Goal: Information Seeking & Learning: Learn about a topic

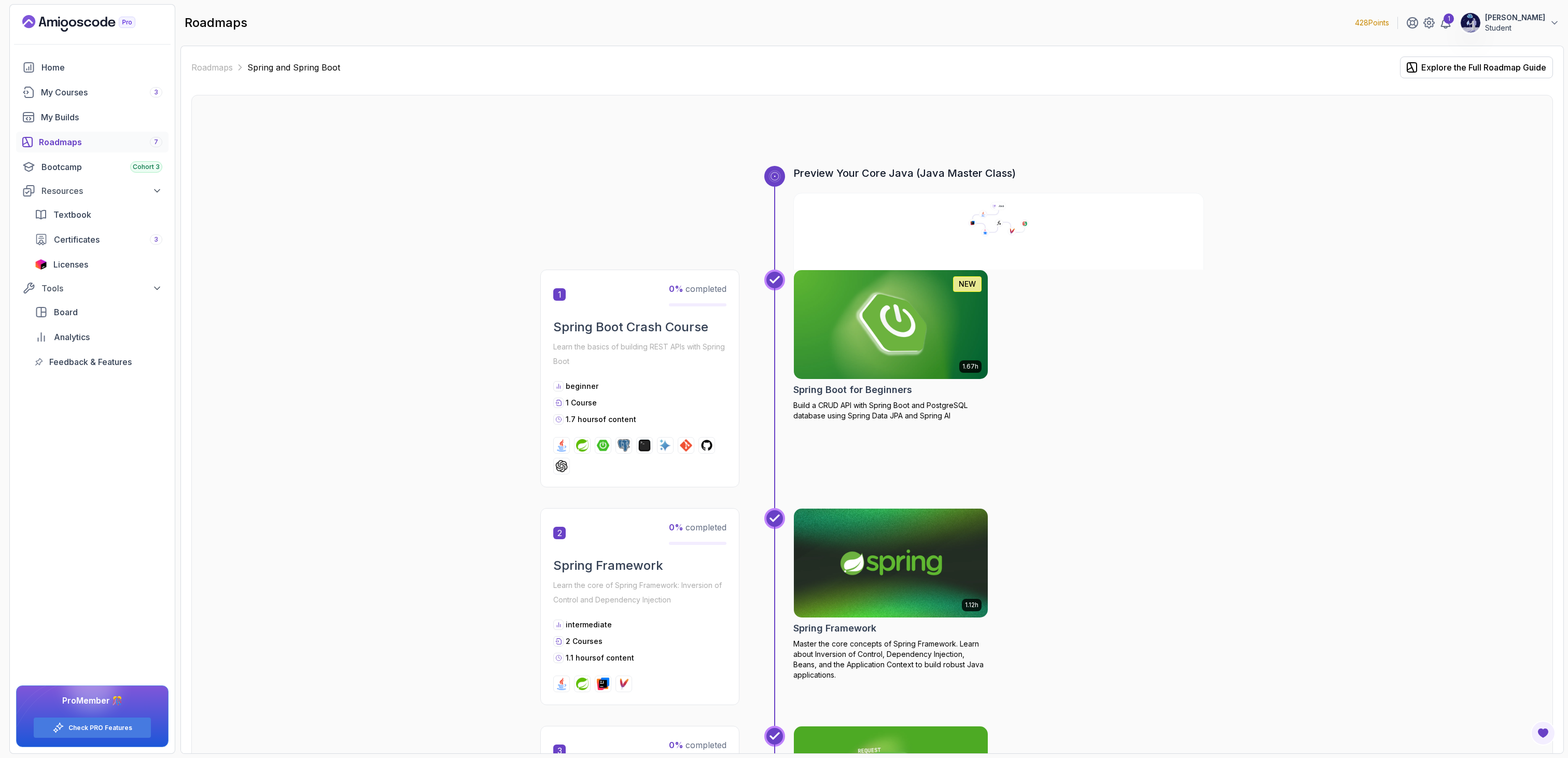
scroll to position [956, 0]
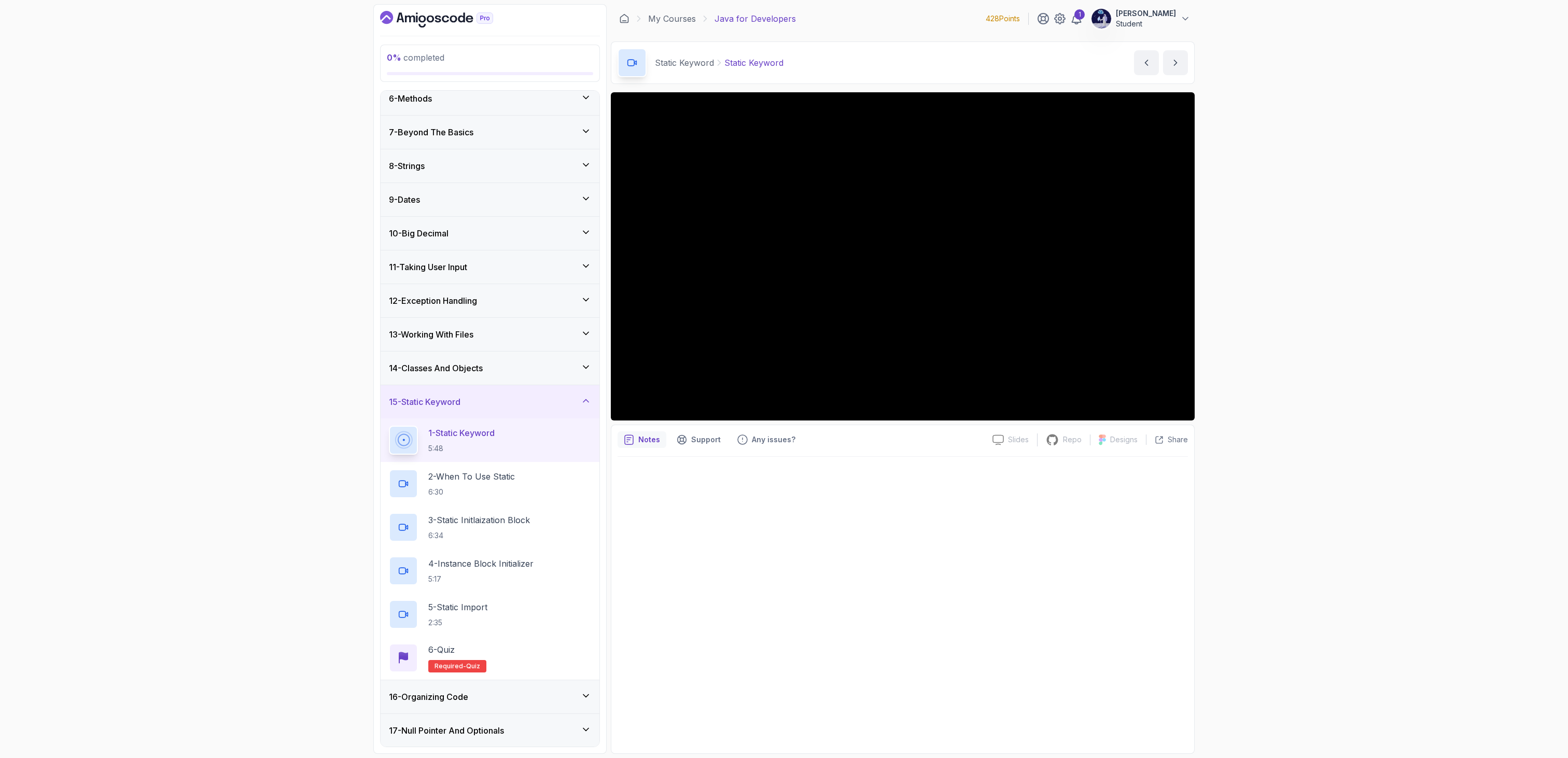
scroll to position [189, 0]
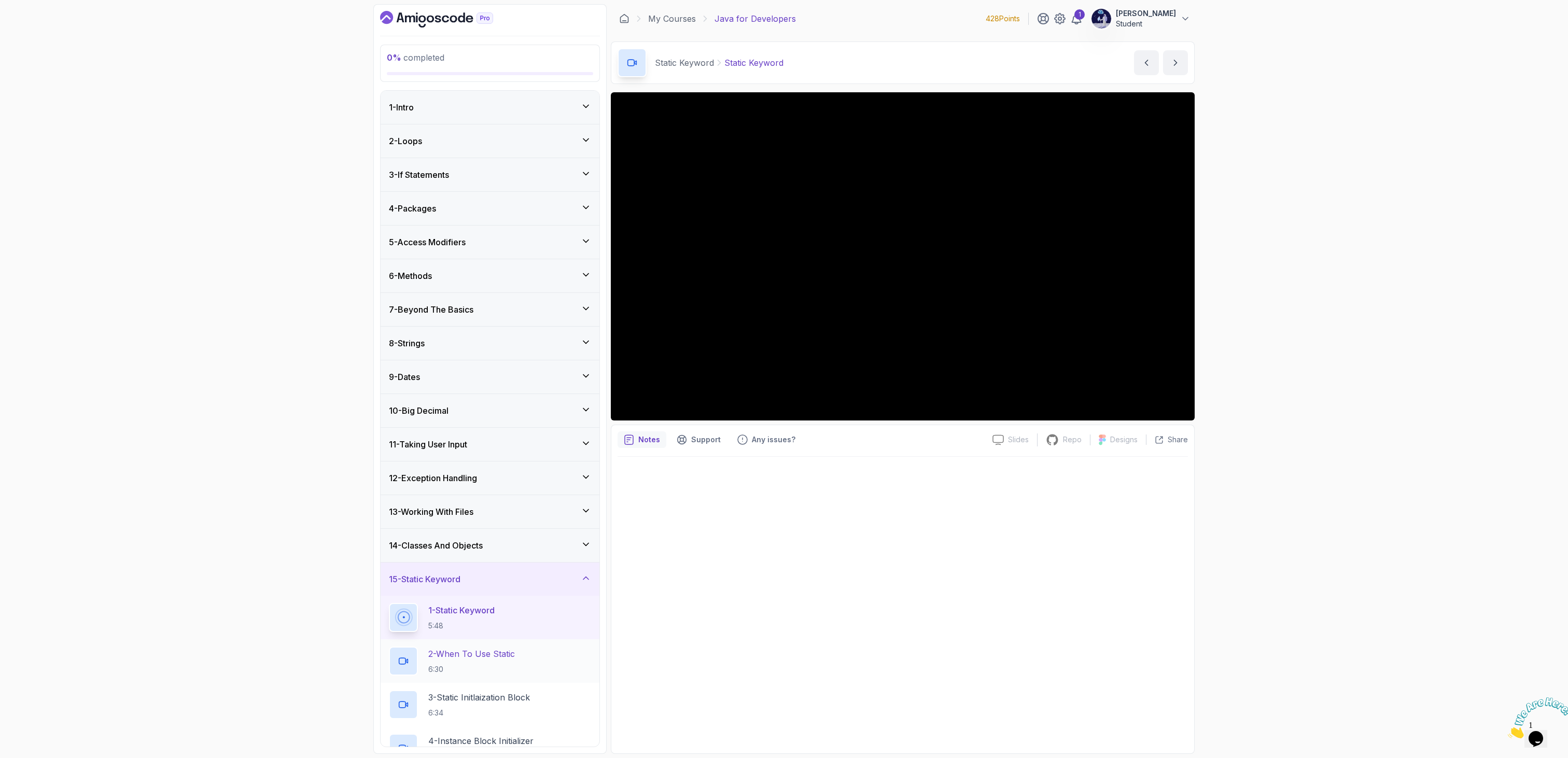
click at [488, 653] on p "2 - When To Use Static" at bounding box center [472, 654] width 86 height 12
click at [953, 522] on div at bounding box center [903, 602] width 570 height 290
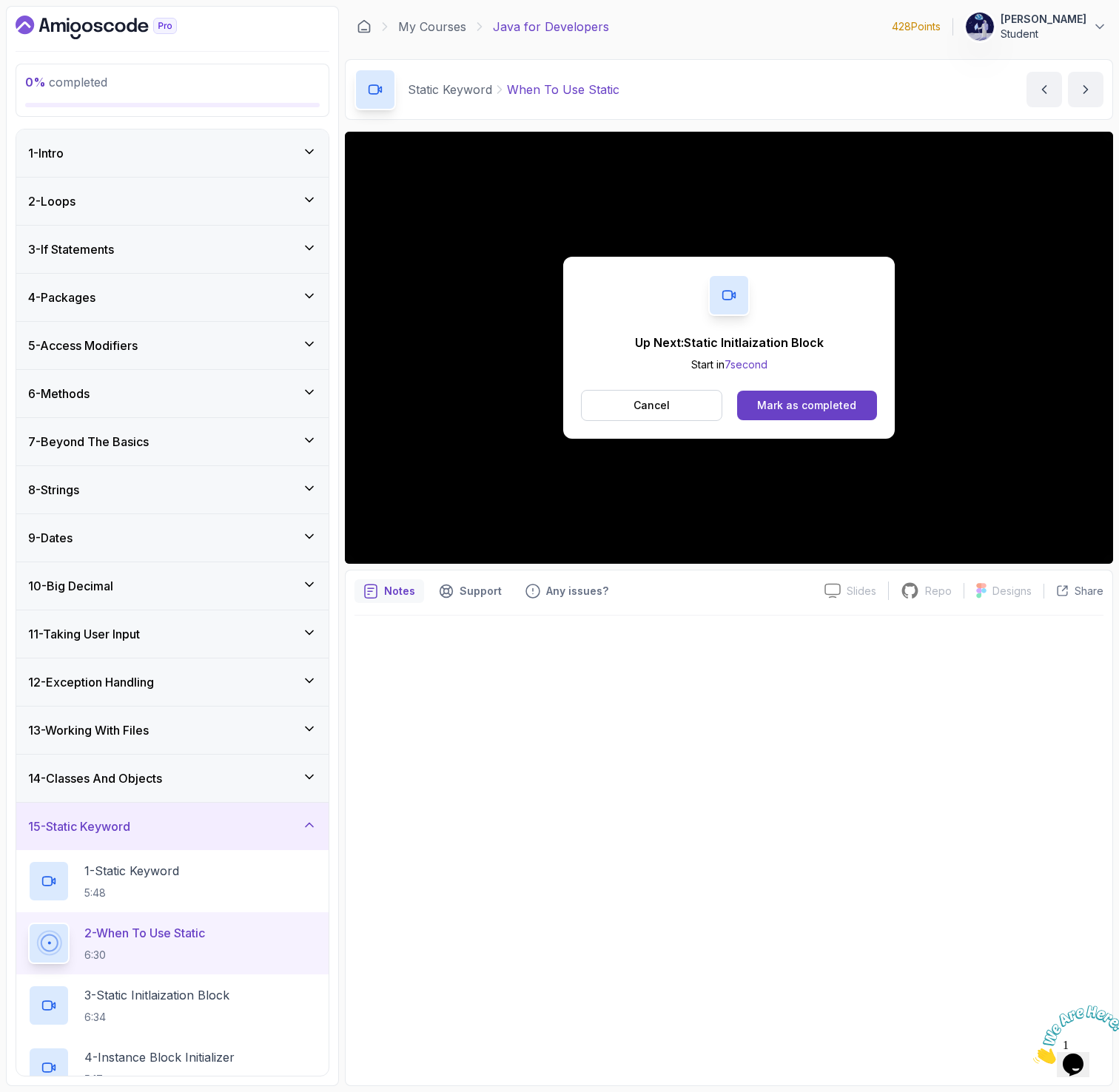
click at [204, 971] on div "2 - When To Use Static 6:30" at bounding box center [172, 943] width 312 height 63
click at [211, 1000] on p "3 - Static Initlaization Block" at bounding box center [156, 996] width 145 height 17
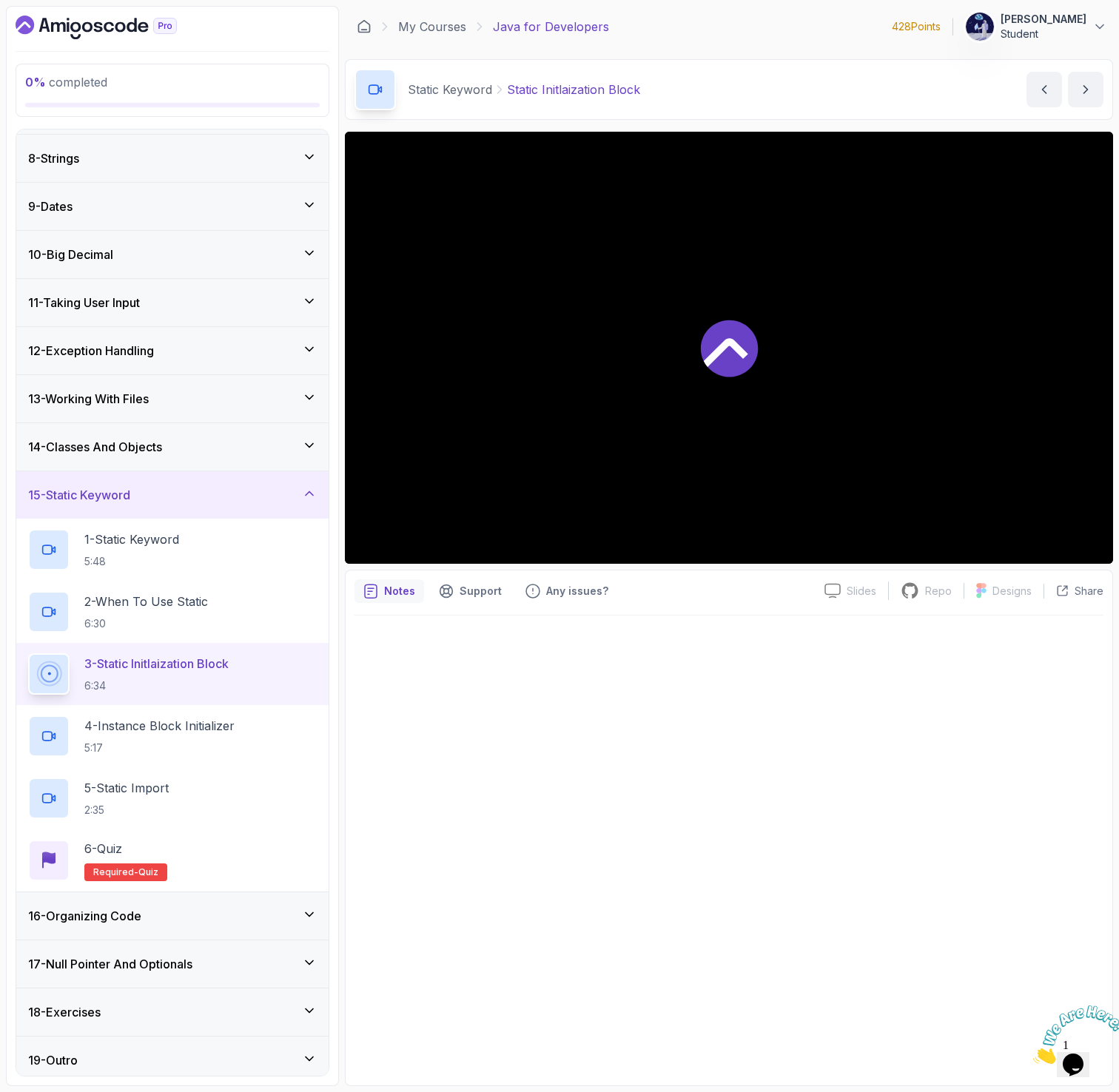
scroll to position [340, 0]
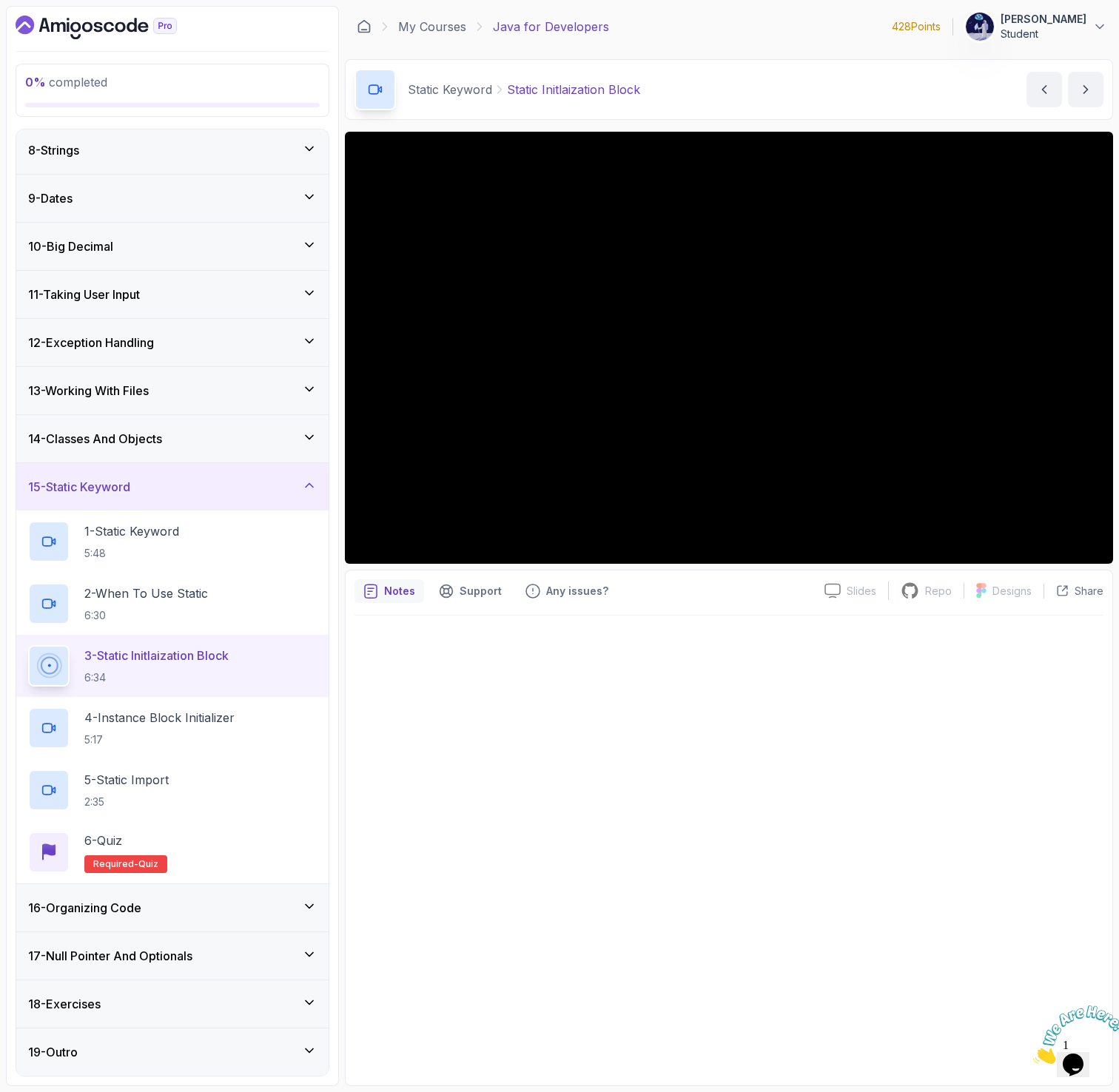
click at [194, 911] on div "16 - Organizing Code" at bounding box center [172, 908] width 288 height 17
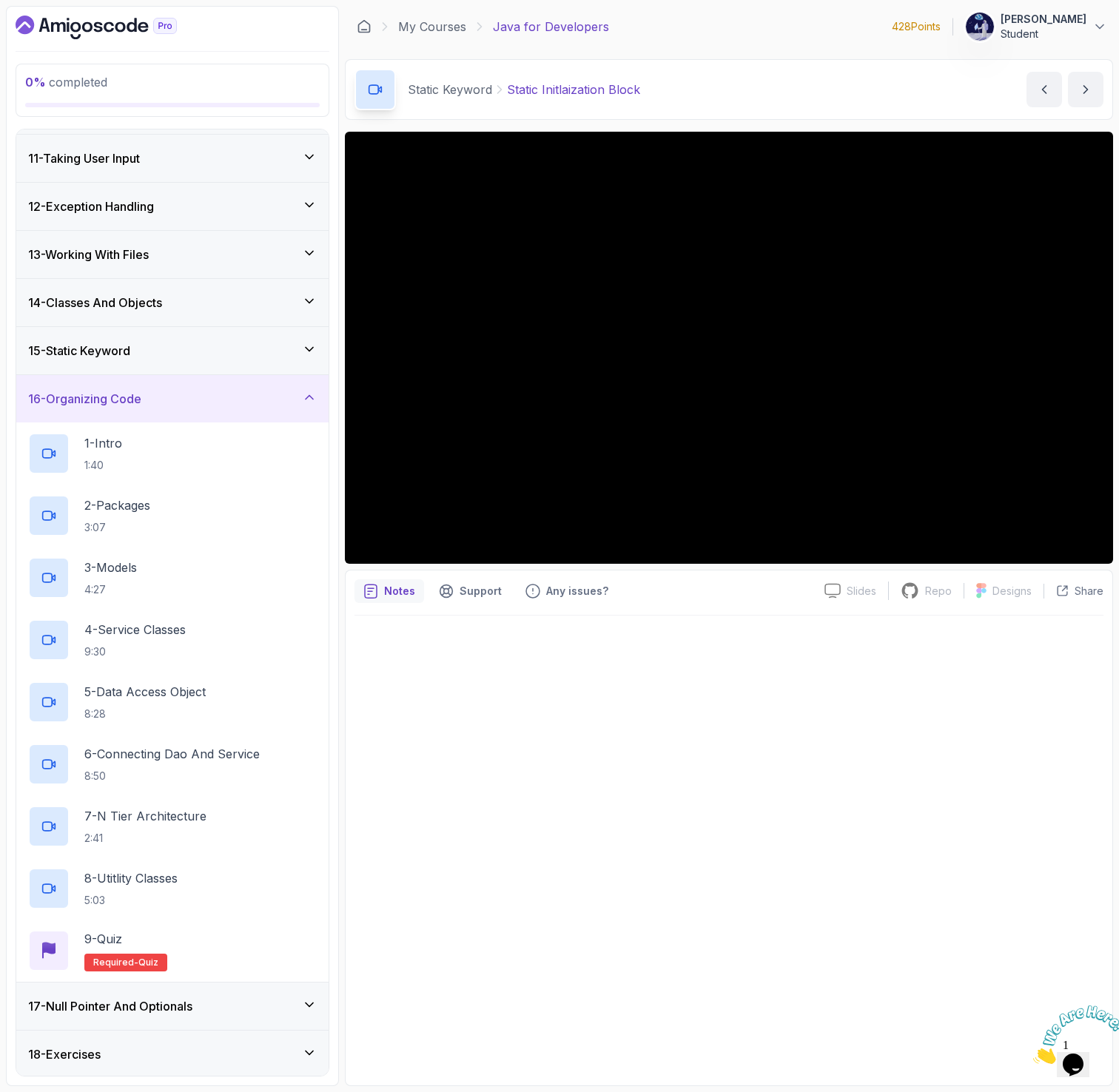
scroll to position [470, 0]
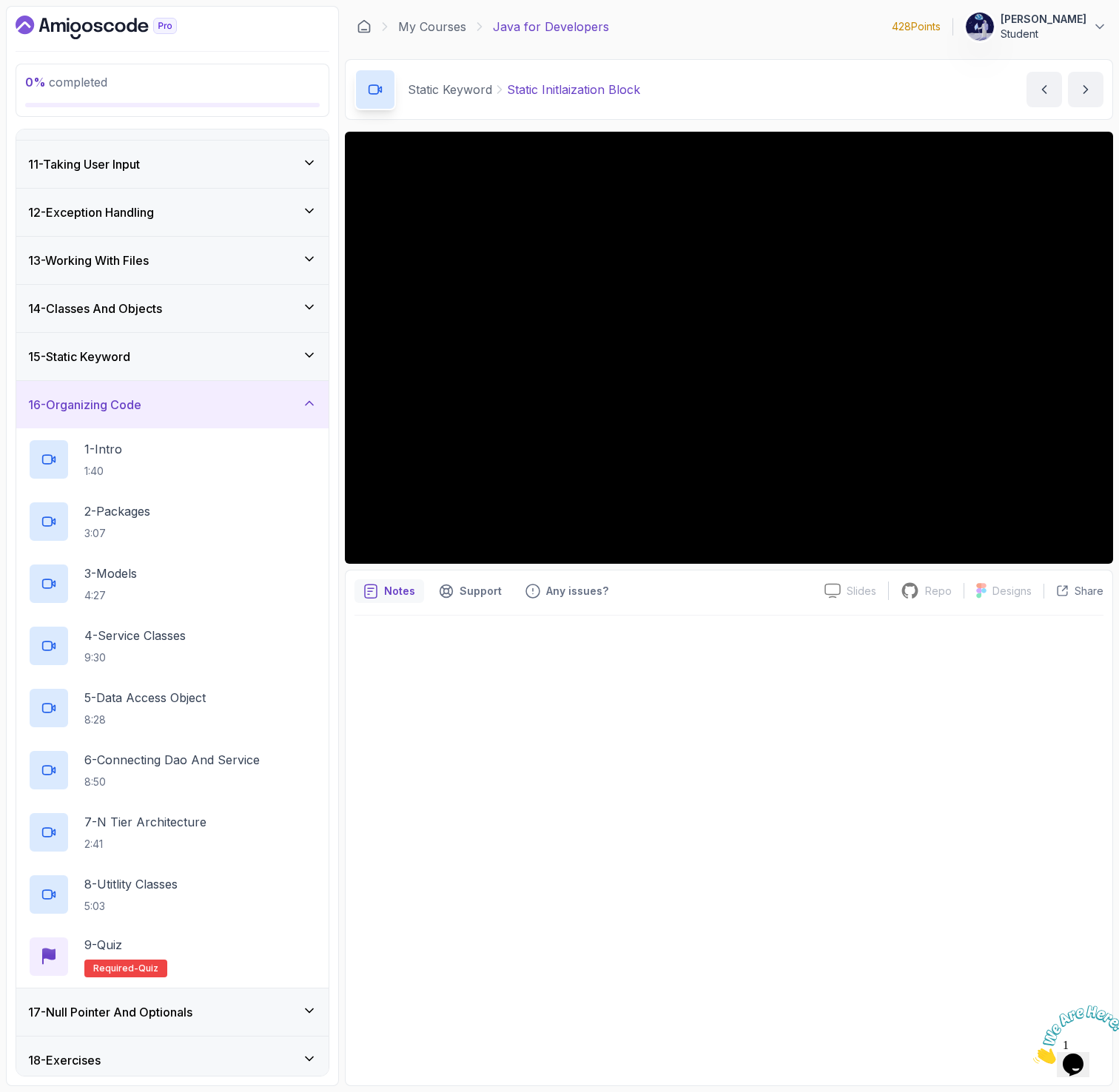
click at [167, 347] on div "15 - Static Keyword" at bounding box center [172, 356] width 288 height 17
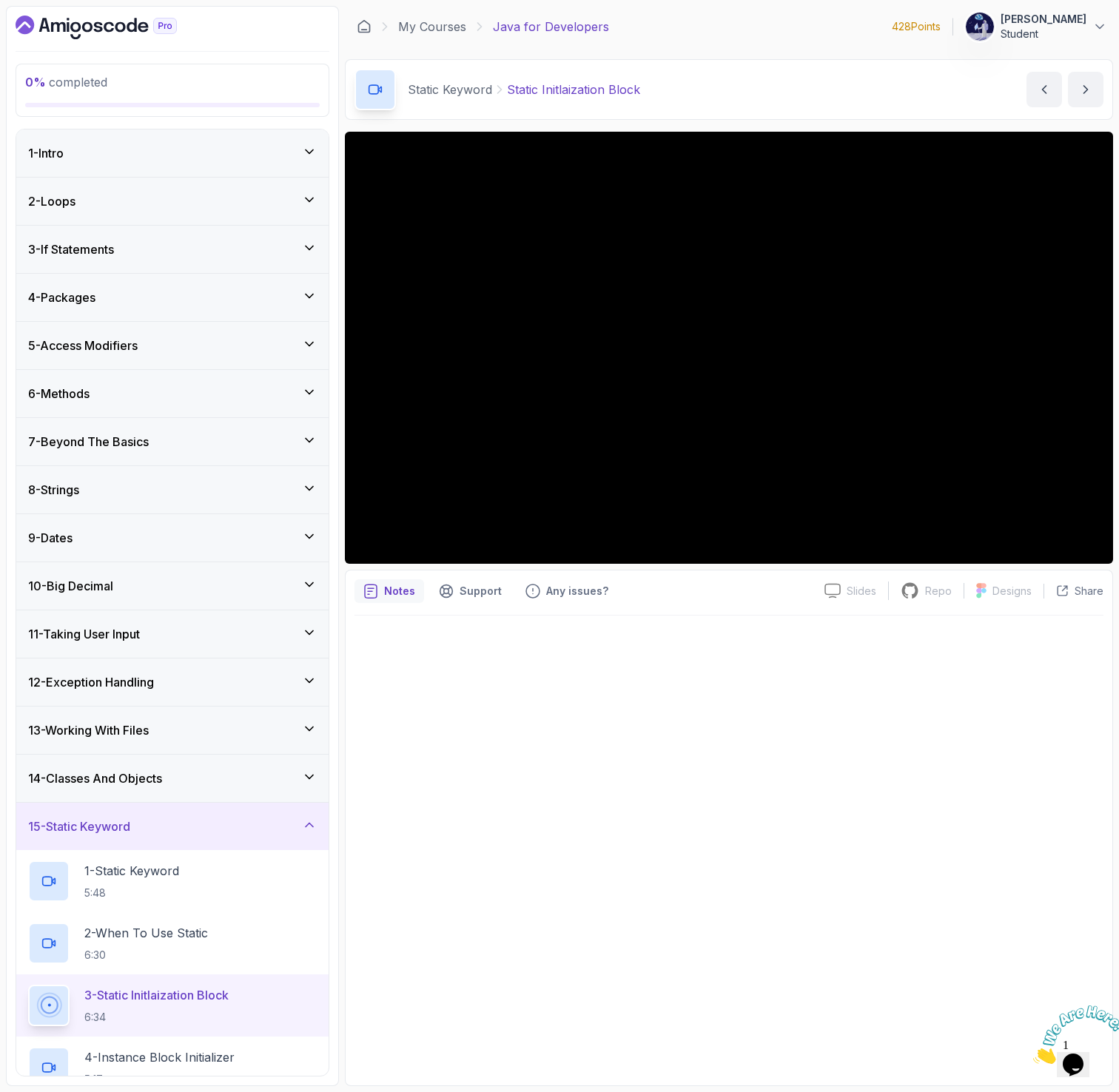
scroll to position [340, 0]
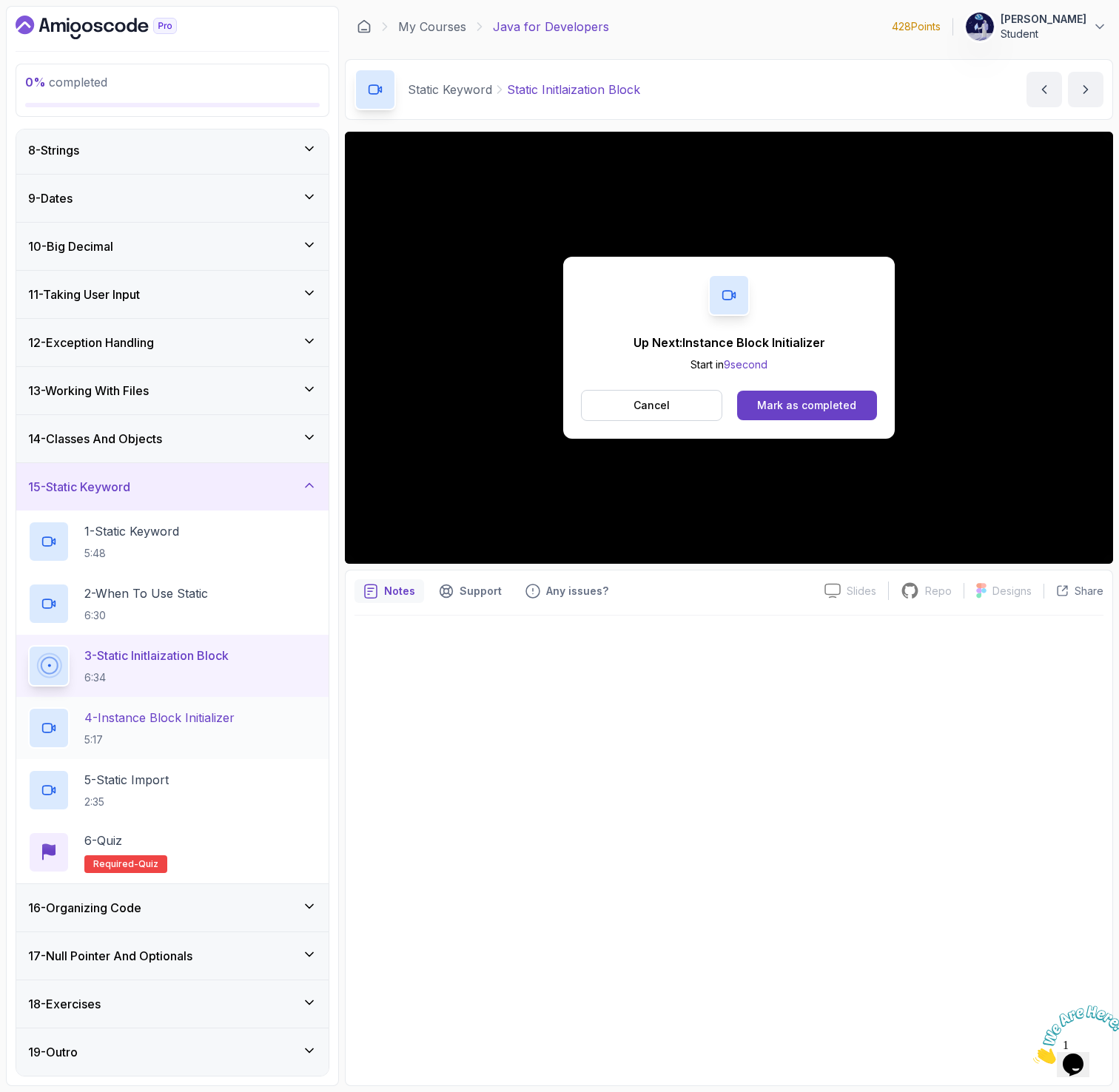
click at [217, 724] on p "4 - Instance Block Initializer" at bounding box center [159, 718] width 150 height 17
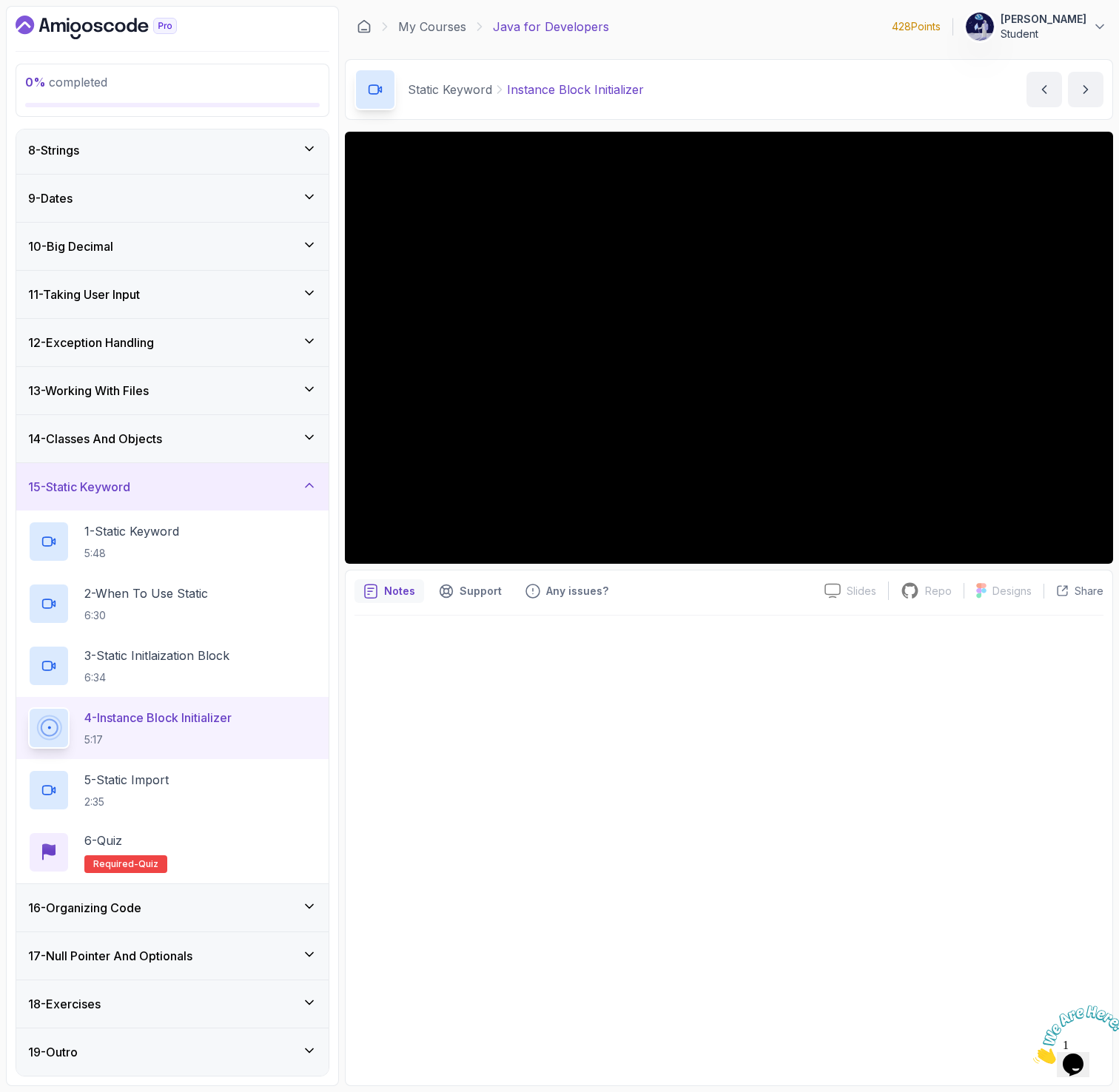
click at [28, 707] on button "4 - Instance Block Initializer 5:17" at bounding box center [172, 728] width 288 height 42
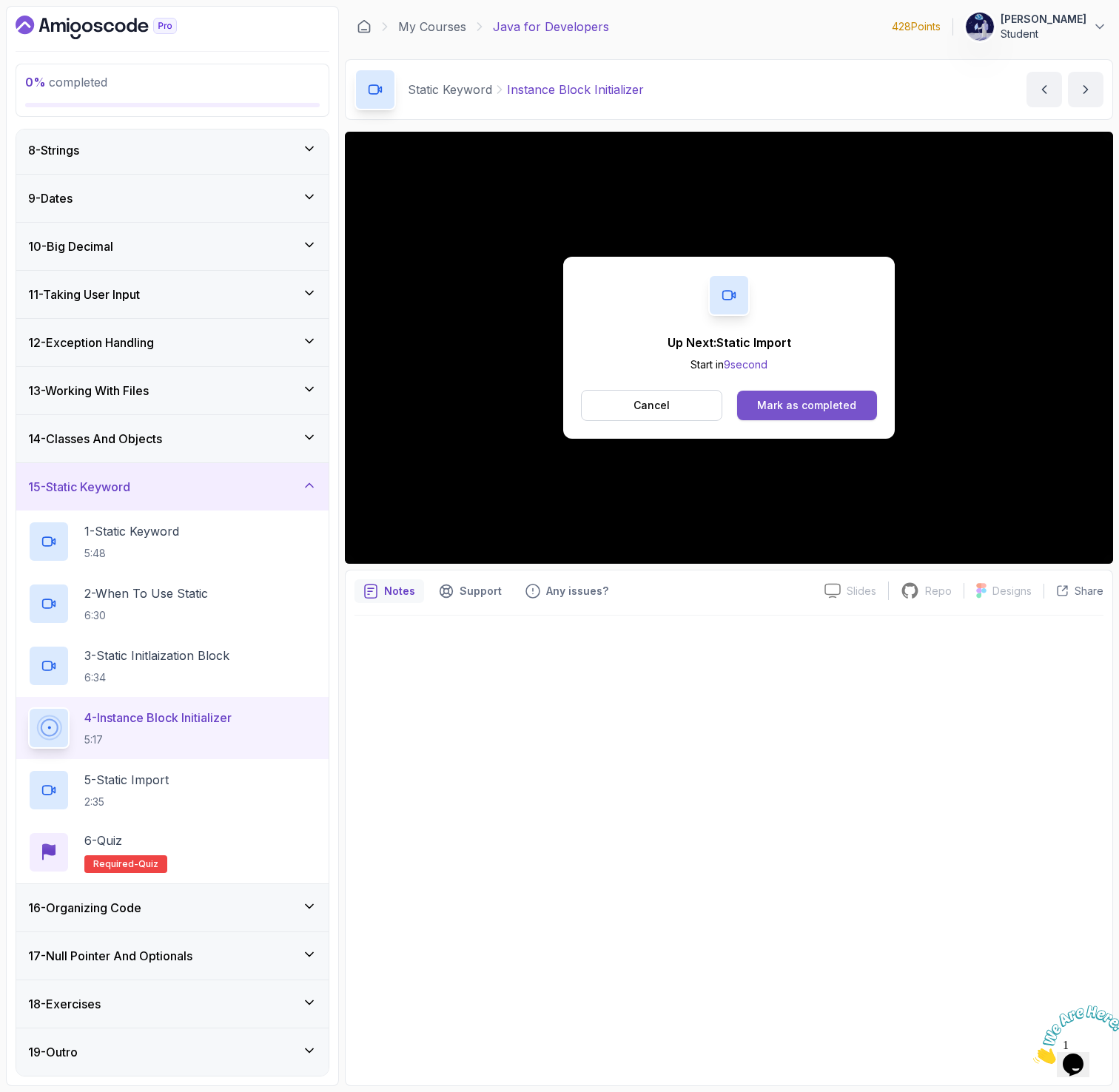
click at [826, 402] on div "Mark as completed" at bounding box center [806, 405] width 99 height 15
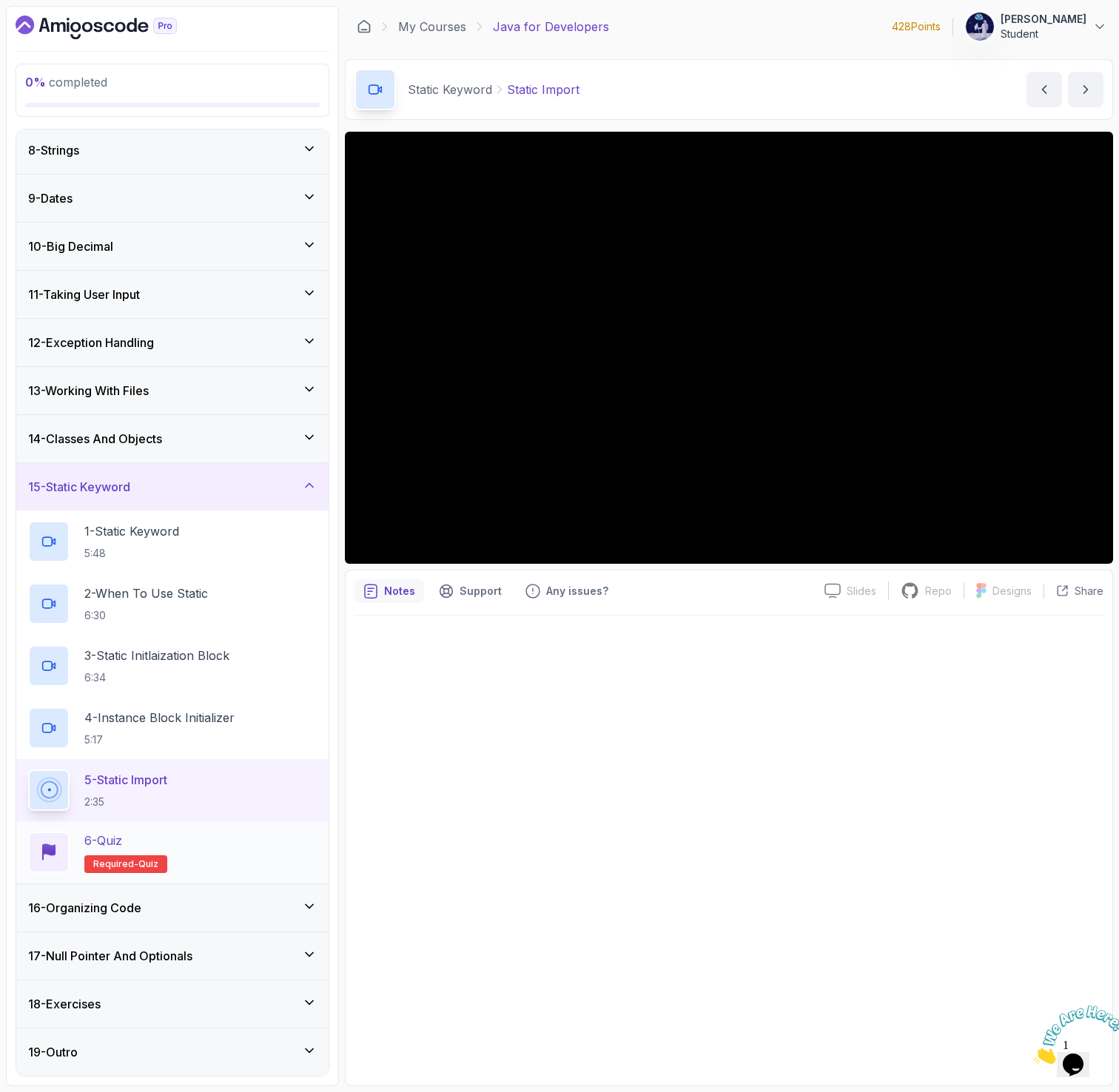
click at [222, 850] on div "6 - Quiz Required- quiz" at bounding box center [172, 852] width 288 height 42
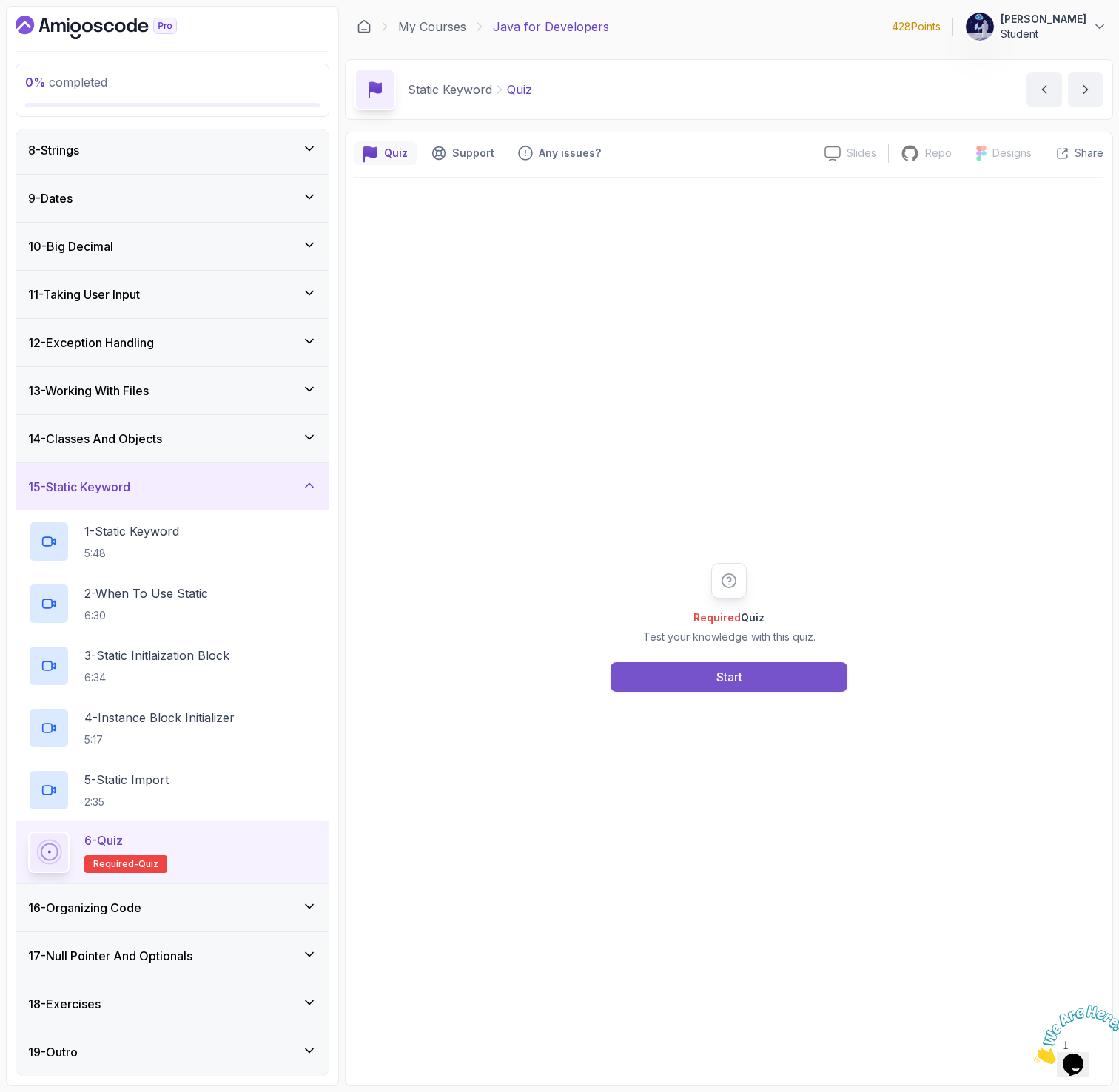
click at [696, 672] on button "Start" at bounding box center [729, 677] width 237 height 30
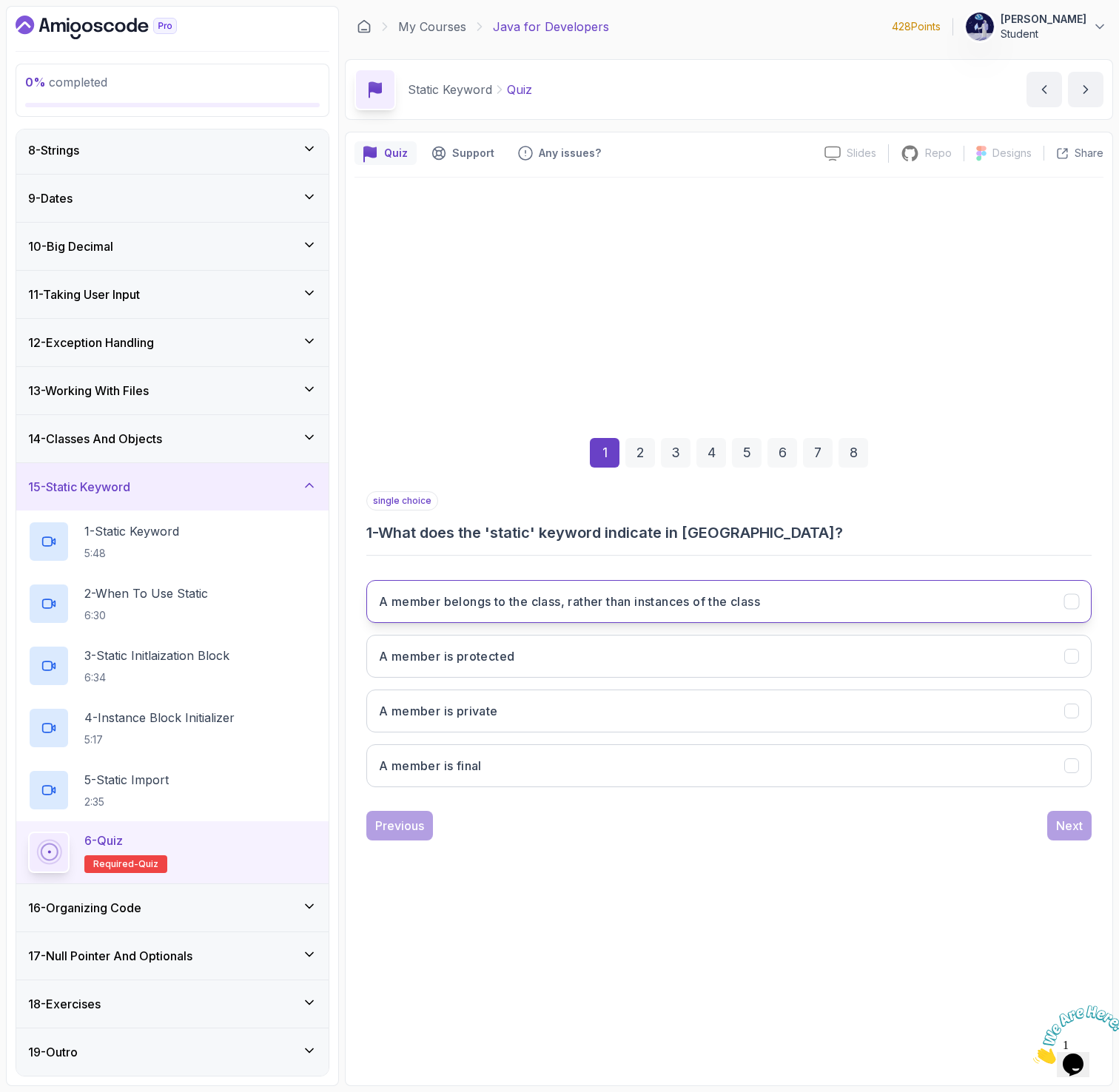
click at [682, 592] on h3 "A member belongs to the class, rather than instances of the class" at bounding box center [569, 601] width 381 height 17
click at [1069, 828] on div "Next" at bounding box center [1069, 825] width 27 height 17
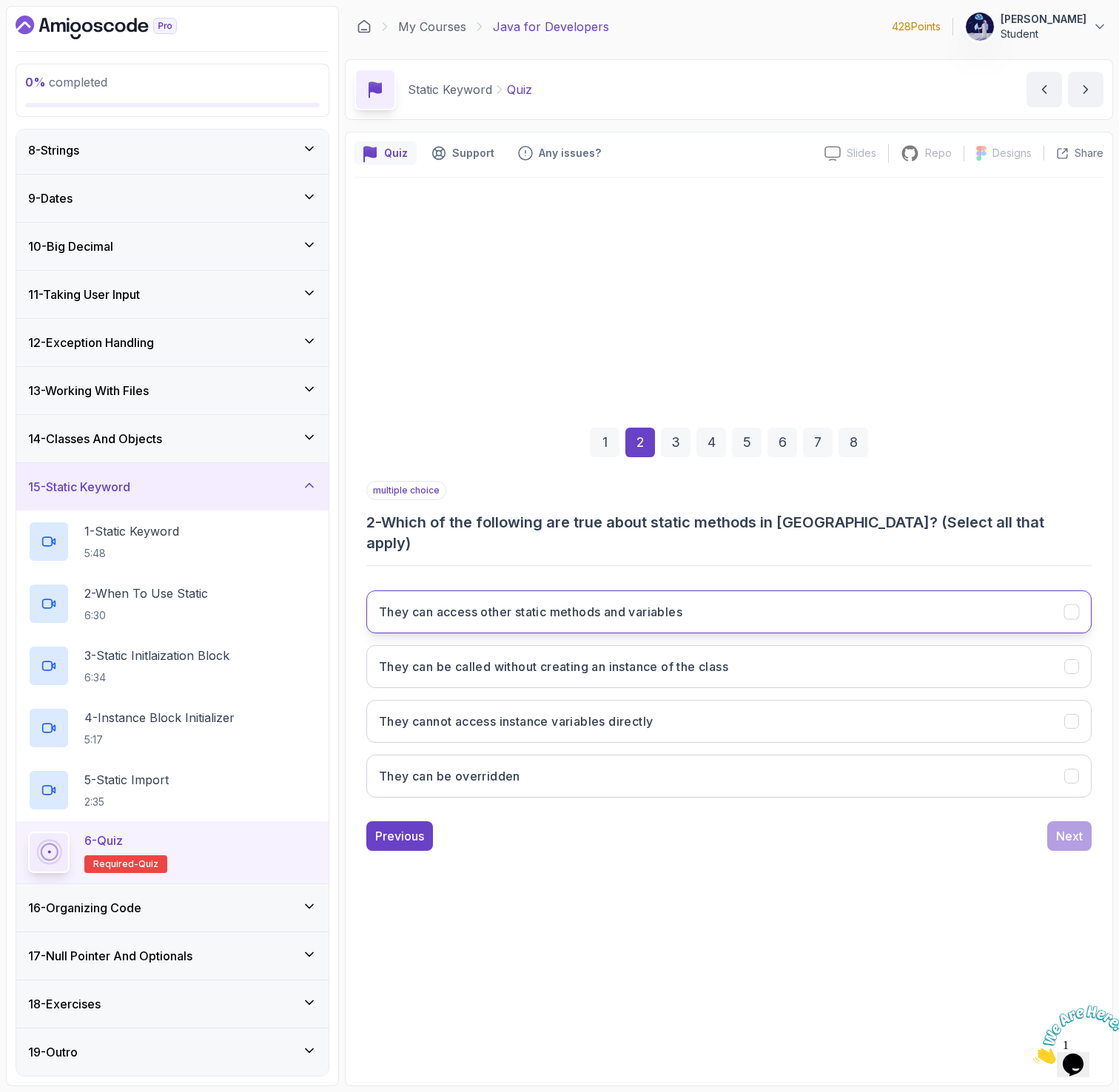
click at [695, 591] on button "They can access other static methods and variables" at bounding box center [729, 612] width 725 height 43
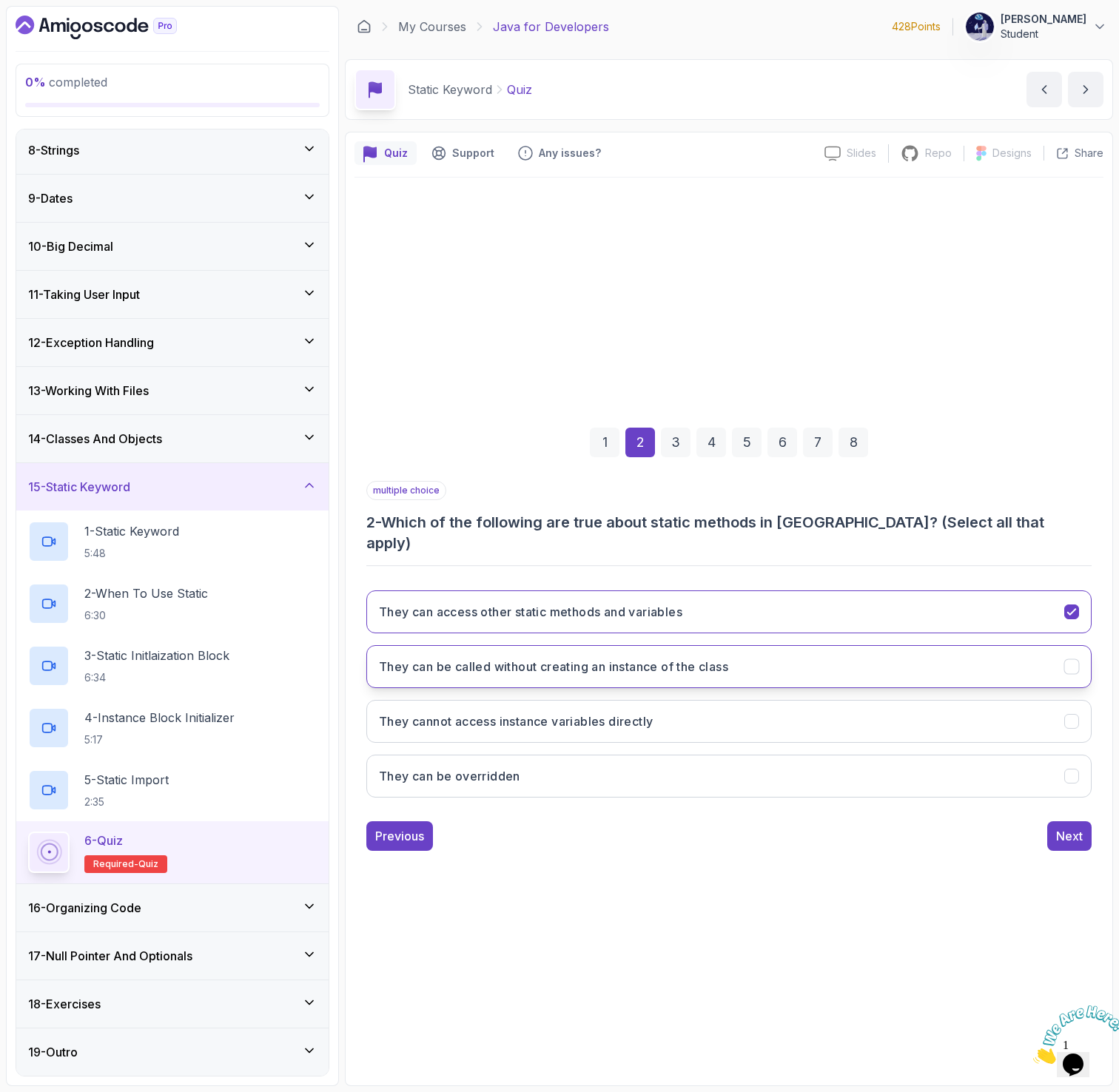
click at [499, 669] on button "They can be called without creating an instance of the class" at bounding box center [729, 666] width 725 height 43
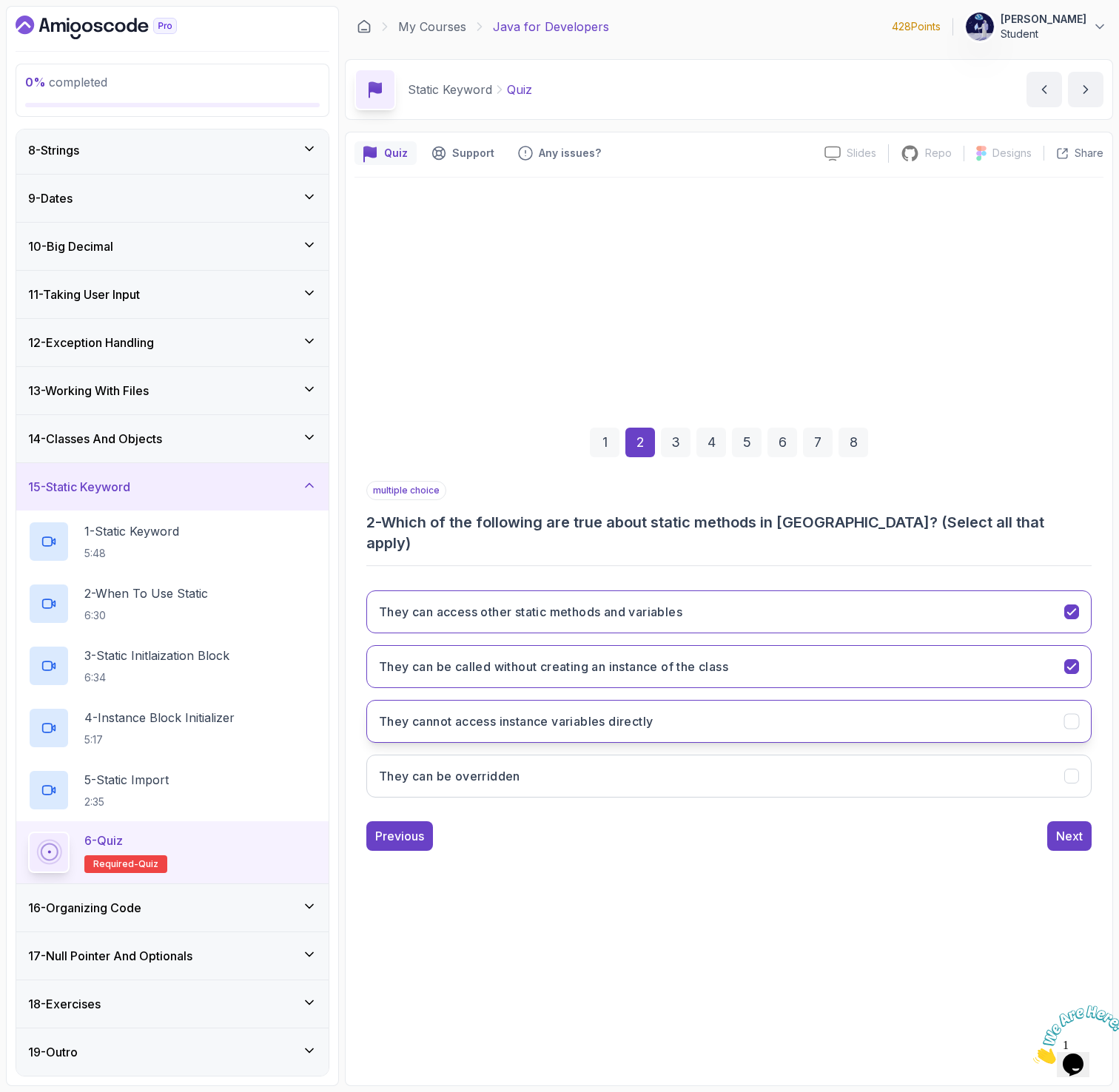
click at [666, 706] on button "They cannot access instance variables directly" at bounding box center [729, 721] width 725 height 43
click at [685, 457] on div "3" at bounding box center [676, 442] width 30 height 30
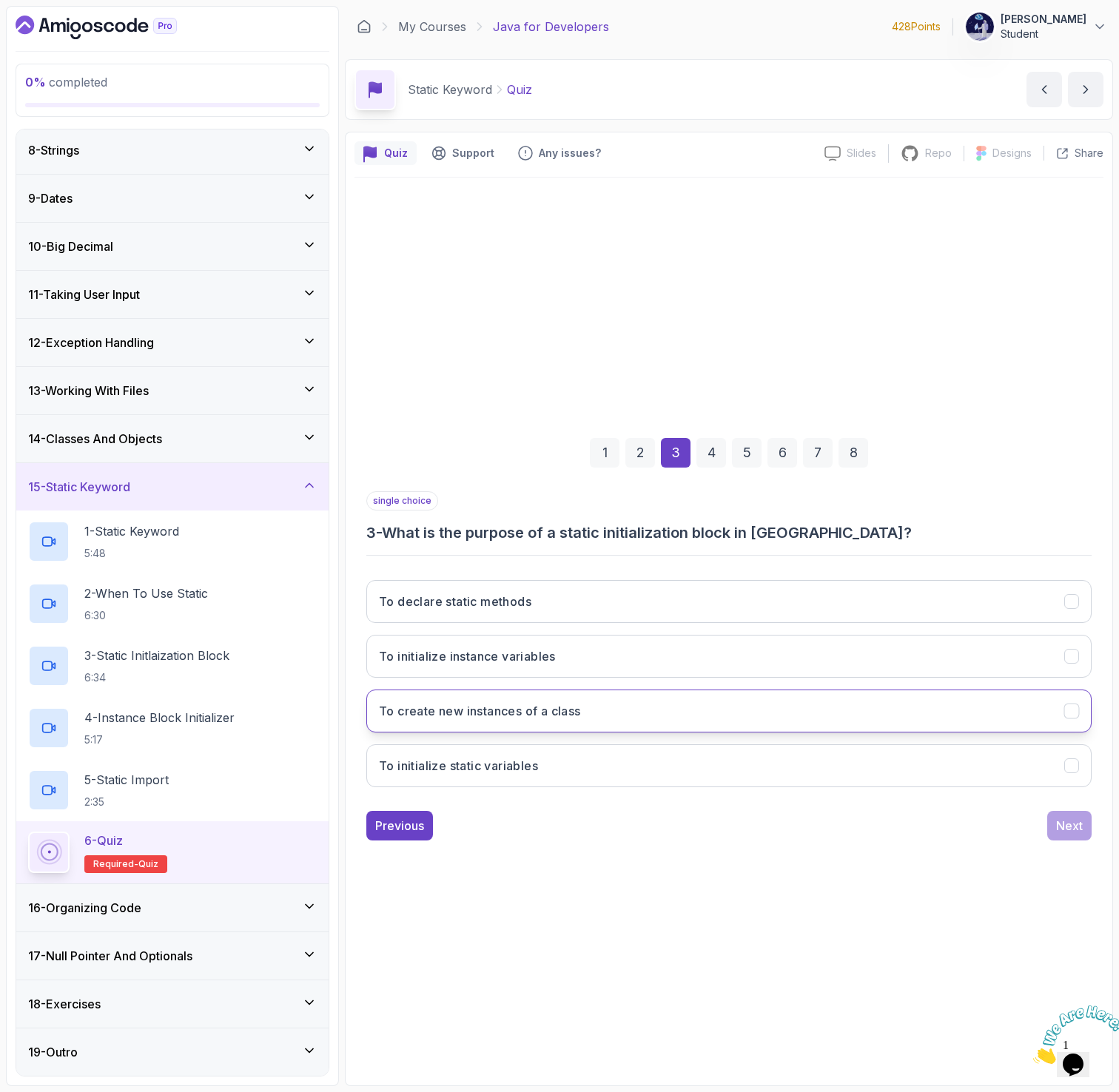
click at [609, 722] on button "To create new instances of a class" at bounding box center [729, 711] width 725 height 43
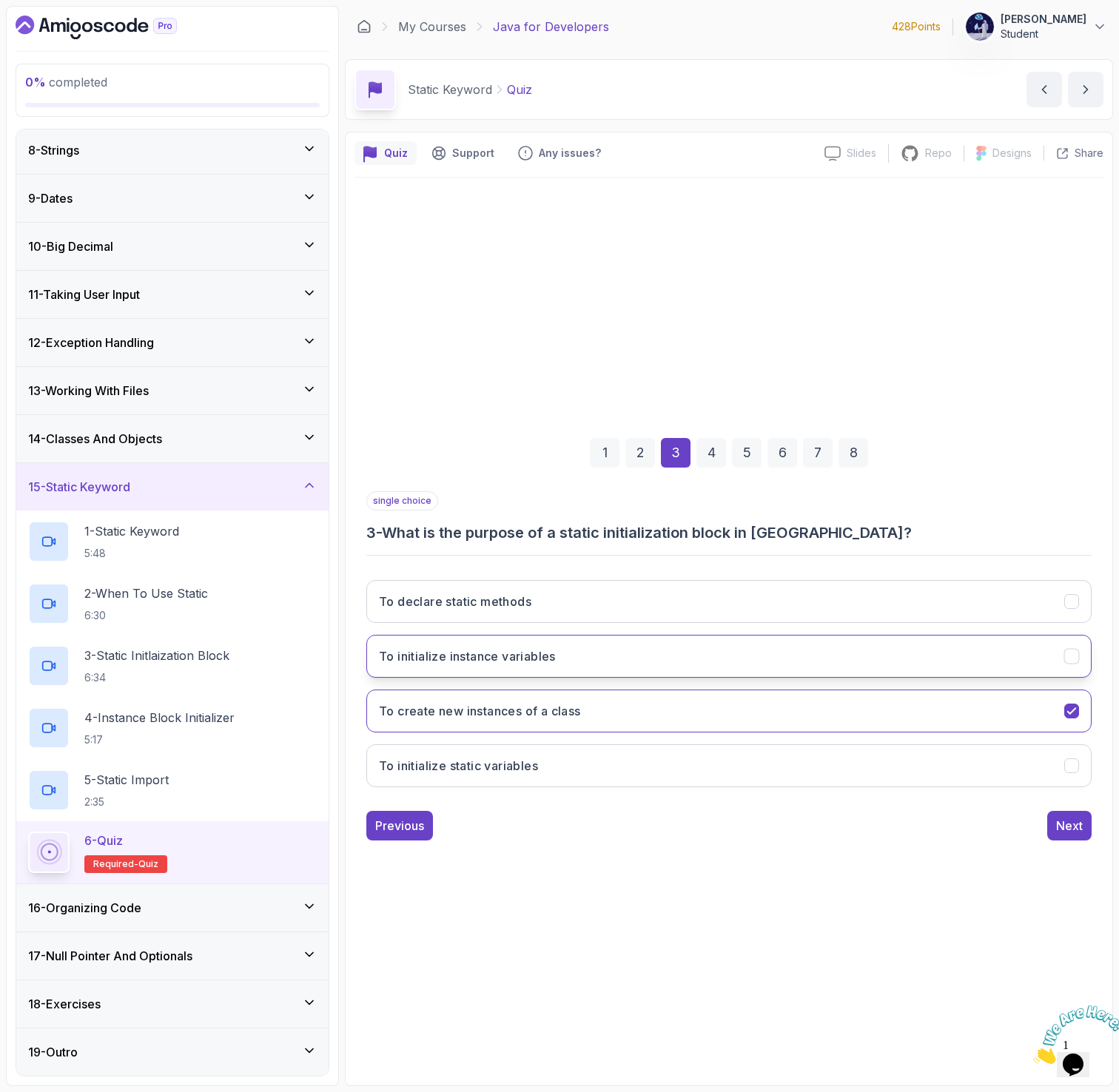
click at [554, 647] on h3 "To initialize instance variables" at bounding box center [467, 656] width 177 height 17
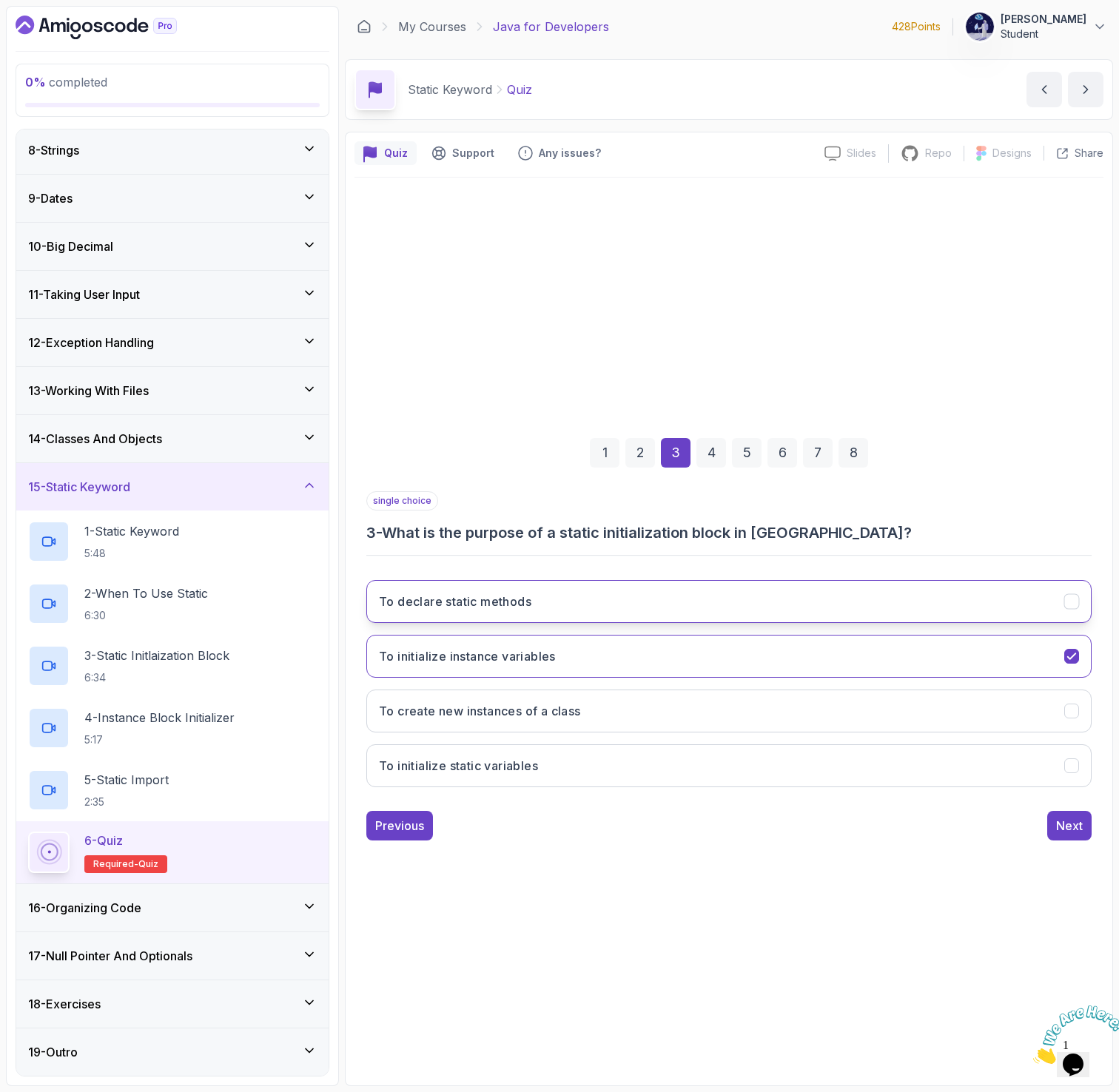
click at [566, 606] on button "To declare static methods" at bounding box center [729, 601] width 725 height 43
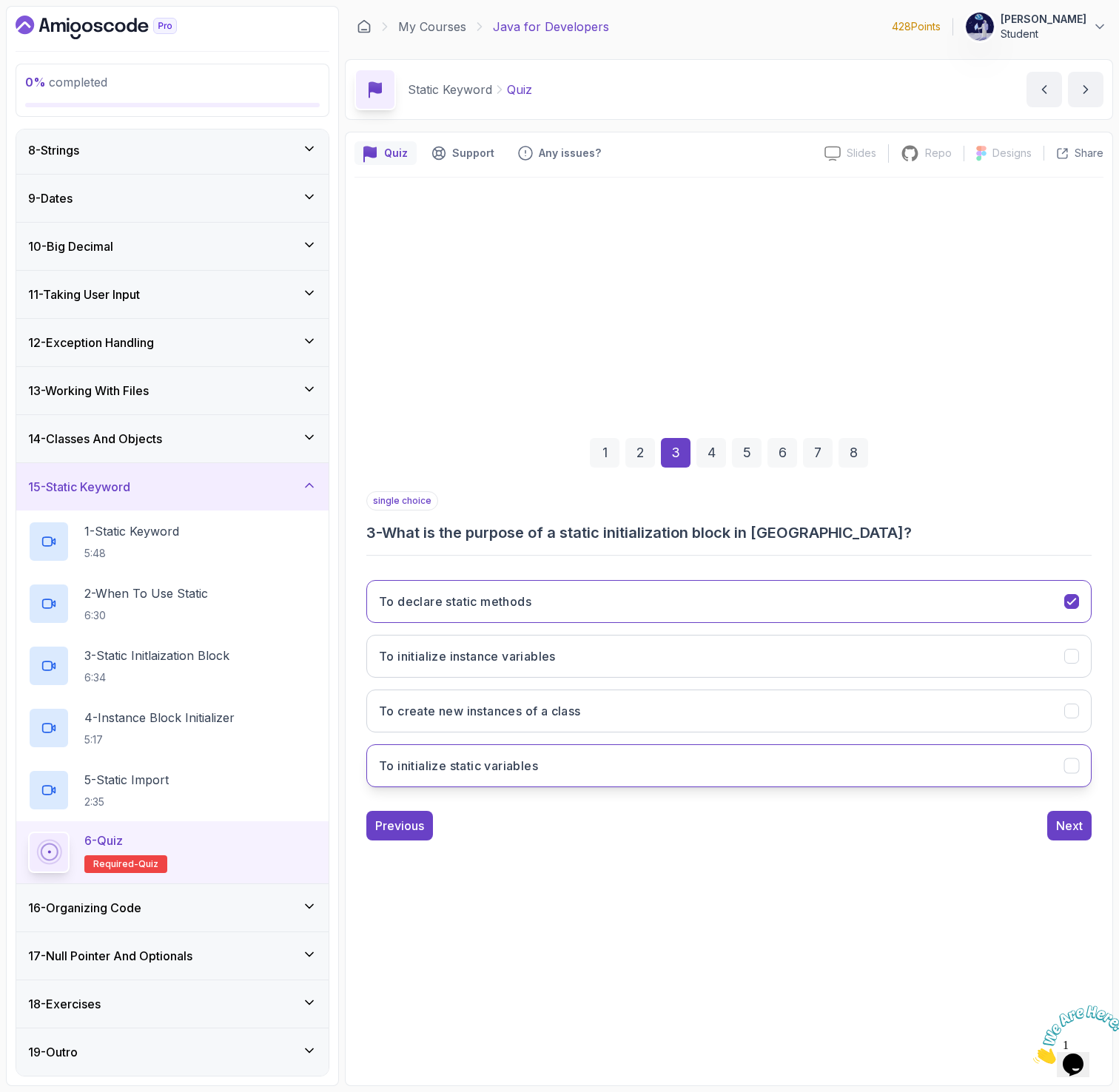
click at [549, 761] on button "To initialize static variables" at bounding box center [729, 765] width 725 height 43
click at [698, 455] on div "4" at bounding box center [712, 453] width 30 height 30
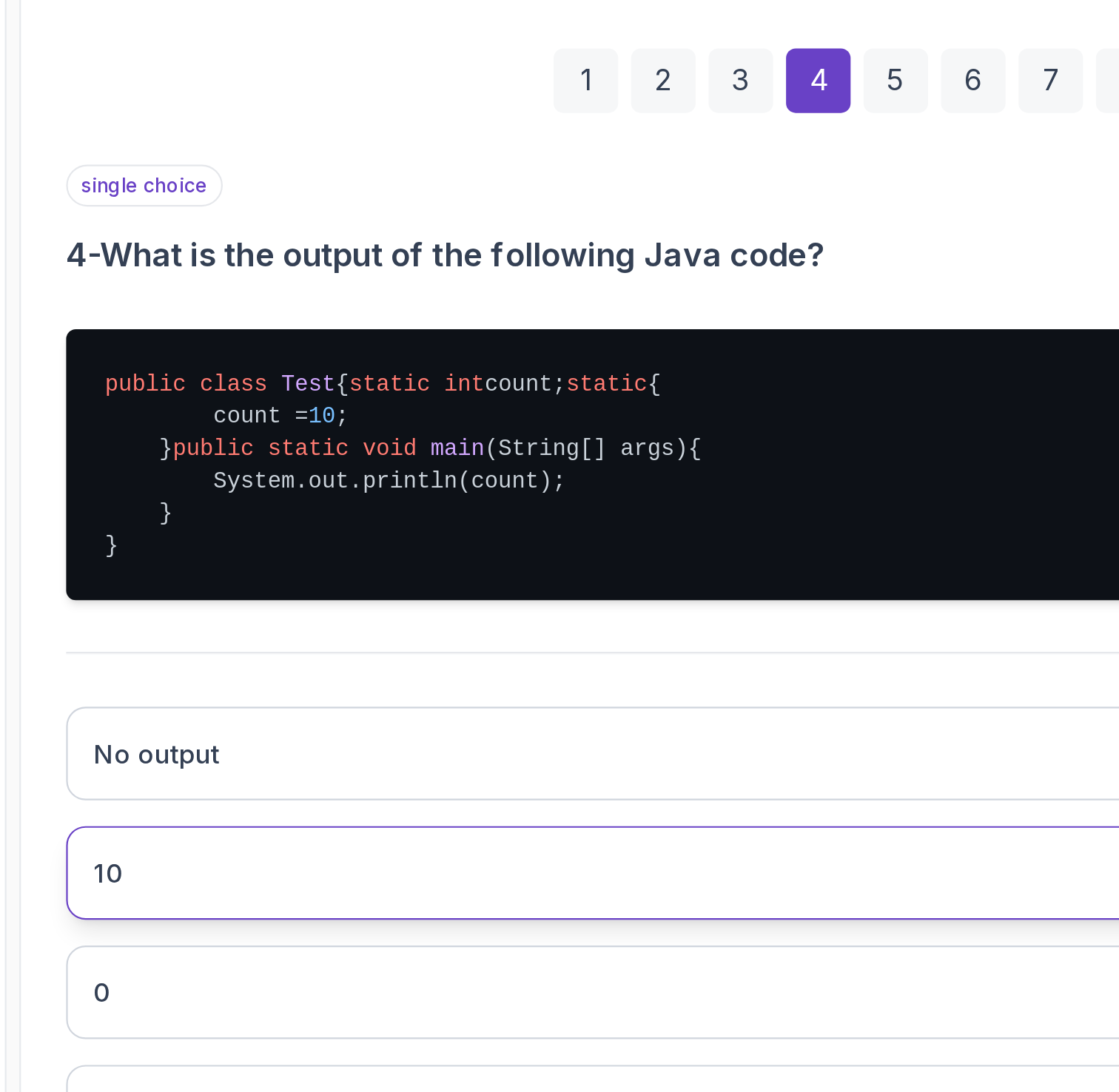
click at [466, 743] on button "10" at bounding box center [729, 736] width 725 height 43
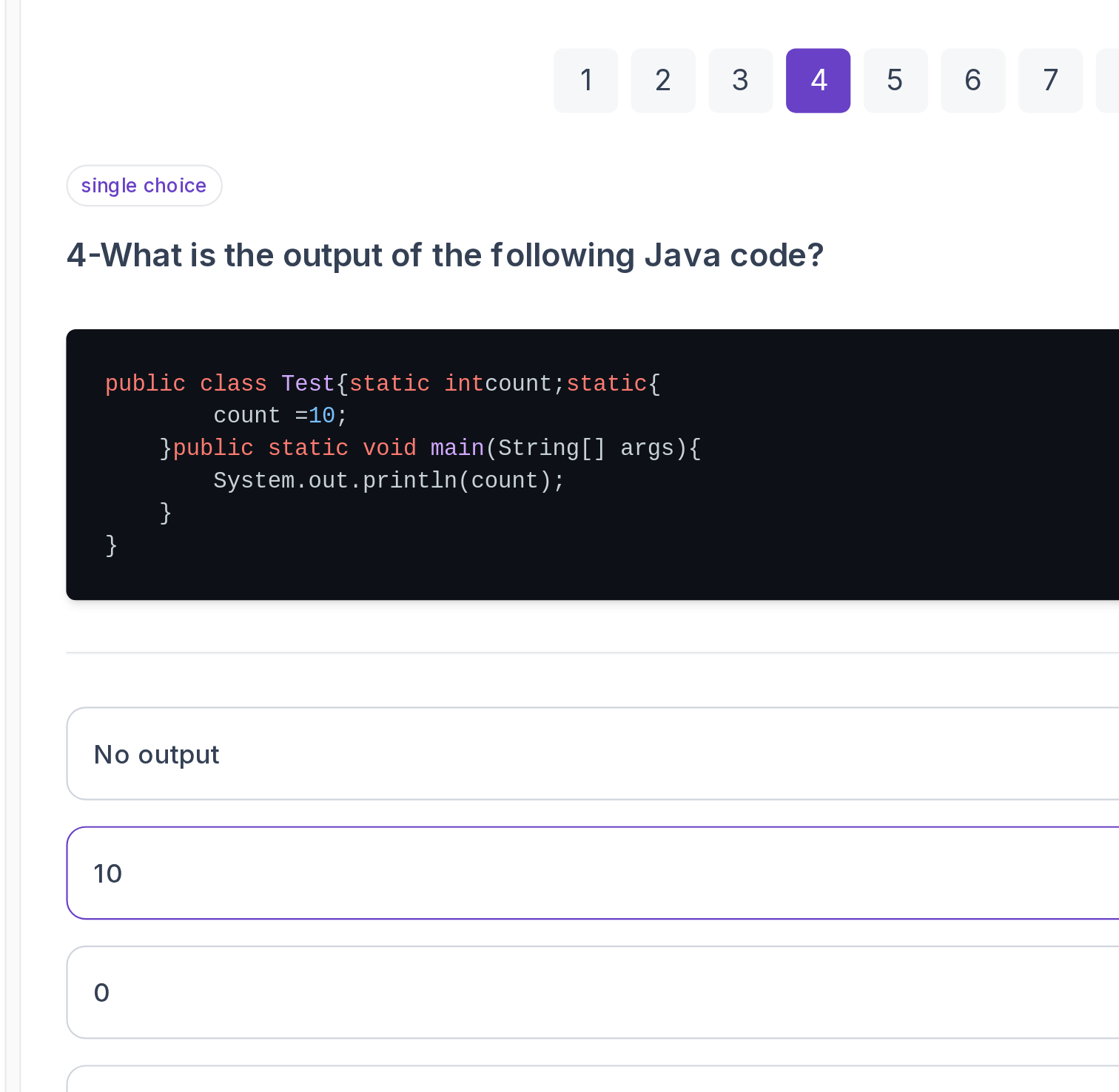
click at [677, 358] on div "3" at bounding box center [676, 373] width 30 height 30
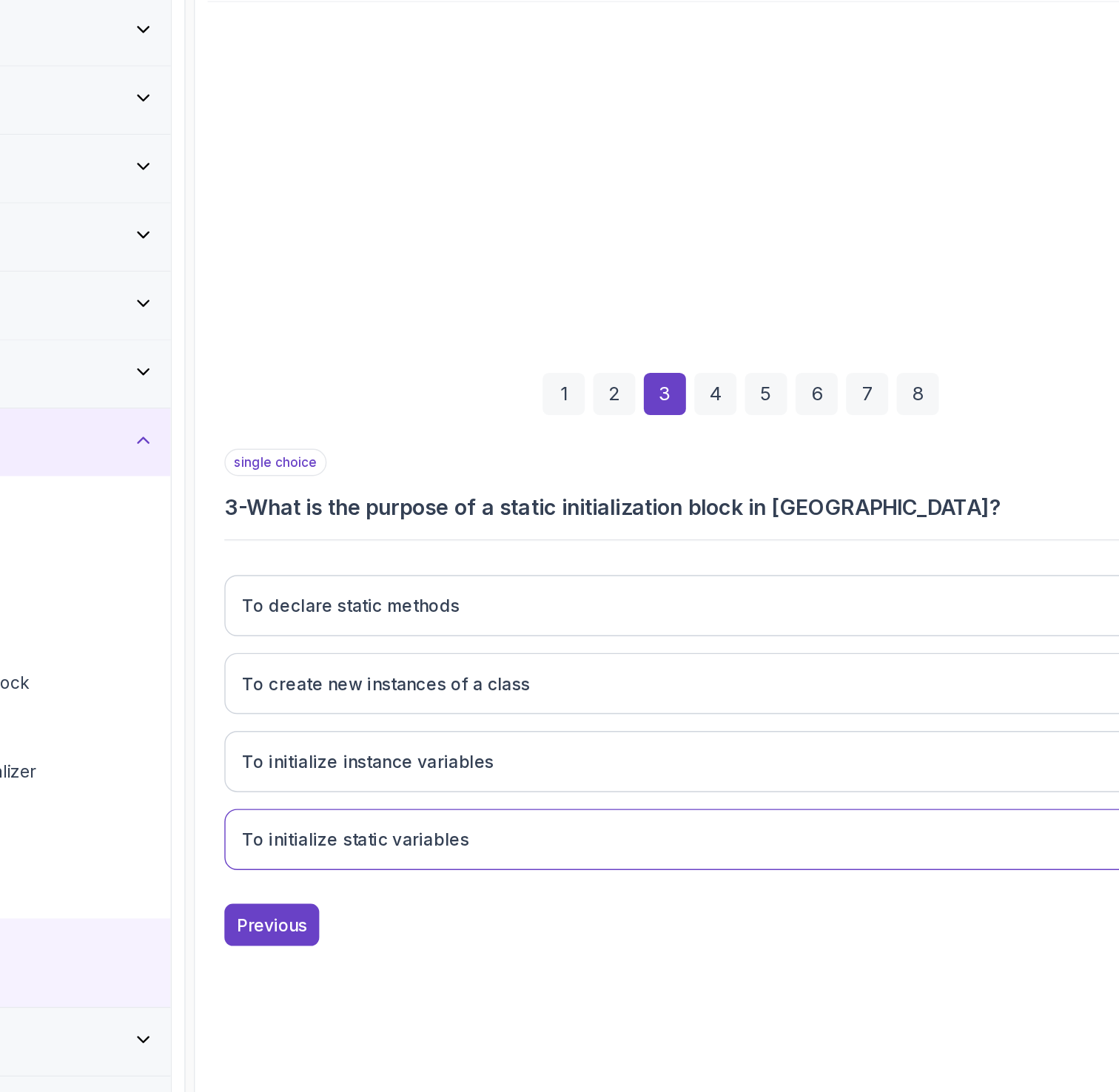
drag, startPoint x: 541, startPoint y: 778, endPoint x: 377, endPoint y: 743, distance: 167.7
click at [377, 743] on div "To declare static methods To create new instances of a class To initialize inst…" at bounding box center [729, 684] width 725 height 231
drag, startPoint x: 352, startPoint y: 755, endPoint x: 563, endPoint y: 787, distance: 213.4
click at [563, 787] on div "Quiz Support Any issues? Slides Slides not available Repo Repository not availa…" at bounding box center [729, 609] width 768 height 955
copy h3 "To initialize static variables"
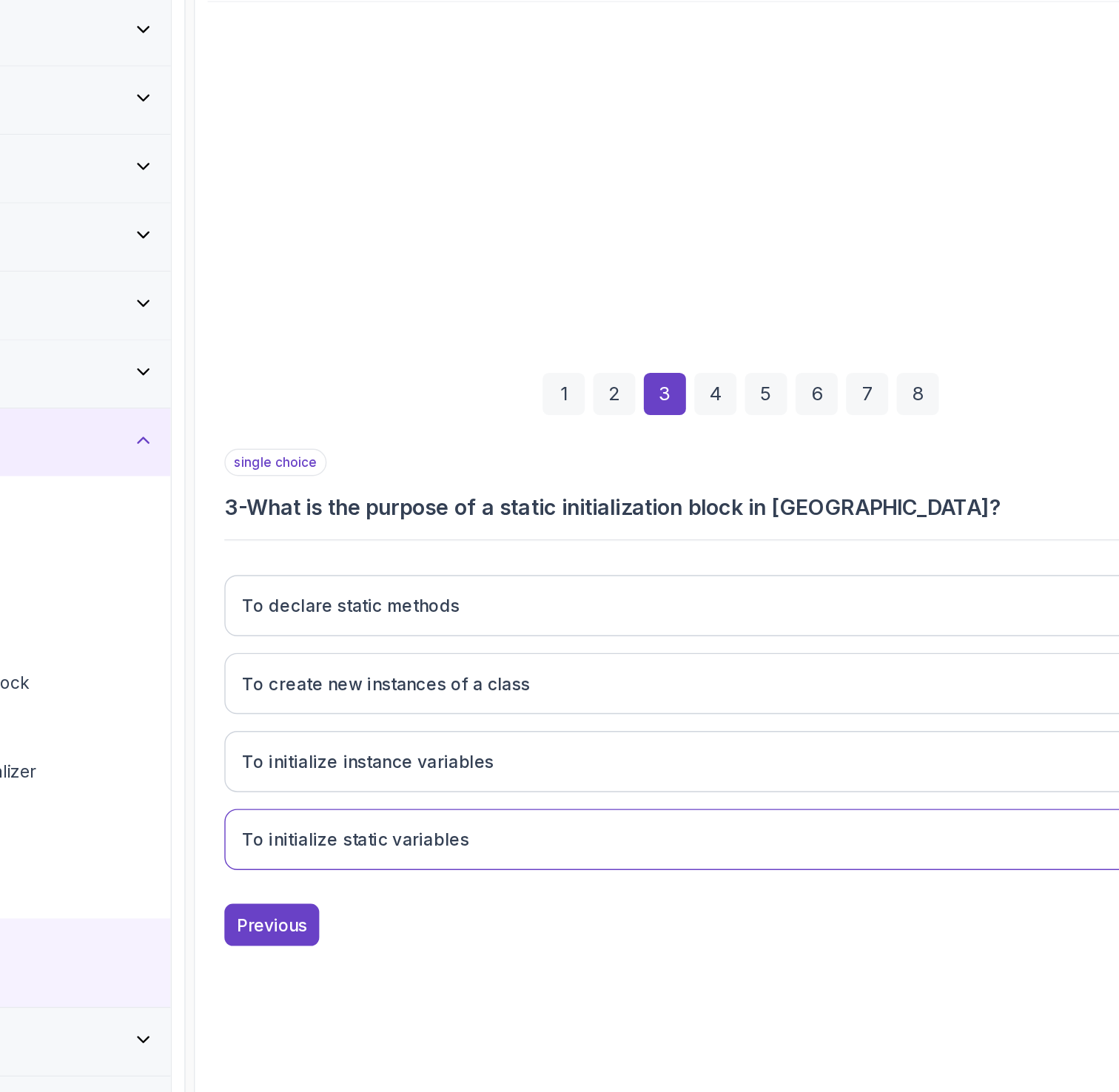
click at [709, 460] on div "4" at bounding box center [712, 453] width 30 height 30
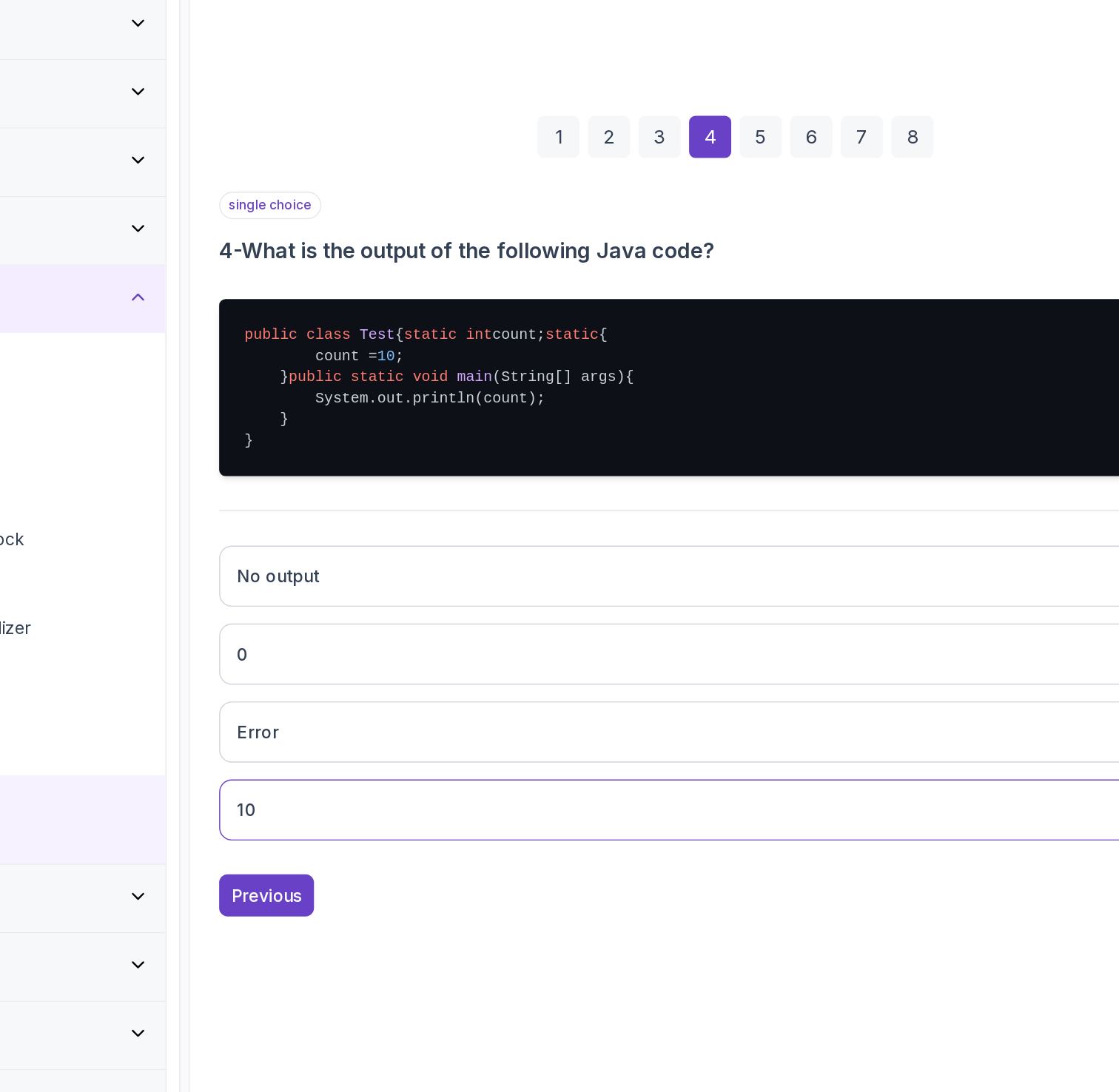
click at [732, 358] on div "5" at bounding box center [746, 373] width 30 height 30
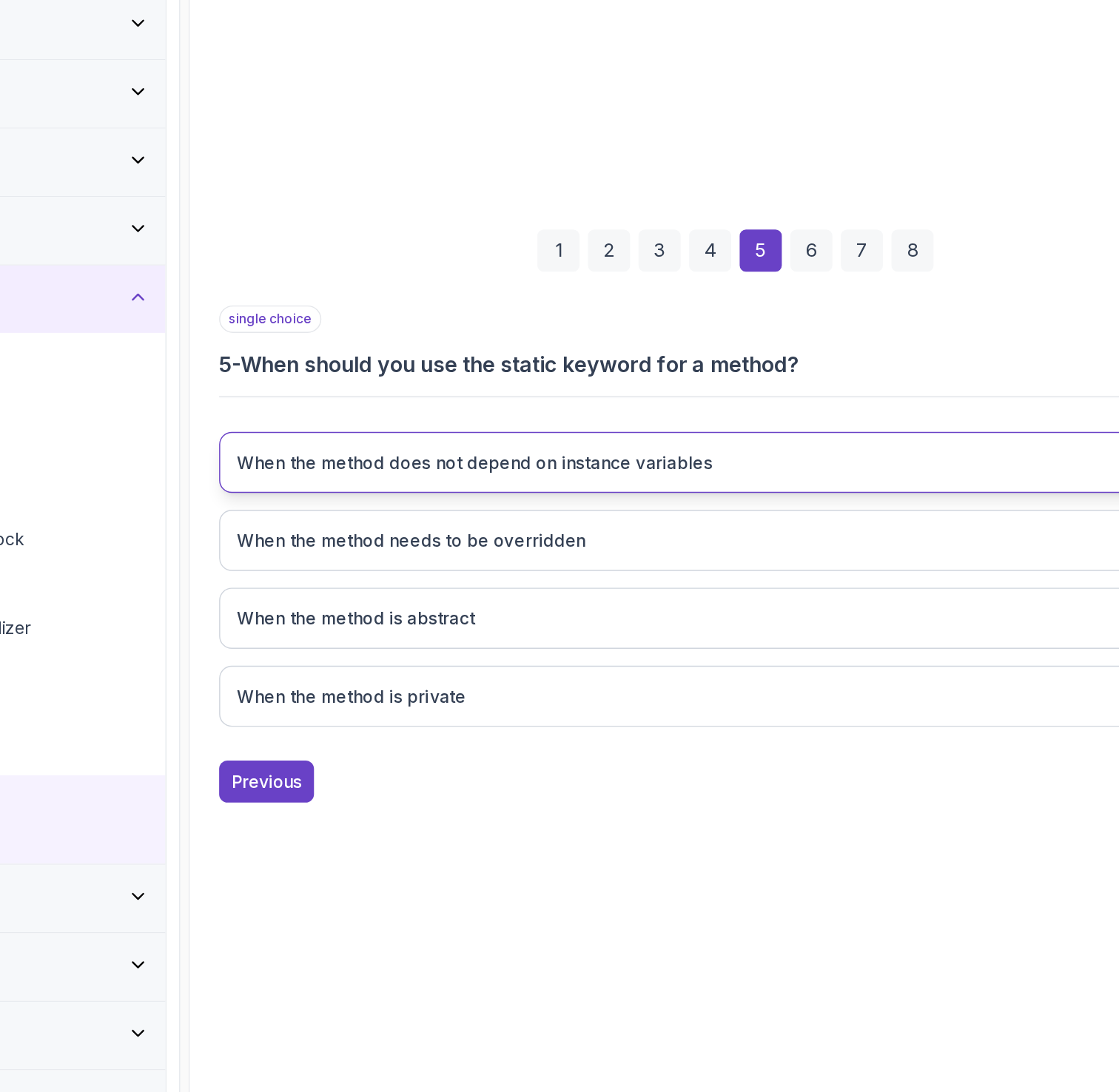
click at [579, 602] on h3 "When the method does not depend on instance variables" at bounding box center [546, 601] width 334 height 17
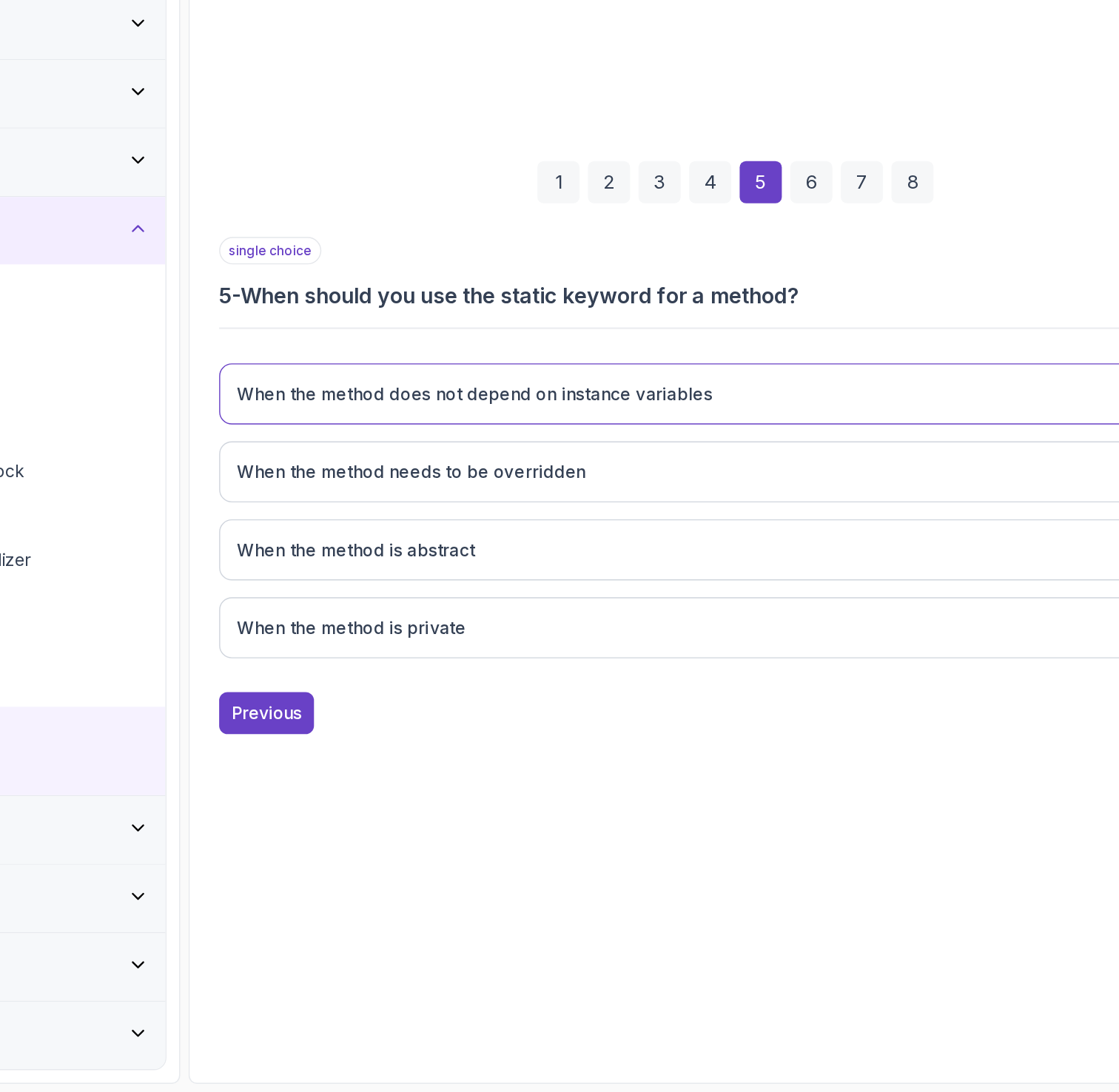
drag, startPoint x: 768, startPoint y: 600, endPoint x: 448, endPoint y: 539, distance: 325.8
click at [448, 539] on div "single choice 5 - When should you use the static keyword for a method? When the…" at bounding box center [729, 645] width 725 height 308
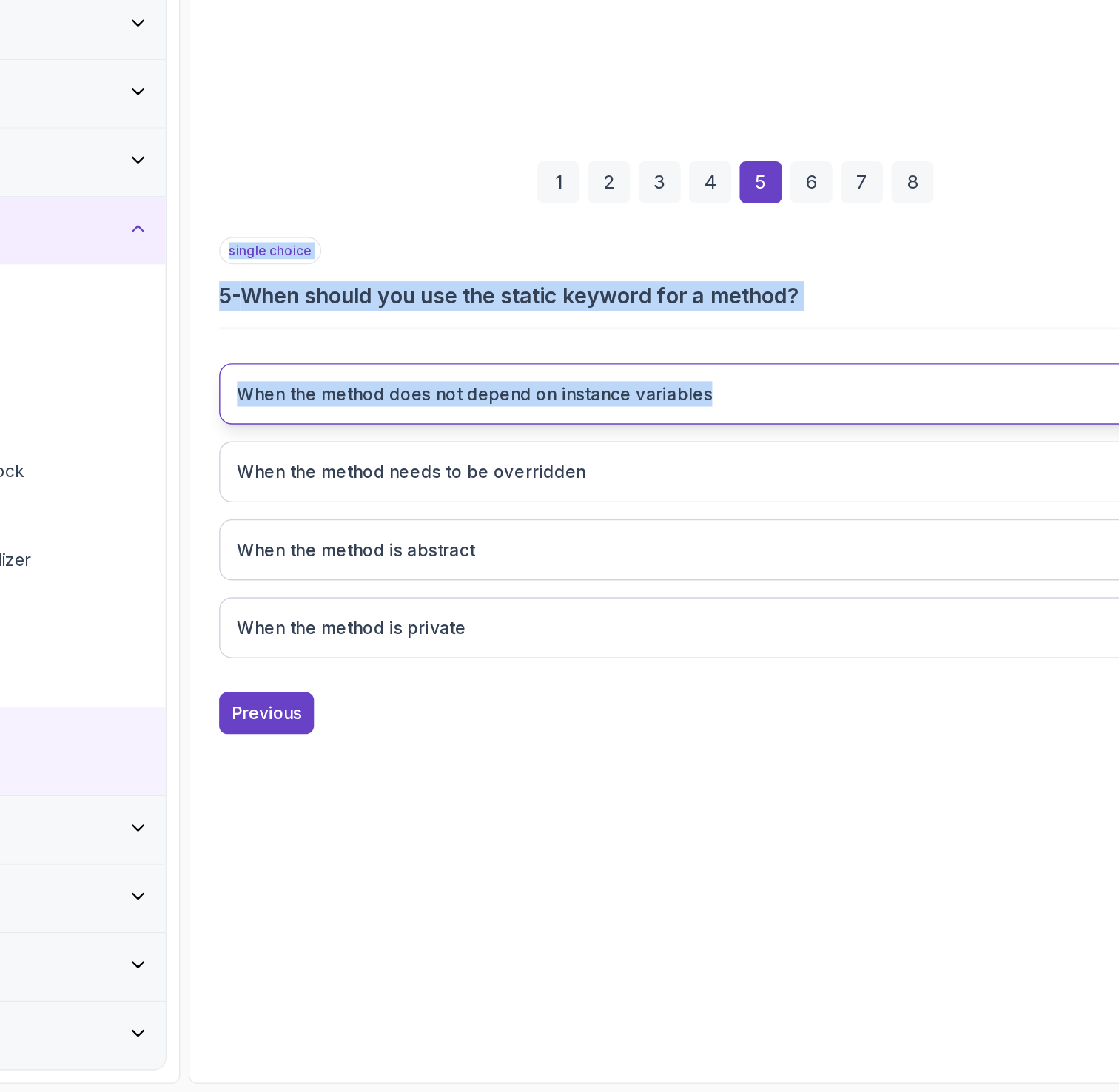
drag, startPoint x: 395, startPoint y: 555, endPoint x: 720, endPoint y: 601, distance: 328.2
click at [720, 601] on div "single choice 5 - When should you use the static keyword for a method? When the…" at bounding box center [729, 645] width 725 height 308
click at [738, 594] on button "When the method does not depend on instance variables" at bounding box center [729, 601] width 725 height 43
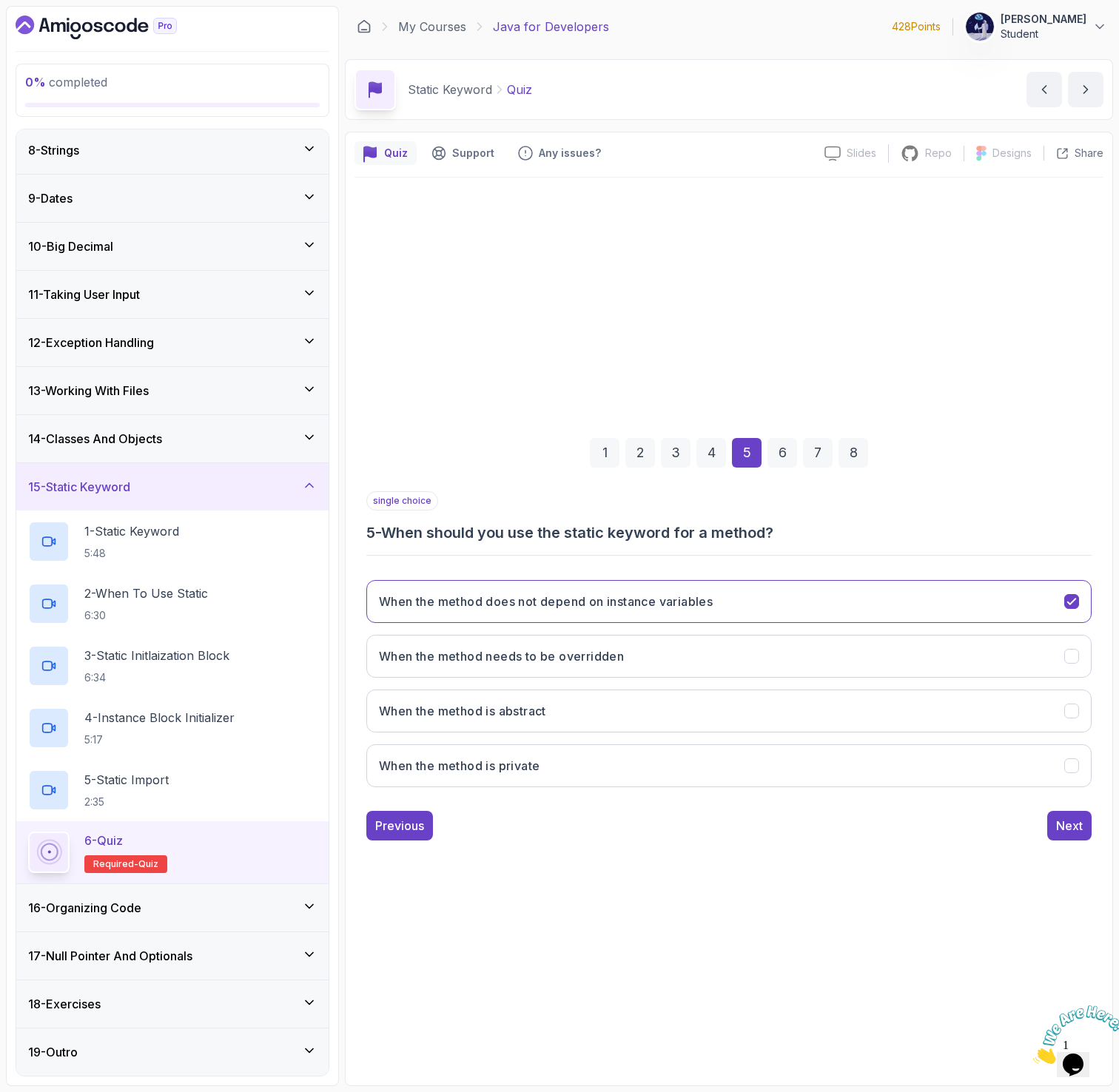
click at [783, 447] on div "6" at bounding box center [782, 453] width 30 height 30
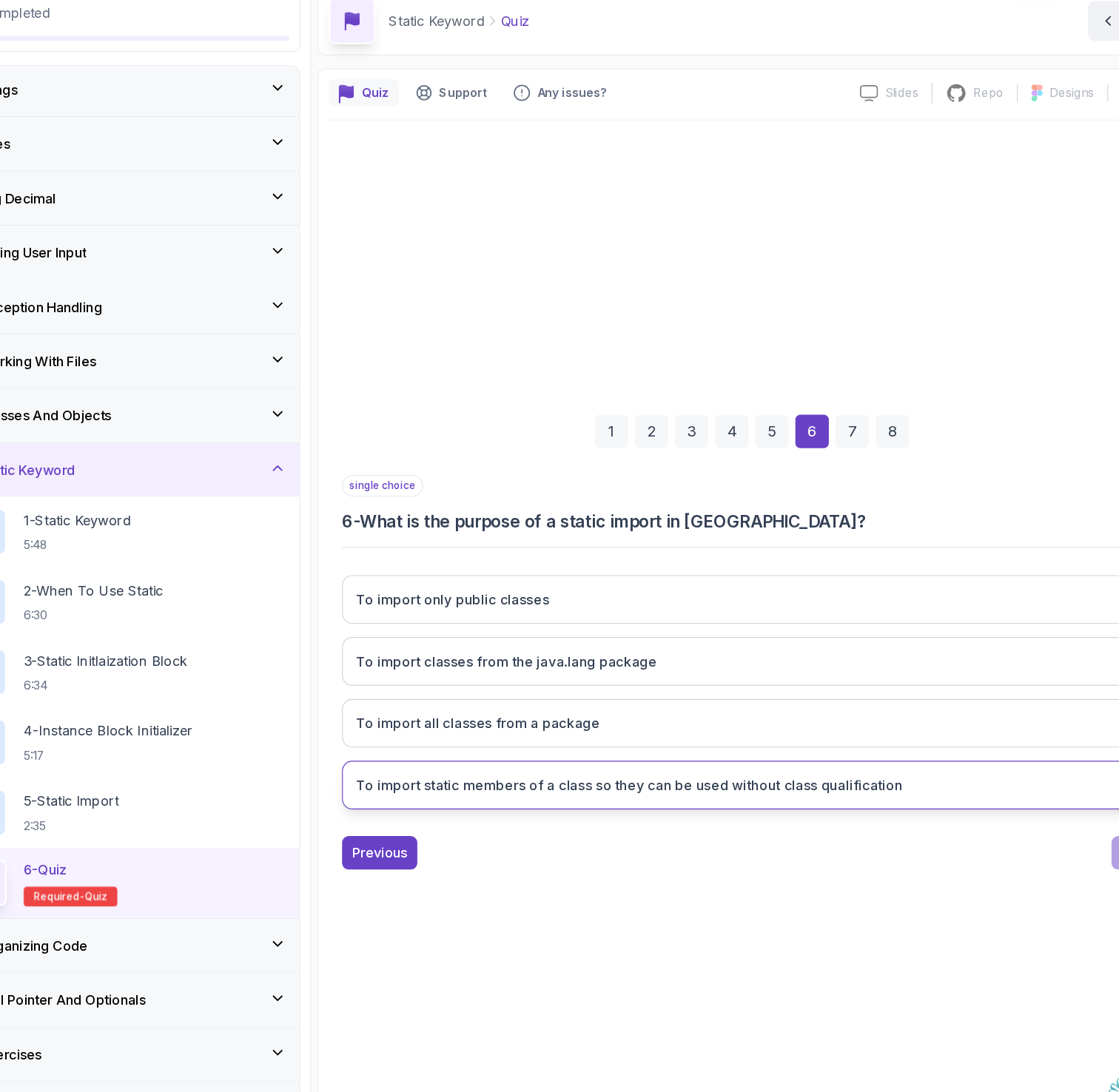
click at [492, 764] on h3 "To import static members of a class so they can be used without class qualifica…" at bounding box center [620, 765] width 483 height 17
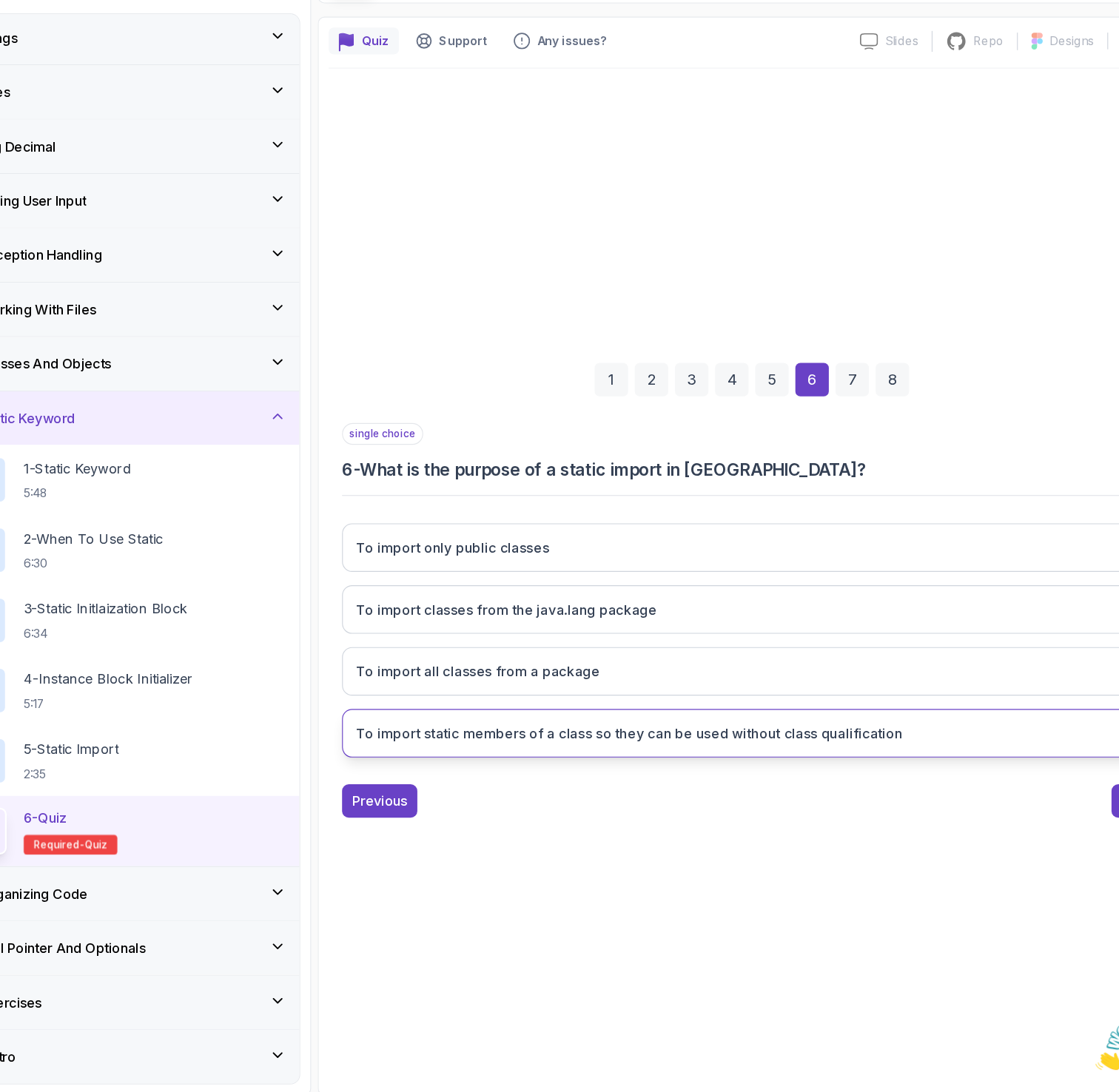
click at [607, 755] on button "To import static members of a class so they can be used without class qualifica…" at bounding box center [729, 765] width 725 height 43
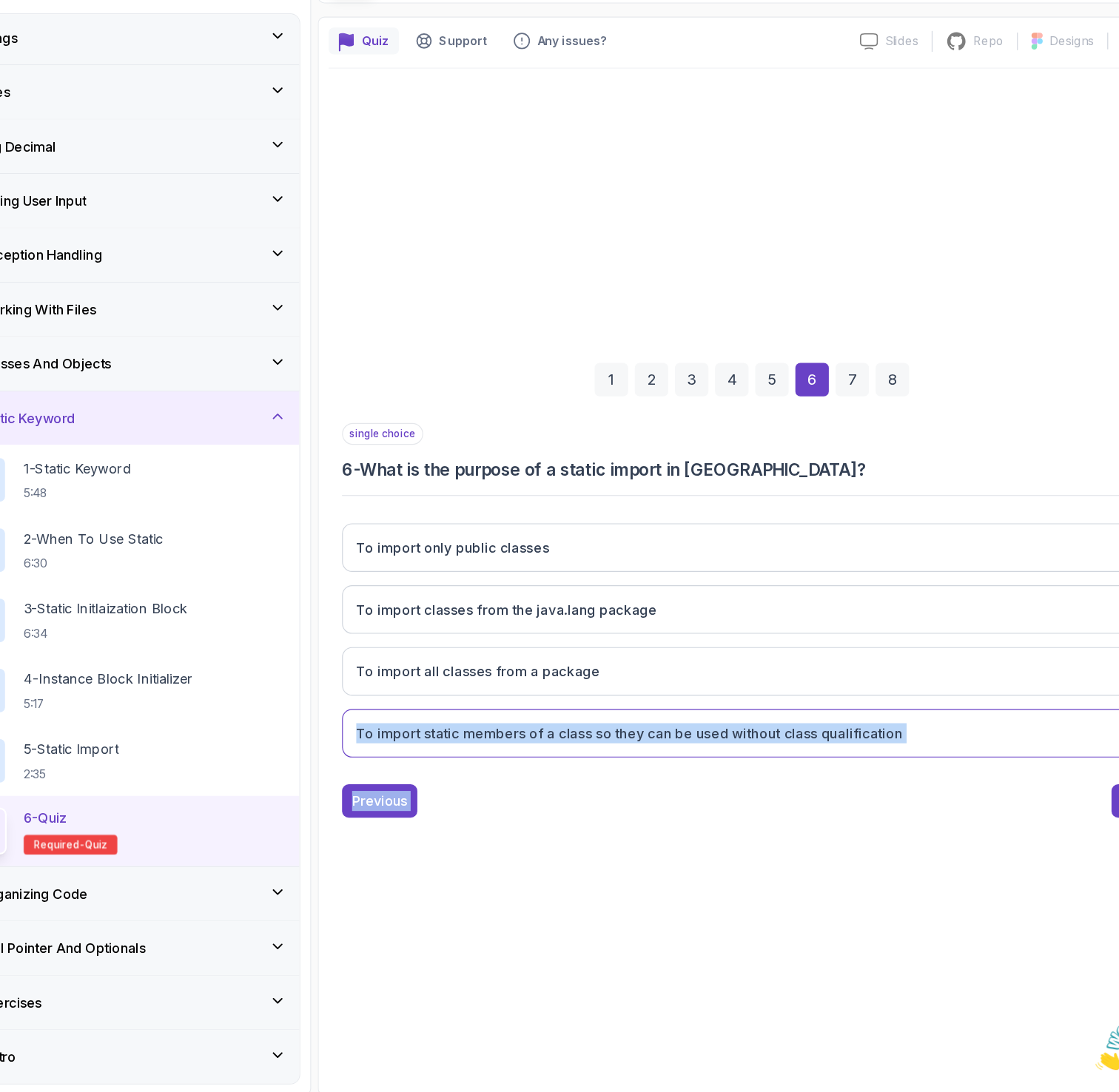
drag, startPoint x: 902, startPoint y: 801, endPoint x: 457, endPoint y: 742, distance: 448.9
click at [457, 742] on div "single choice 6 - What is the purpose of a static import in Java? To import onl…" at bounding box center [729, 666] width 725 height 349
copy div "To import static members of a class so they can be used without class qualifica…"
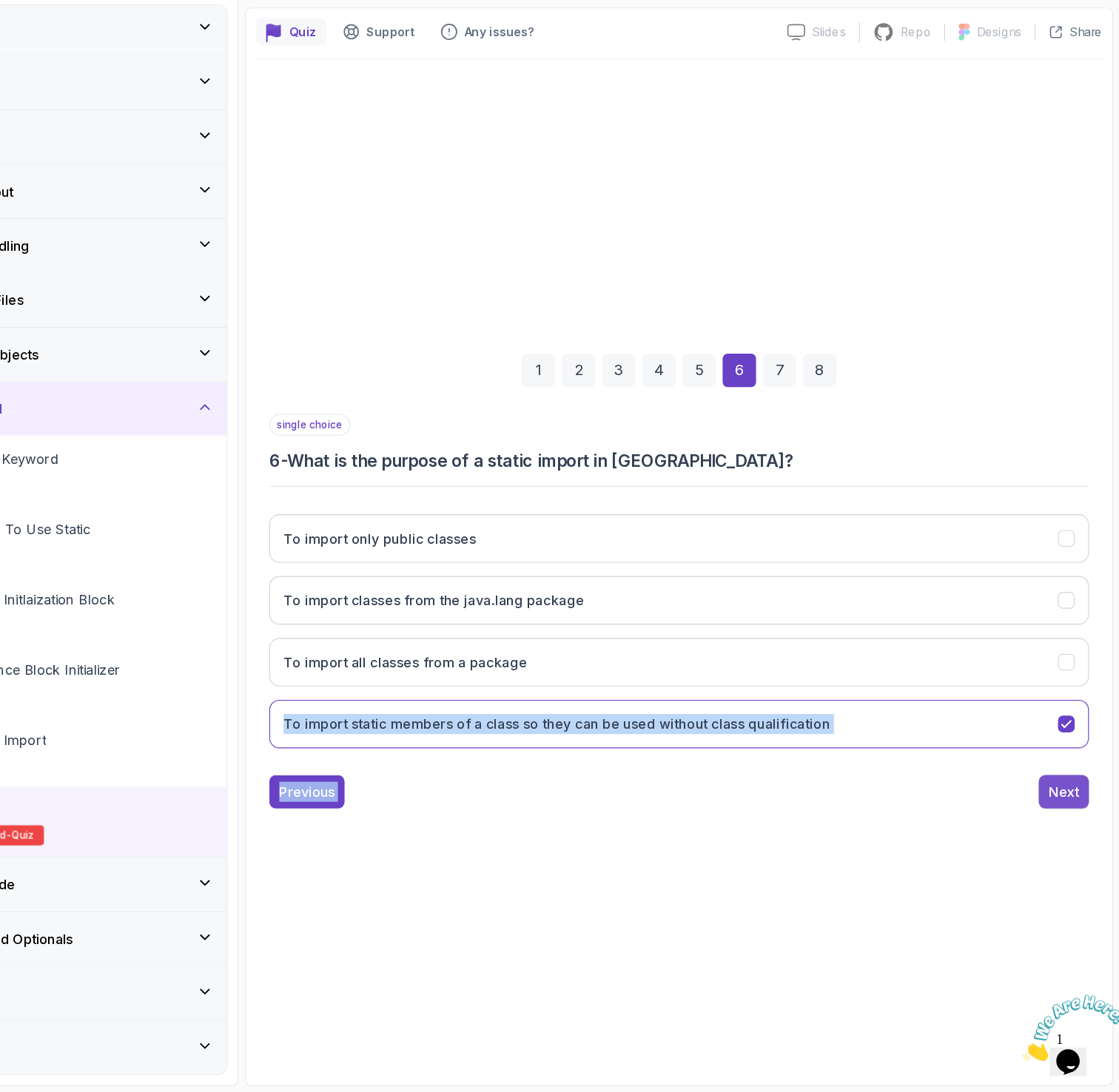
click at [1074, 817] on div "Next" at bounding box center [1069, 825] width 27 height 17
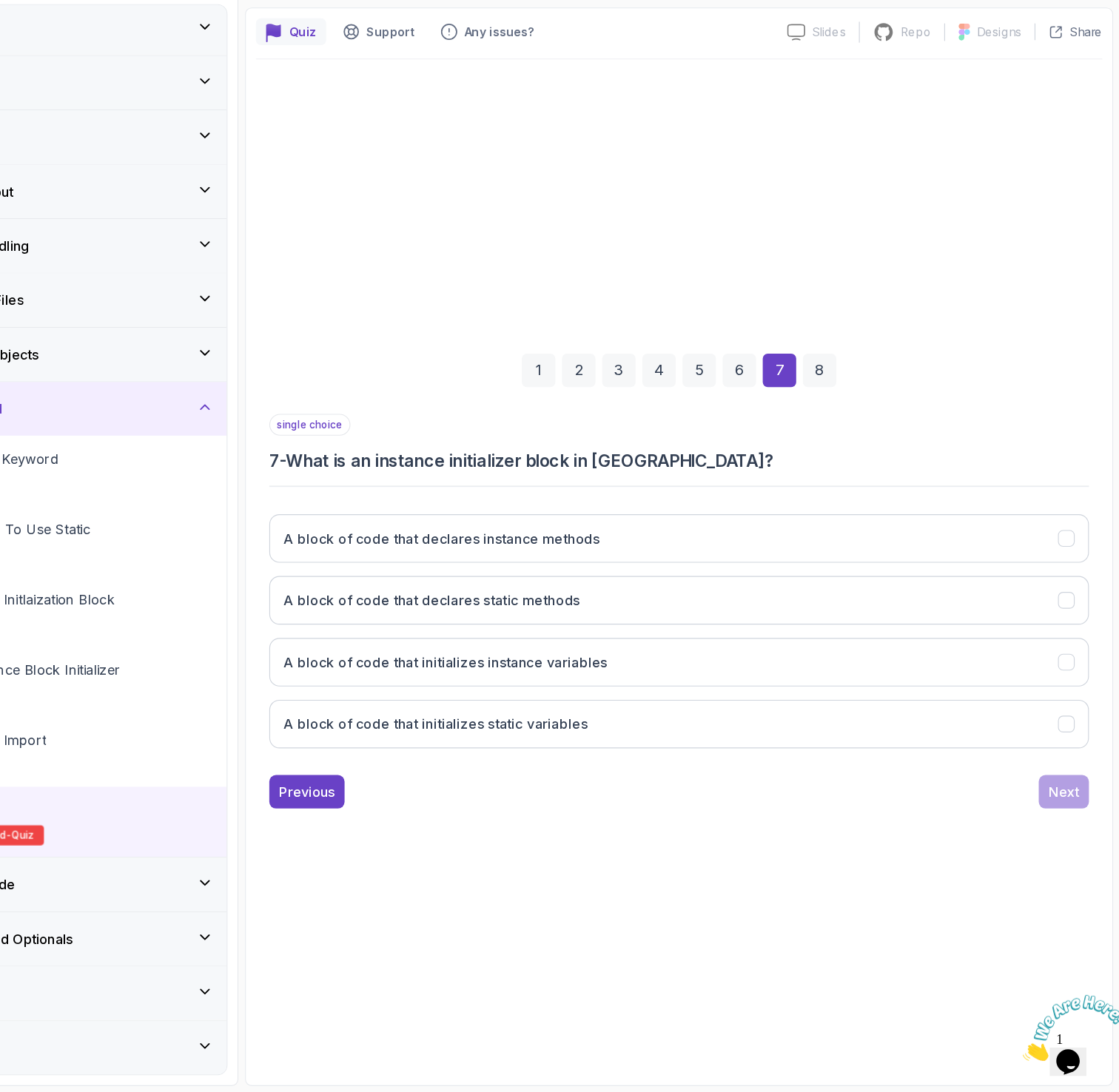
click at [660, 541] on h3 "7 - What is an instance initializer block in Java?" at bounding box center [729, 533] width 725 height 21
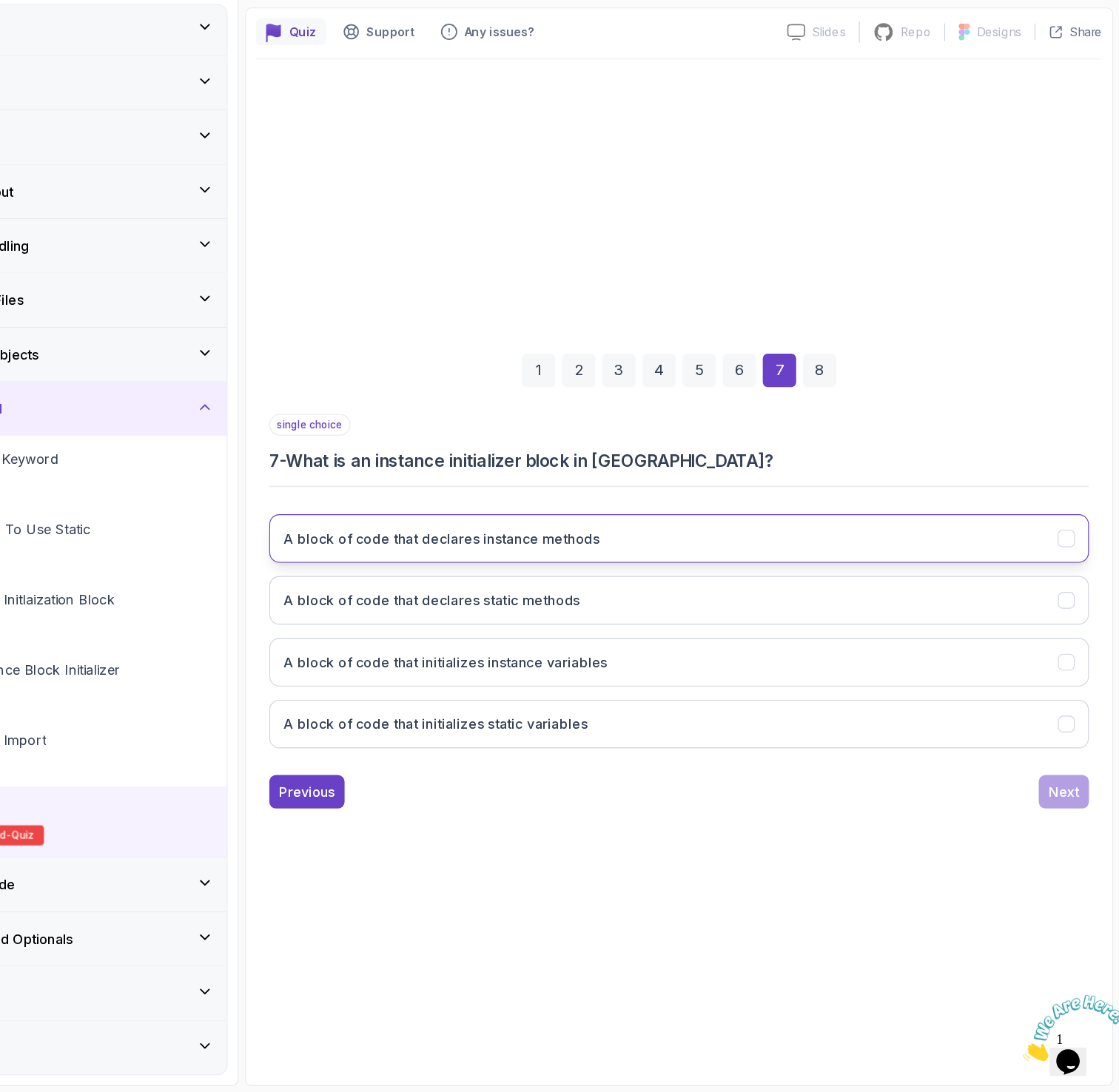
click at [474, 606] on h3 "A block of code that declares instance methods" at bounding box center [519, 601] width 280 height 17
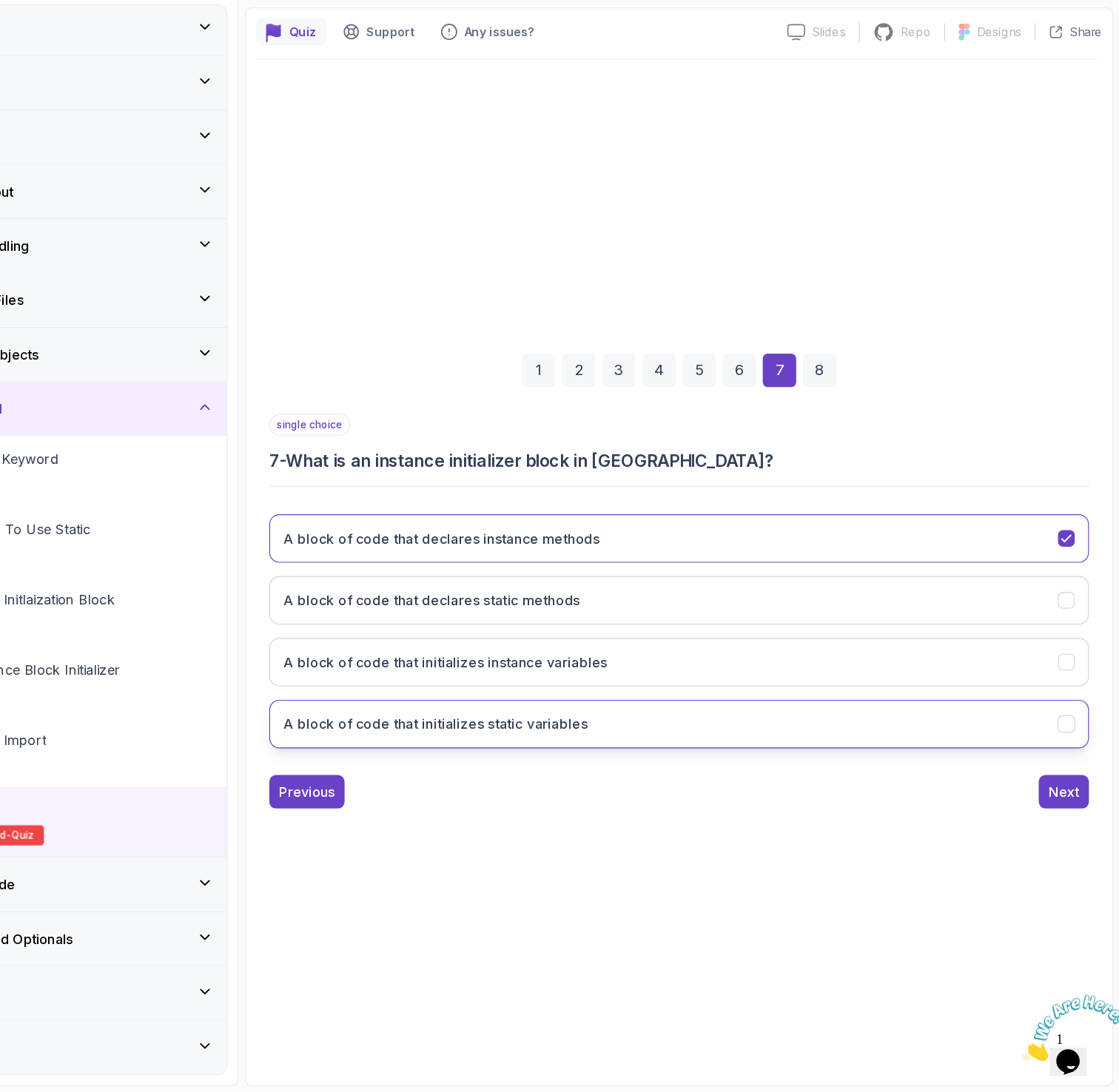
click at [486, 767] on h3 "A block of code that initializes static variables" at bounding box center [513, 765] width 269 height 17
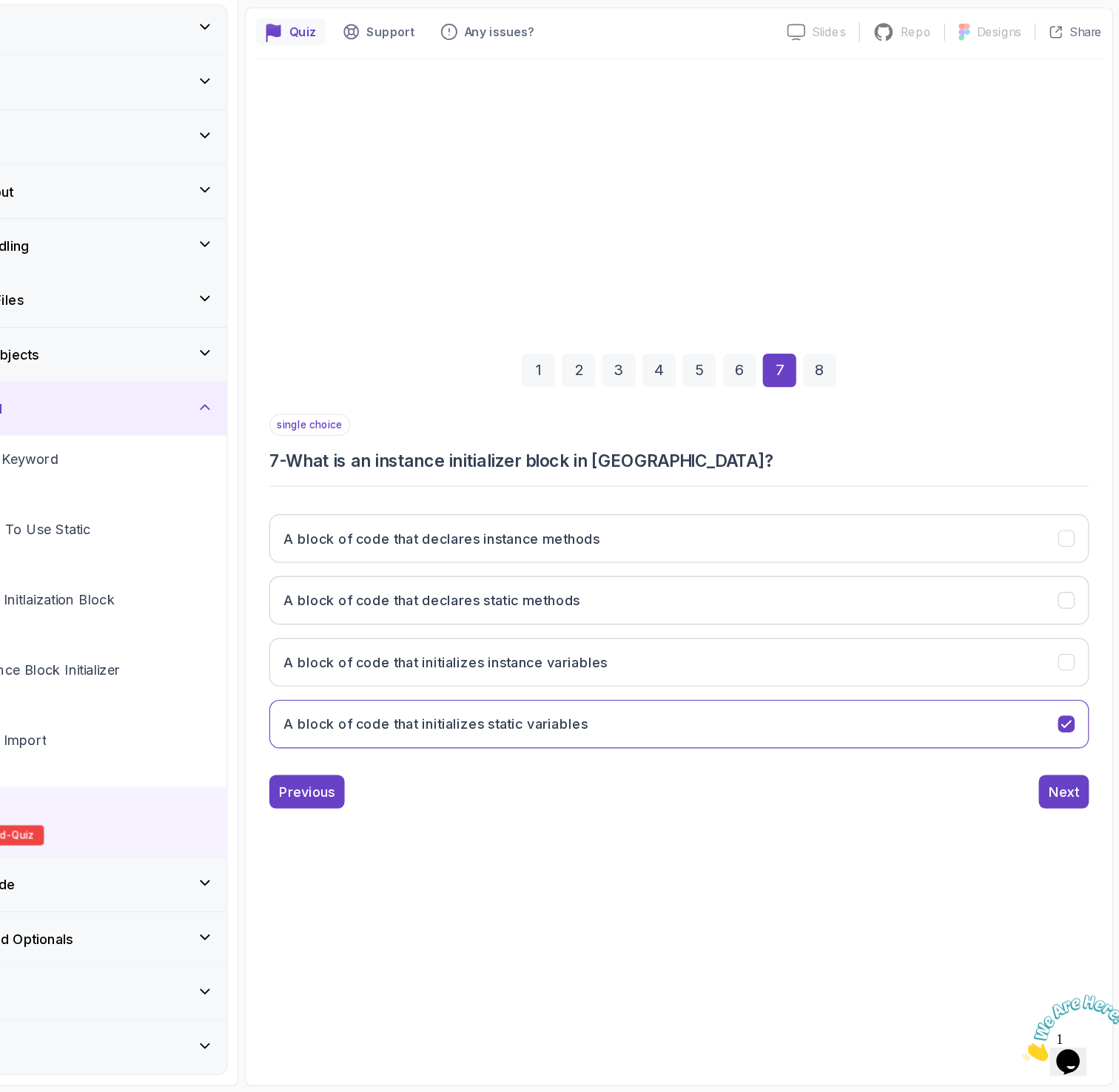
click at [851, 446] on div "8" at bounding box center [853, 453] width 30 height 30
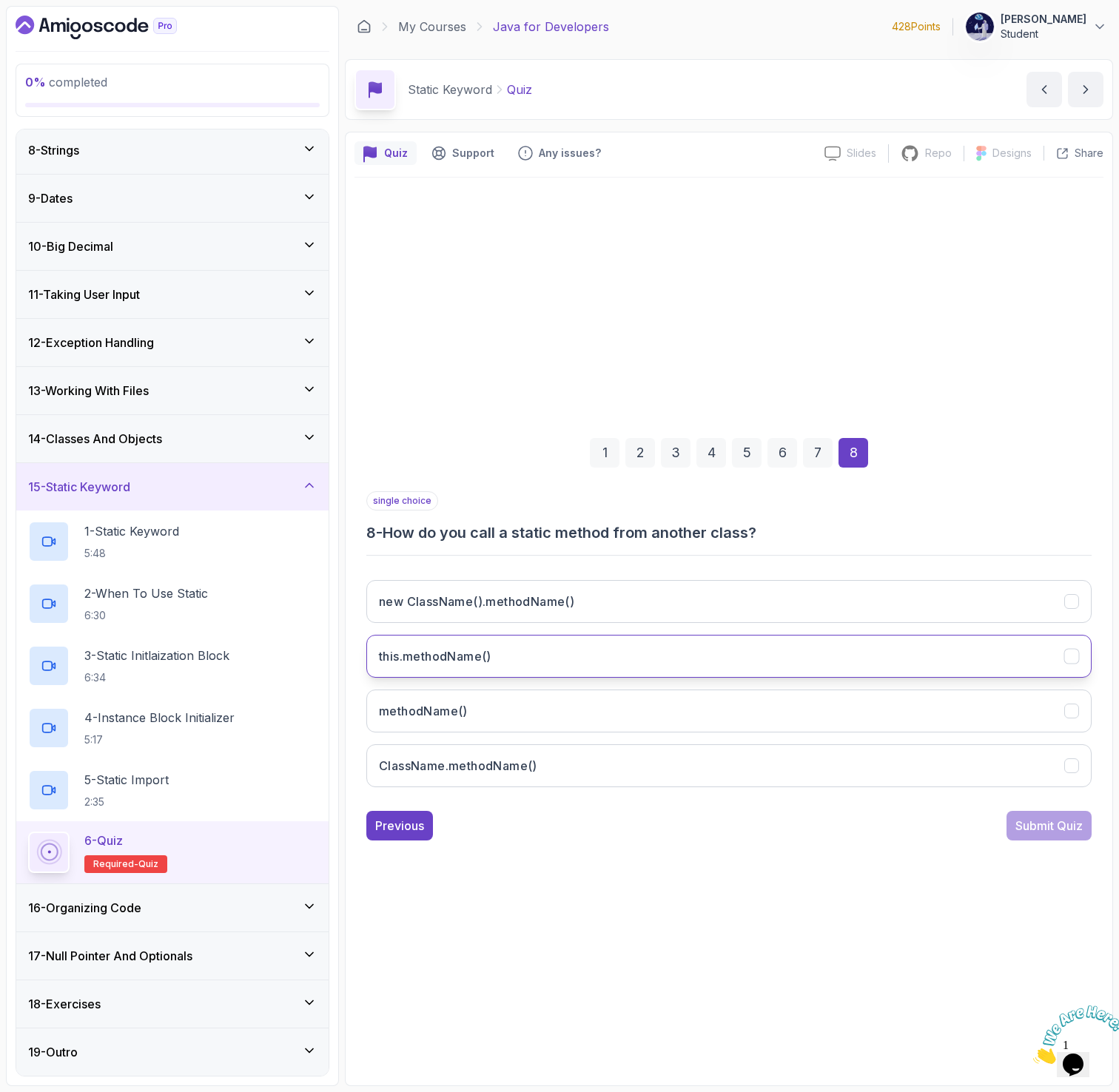
click at [453, 661] on h3 "this.methodName()" at bounding box center [434, 656] width 112 height 17
click at [1050, 829] on div "Submit Quiz" at bounding box center [1049, 825] width 68 height 17
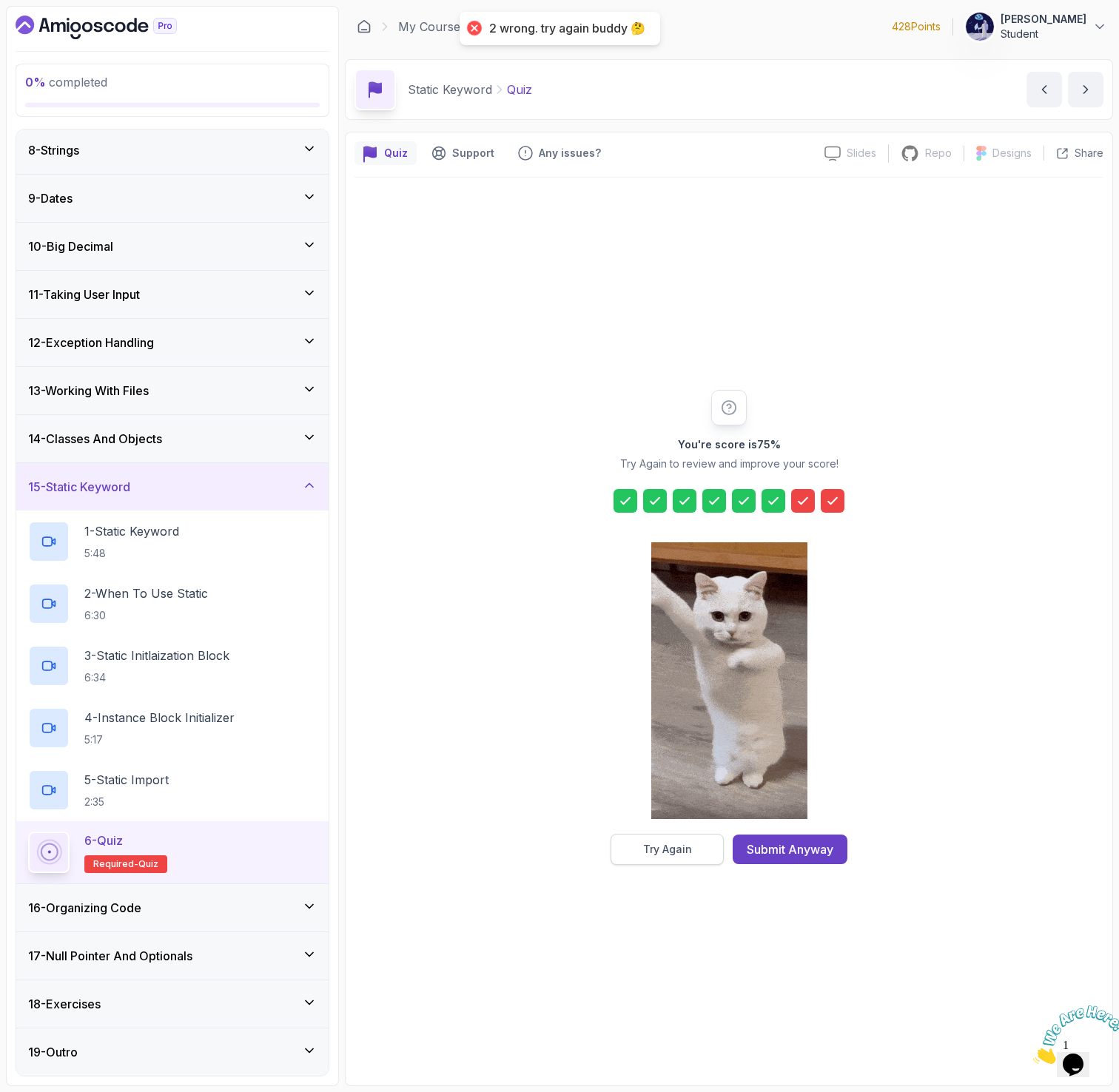
click at [664, 848] on div "Try Again" at bounding box center [667, 849] width 49 height 15
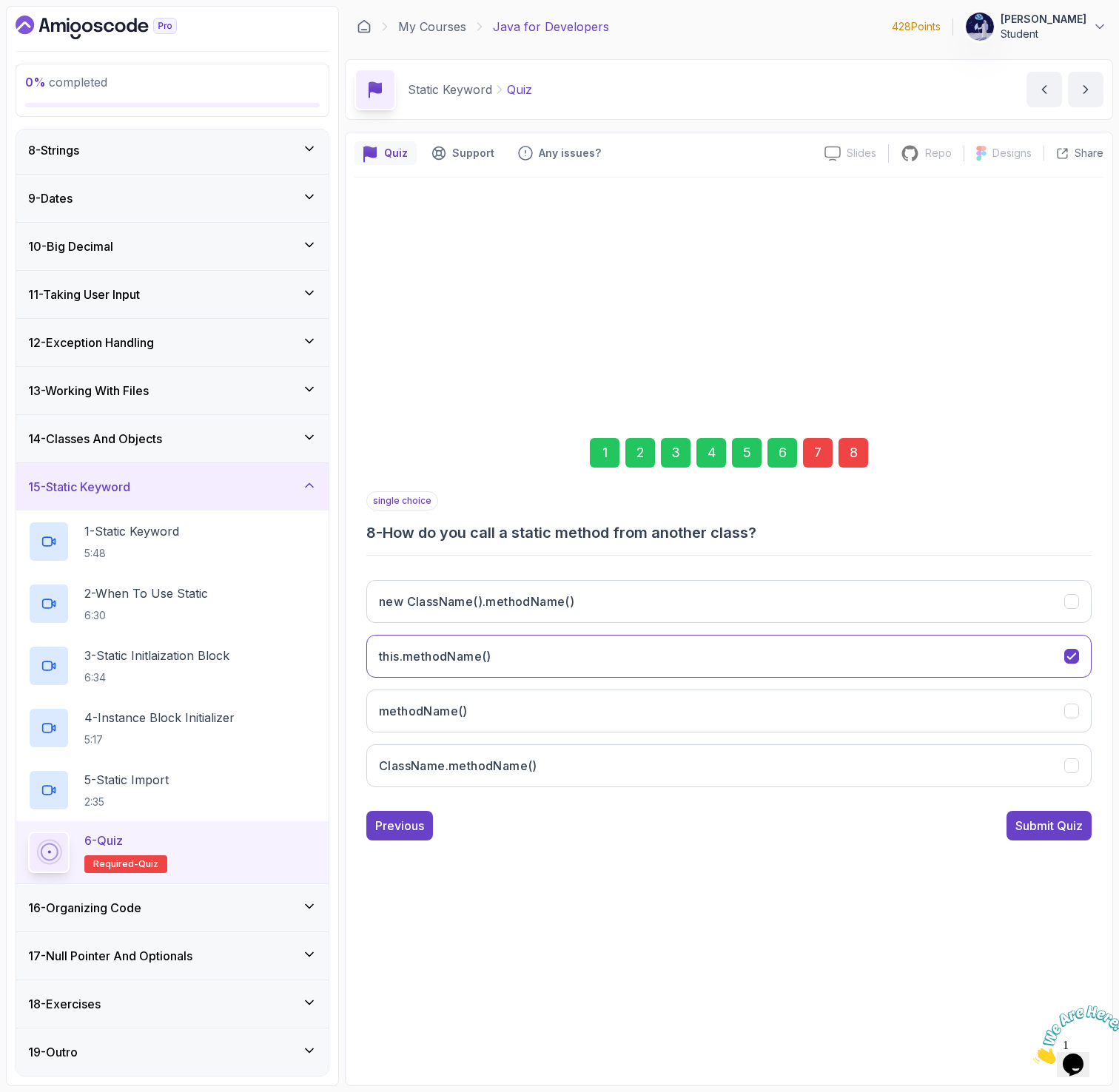
click at [629, 460] on div "2" at bounding box center [640, 453] width 30 height 30
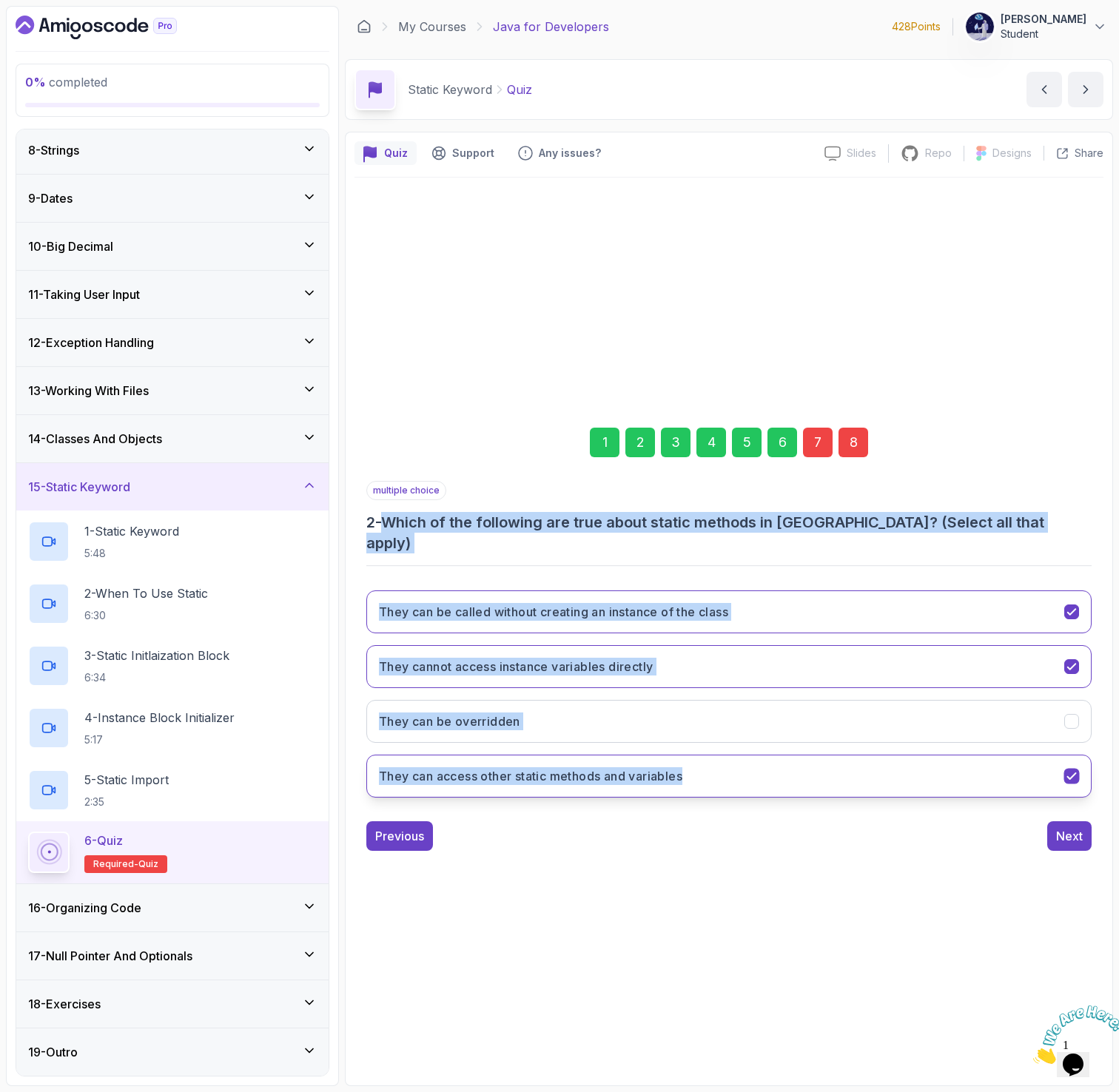
drag, startPoint x: 388, startPoint y: 537, endPoint x: 741, endPoint y: 773, distance: 424.6
click at [741, 773] on div "multiple choice 2 - Which of the following are true about static methods in Jav…" at bounding box center [729, 645] width 725 height 328
copy div "Which of the following are true about static methods in Java? (Select all that …"
click at [677, 447] on div "3" at bounding box center [676, 442] width 30 height 30
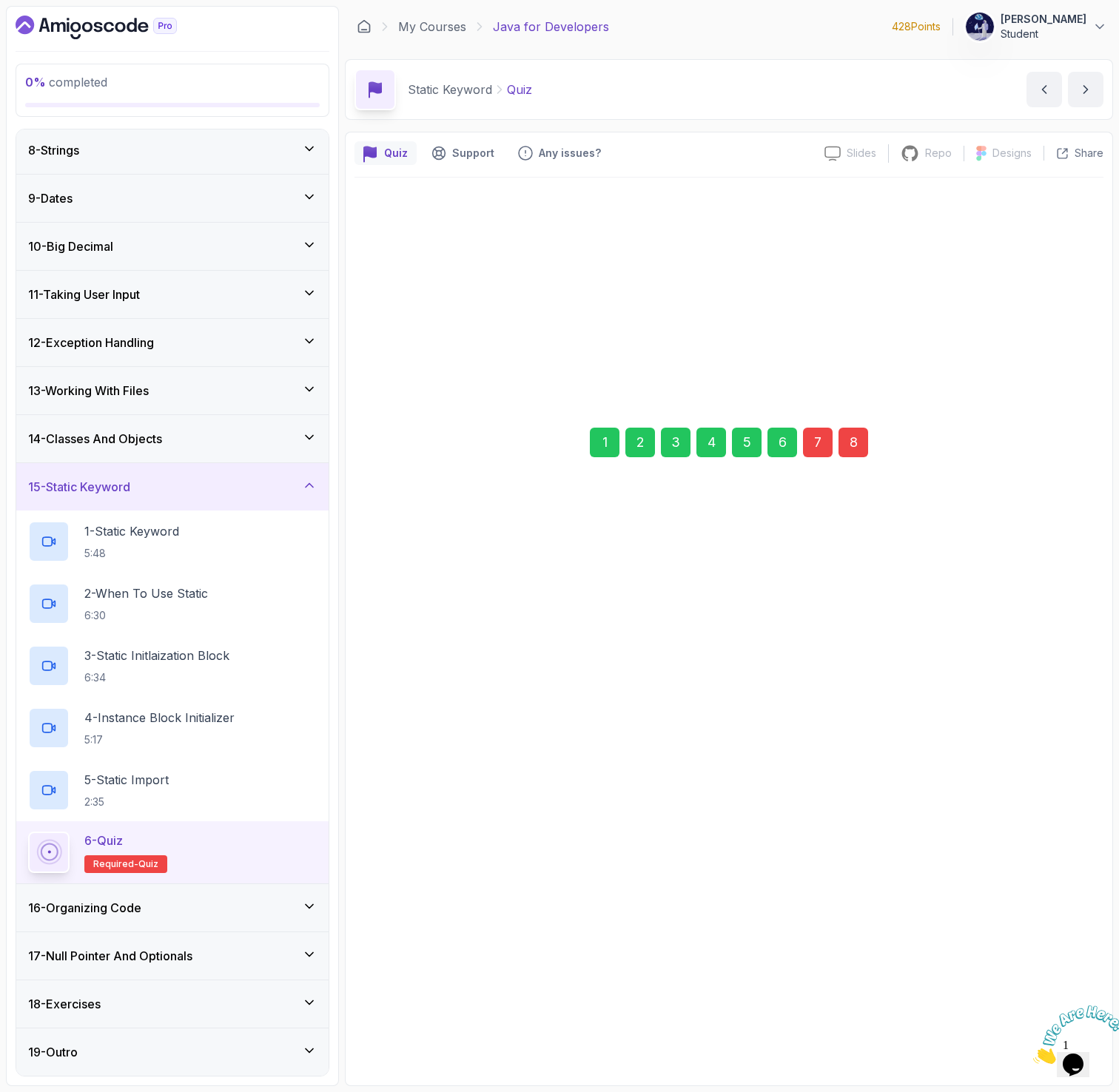
click at [677, 447] on div "3" at bounding box center [676, 442] width 30 height 30
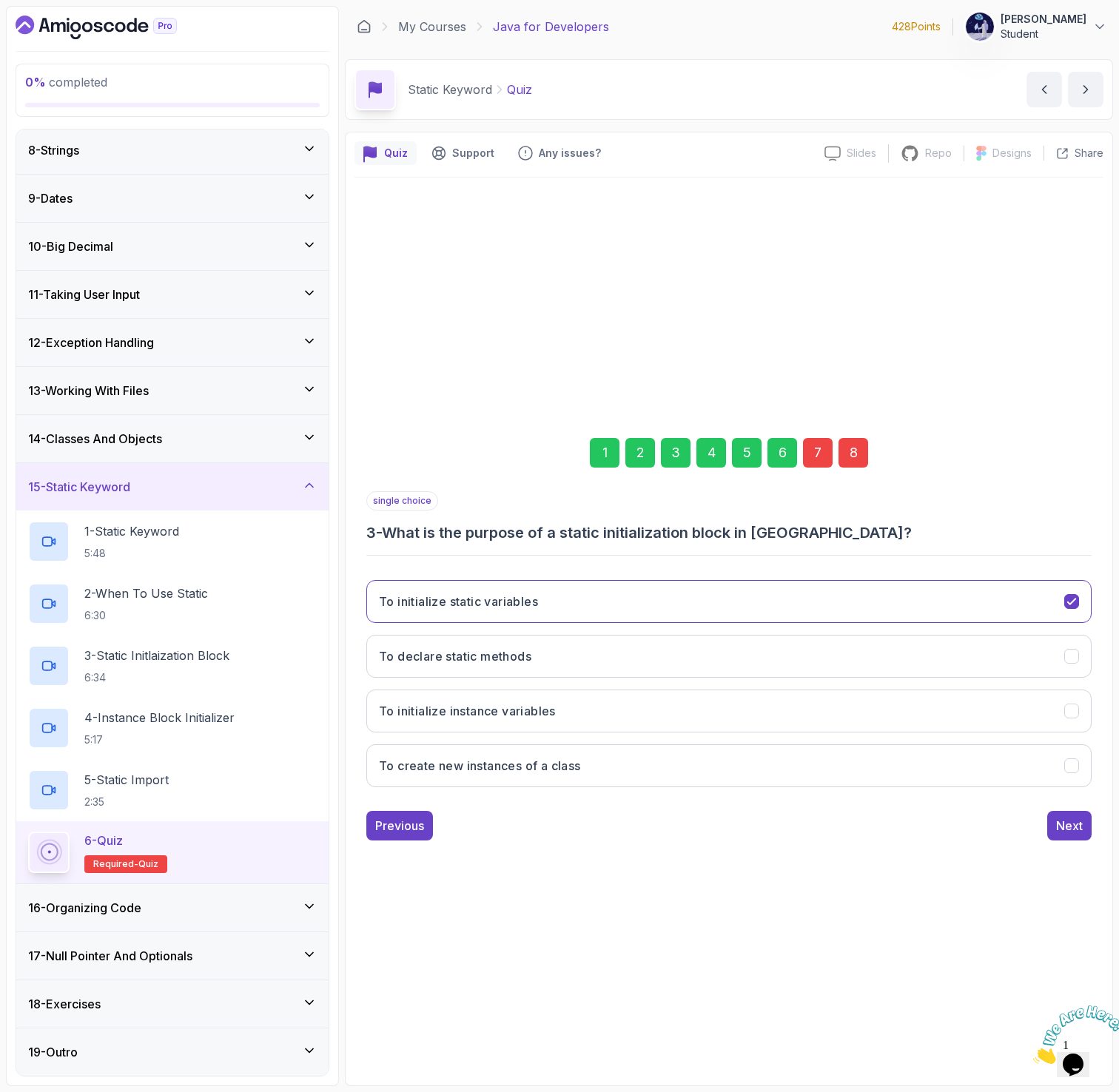
click at [709, 447] on div "4" at bounding box center [712, 453] width 30 height 30
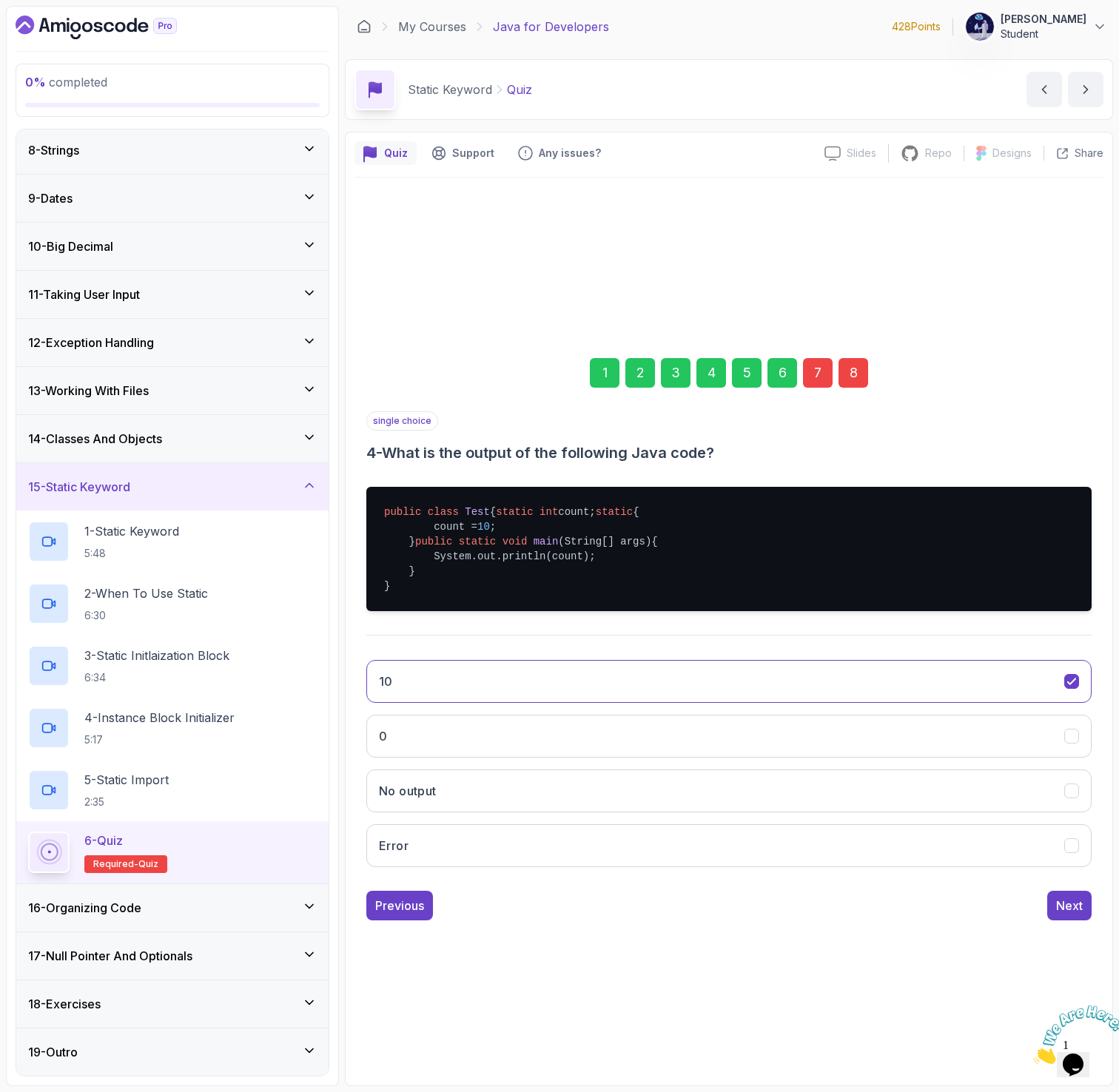
click at [741, 358] on div "5" at bounding box center [746, 373] width 30 height 30
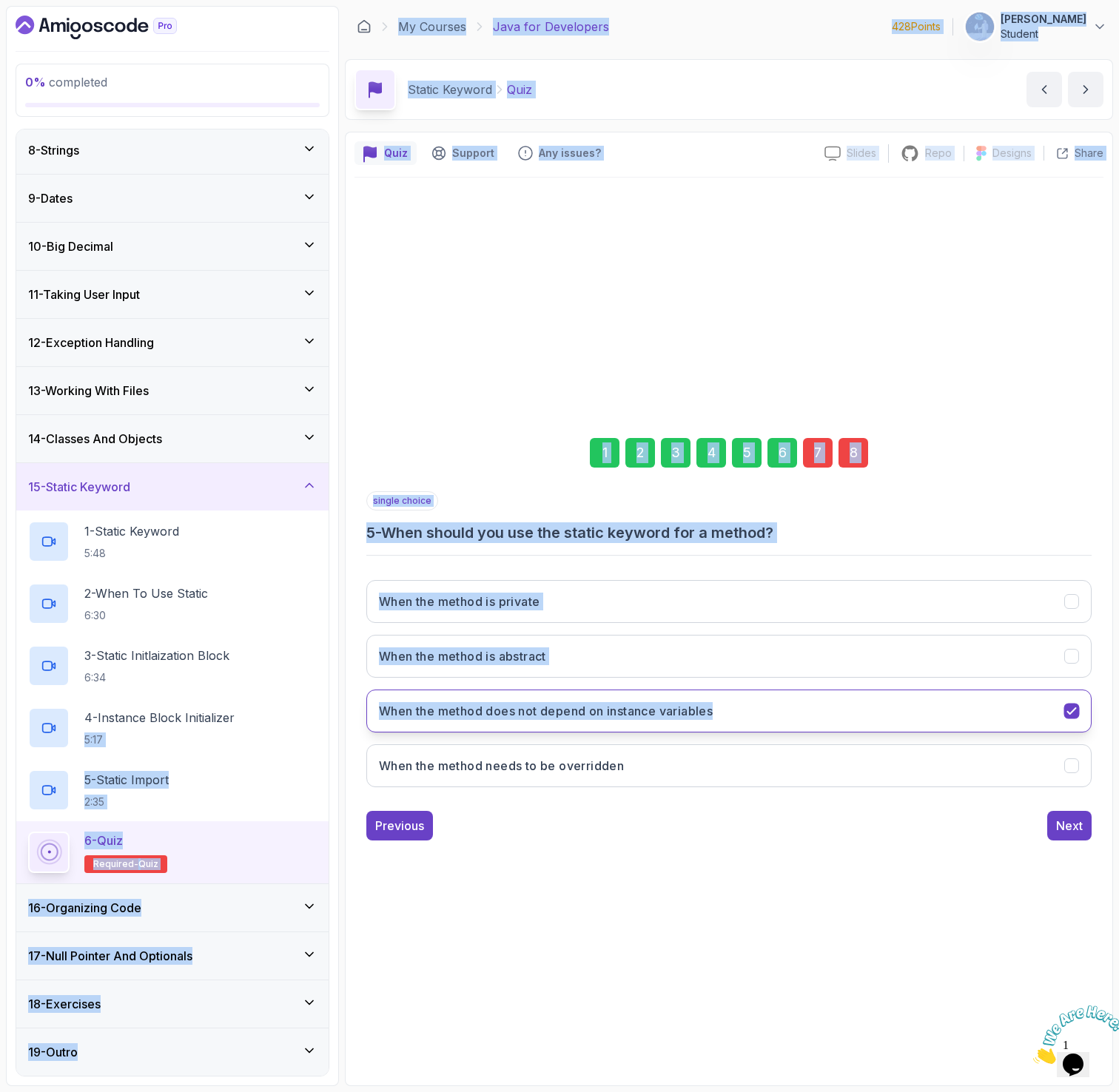
drag, startPoint x: 337, startPoint y: 722, endPoint x: 495, endPoint y: 731, distance: 158.3
click at [495, 731] on div "0 % completed 1 - Intro 2 - Loops 3 - If Statements 4 - Packages 5 - Access Mod…" at bounding box center [560, 546] width 1107 height 1081
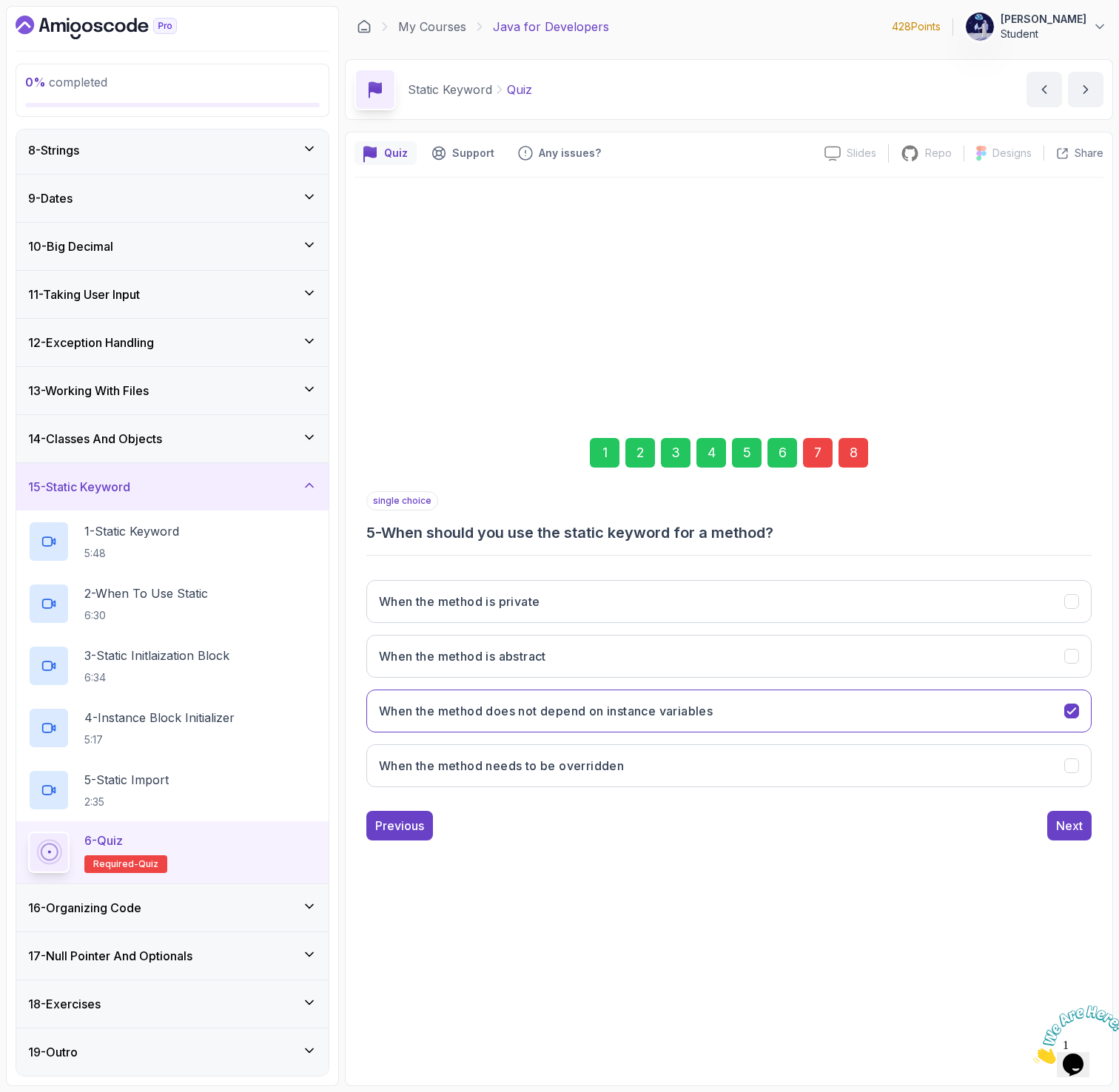
click at [649, 737] on div "When the method is private When the method is abstract When the method does not…" at bounding box center [729, 684] width 725 height 231
drag, startPoint x: 733, startPoint y: 728, endPoint x: 512, endPoint y: 700, distance: 222.8
click at [512, 700] on button "When the method does not depend on instance variables" at bounding box center [729, 711] width 725 height 43
drag, startPoint x: 794, startPoint y: 714, endPoint x: 475, endPoint y: 698, distance: 319.4
click at [475, 698] on button "When the method does not depend on instance variables" at bounding box center [729, 711] width 725 height 43
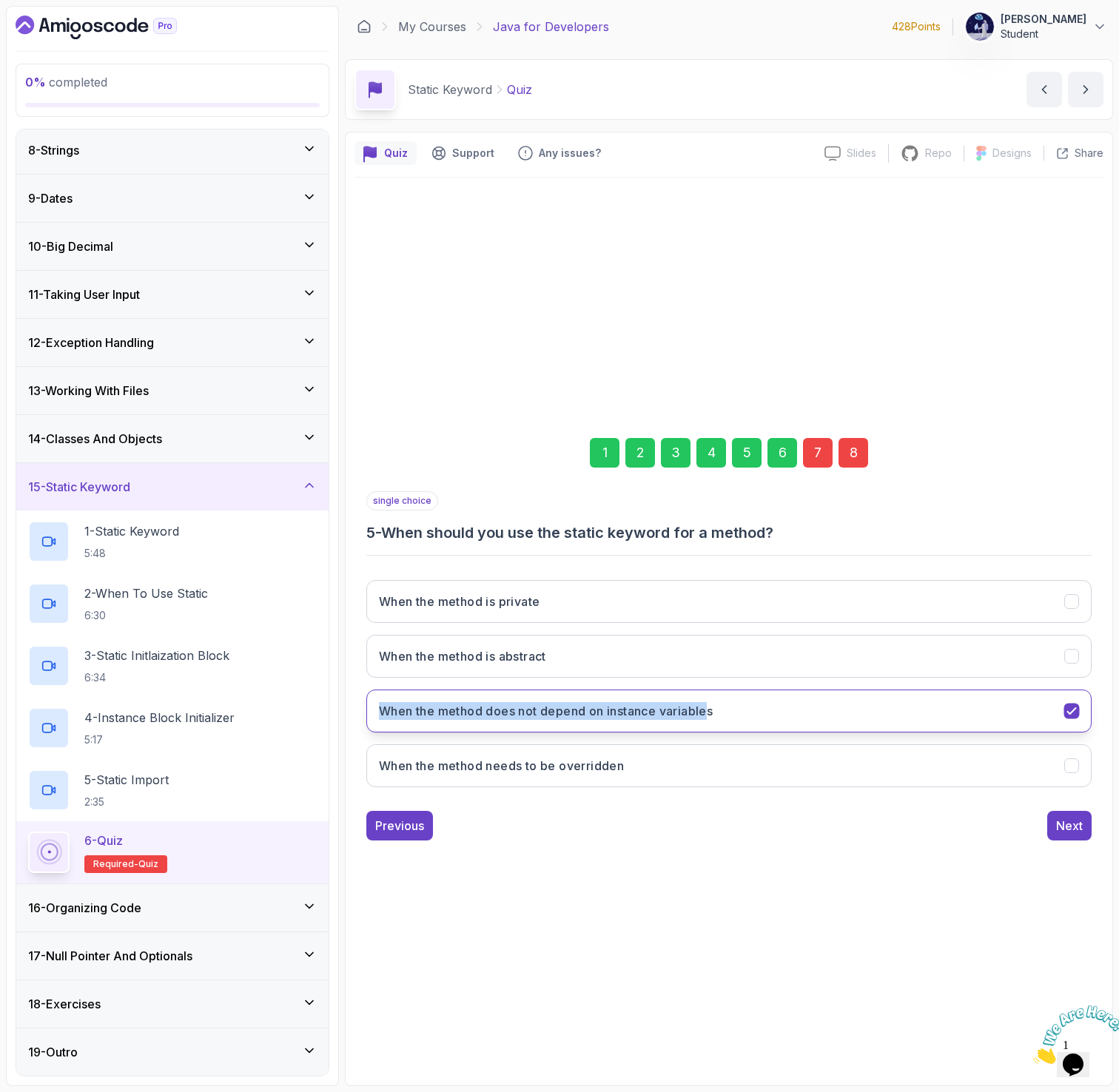
drag, startPoint x: 342, startPoint y: 700, endPoint x: 713, endPoint y: 711, distance: 371.2
click at [713, 711] on div "0 % completed 1 - Intro 2 - Loops 3 - If Statements 4 - Packages 5 - Access Mod…" at bounding box center [560, 546] width 1107 height 1081
copy h3 "When the method does not depend on instance variable"
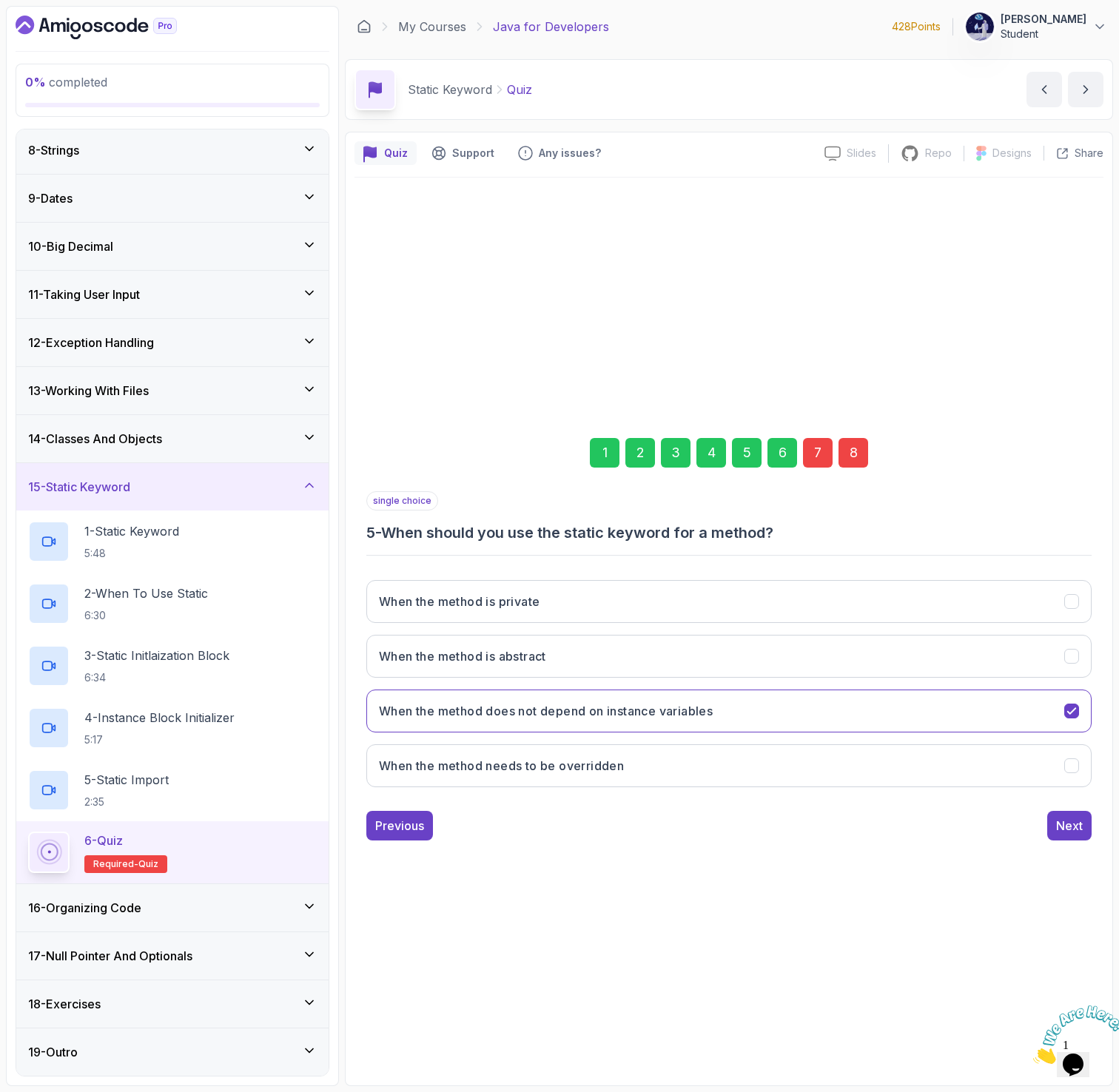
click at [779, 449] on div "6" at bounding box center [782, 453] width 30 height 30
click at [824, 453] on div "7" at bounding box center [818, 453] width 30 height 30
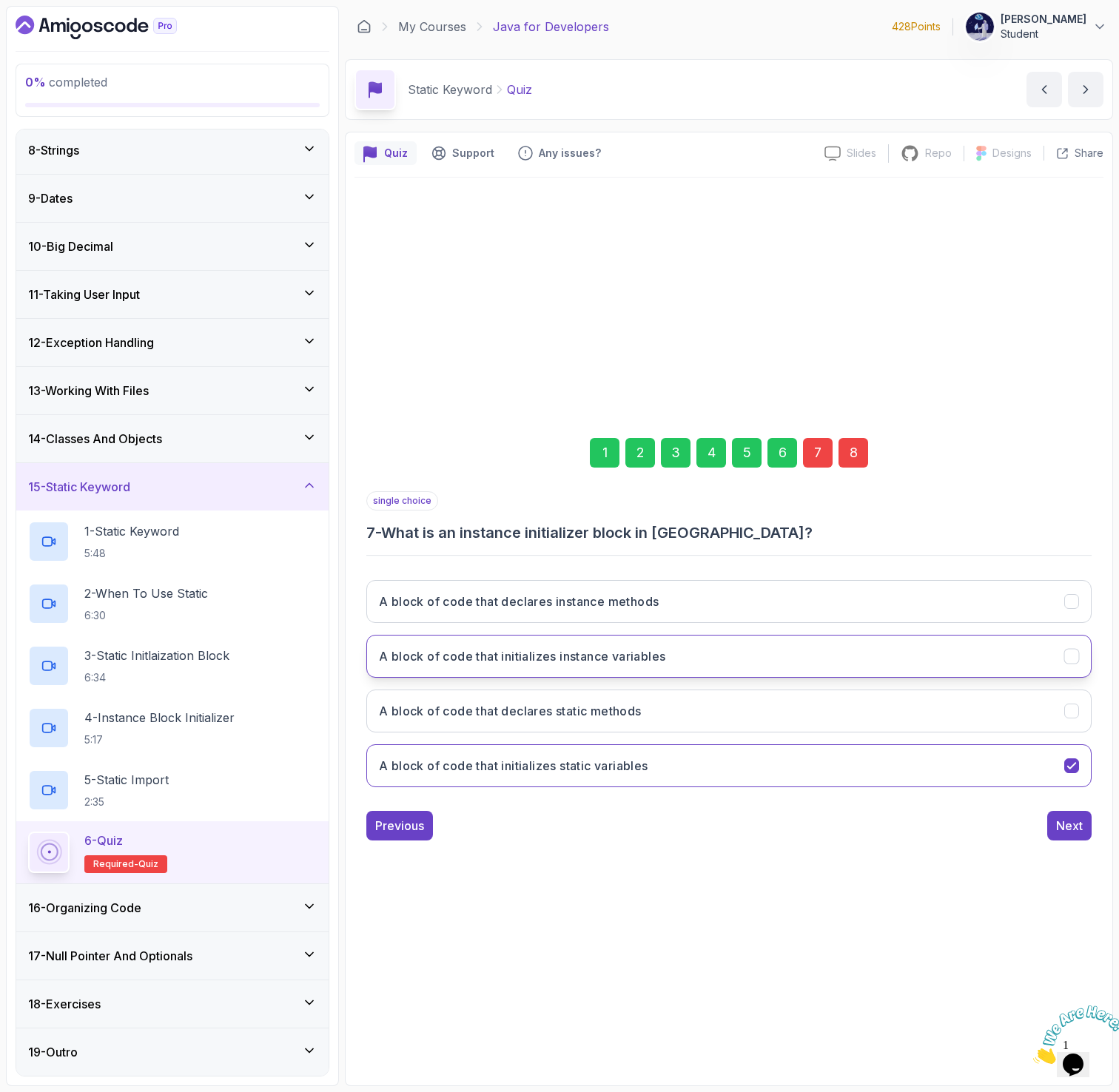
click at [509, 660] on h3 "A block of code that initializes instance variables" at bounding box center [522, 656] width 287 height 17
click at [826, 442] on div "7" at bounding box center [818, 453] width 30 height 30
click at [853, 448] on div "8" at bounding box center [853, 453] width 30 height 30
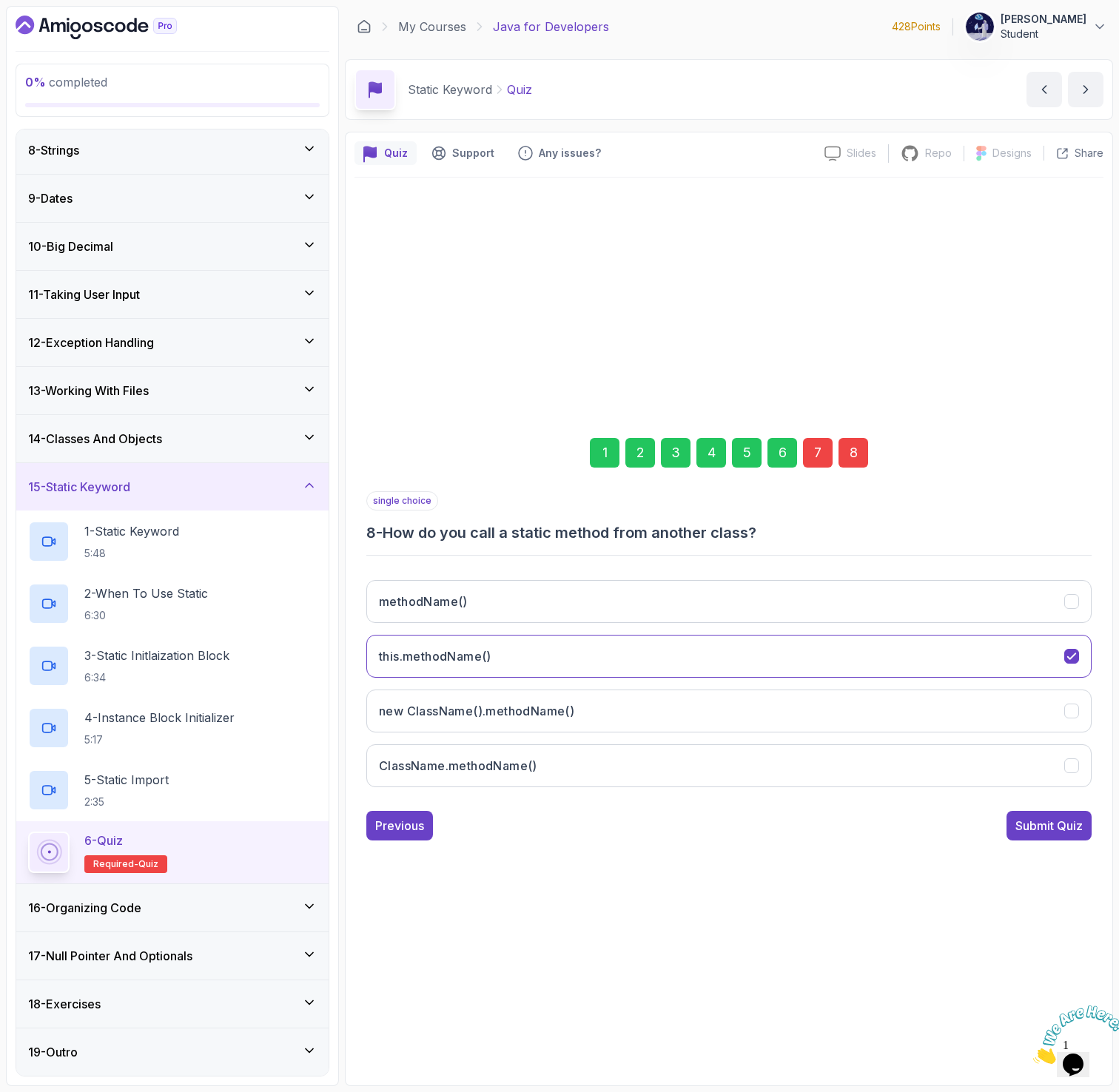
click at [824, 450] on div "7" at bounding box center [818, 453] width 30 height 30
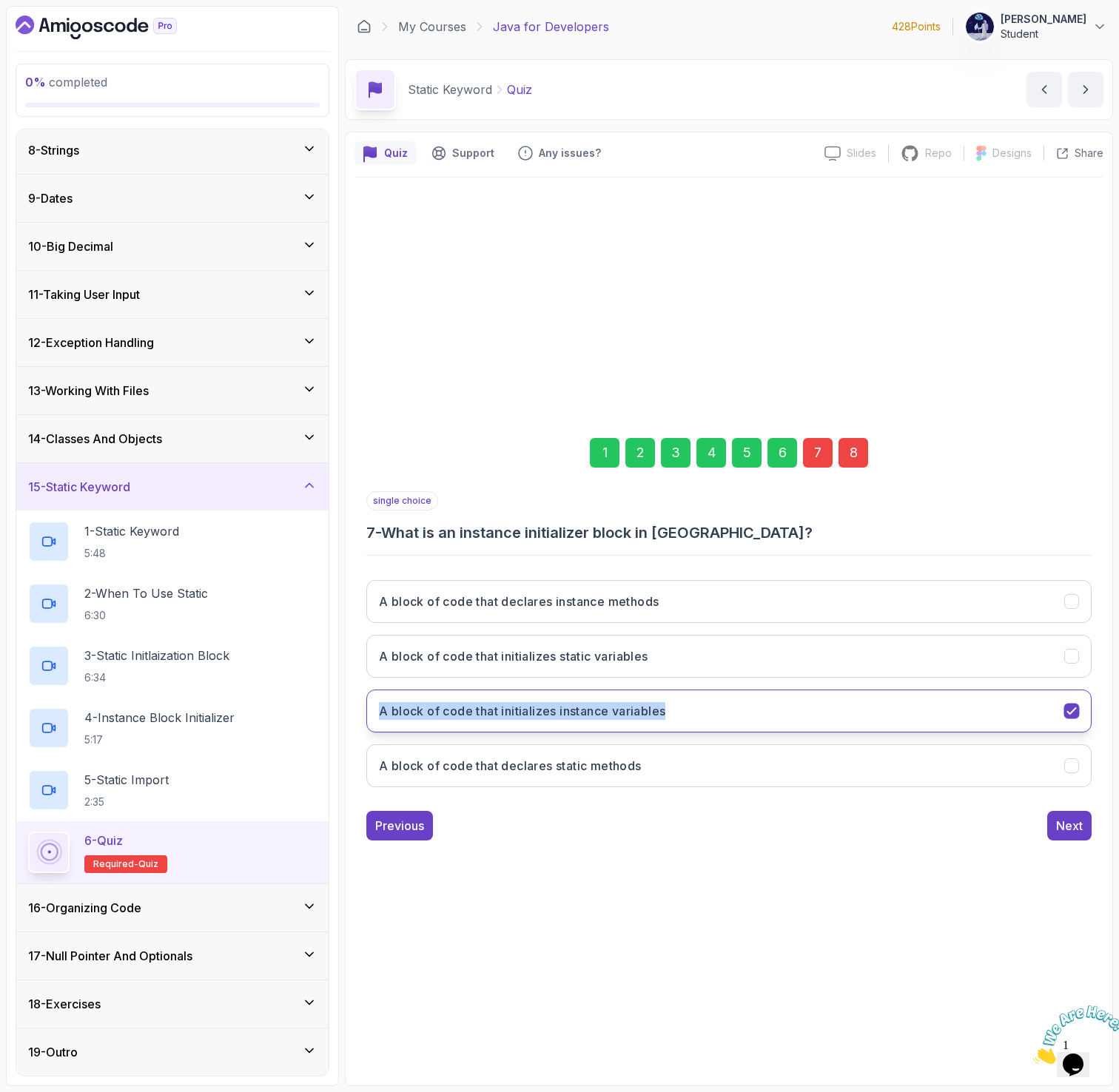
drag, startPoint x: 352, startPoint y: 707, endPoint x: 672, endPoint y: 715, distance: 320.1
click at [672, 715] on div "Quiz Support Any issues? Slides Slides not available Repo Repository not availa…" at bounding box center [729, 609] width 768 height 955
copy h3 "A block of code that initializes instance variables"
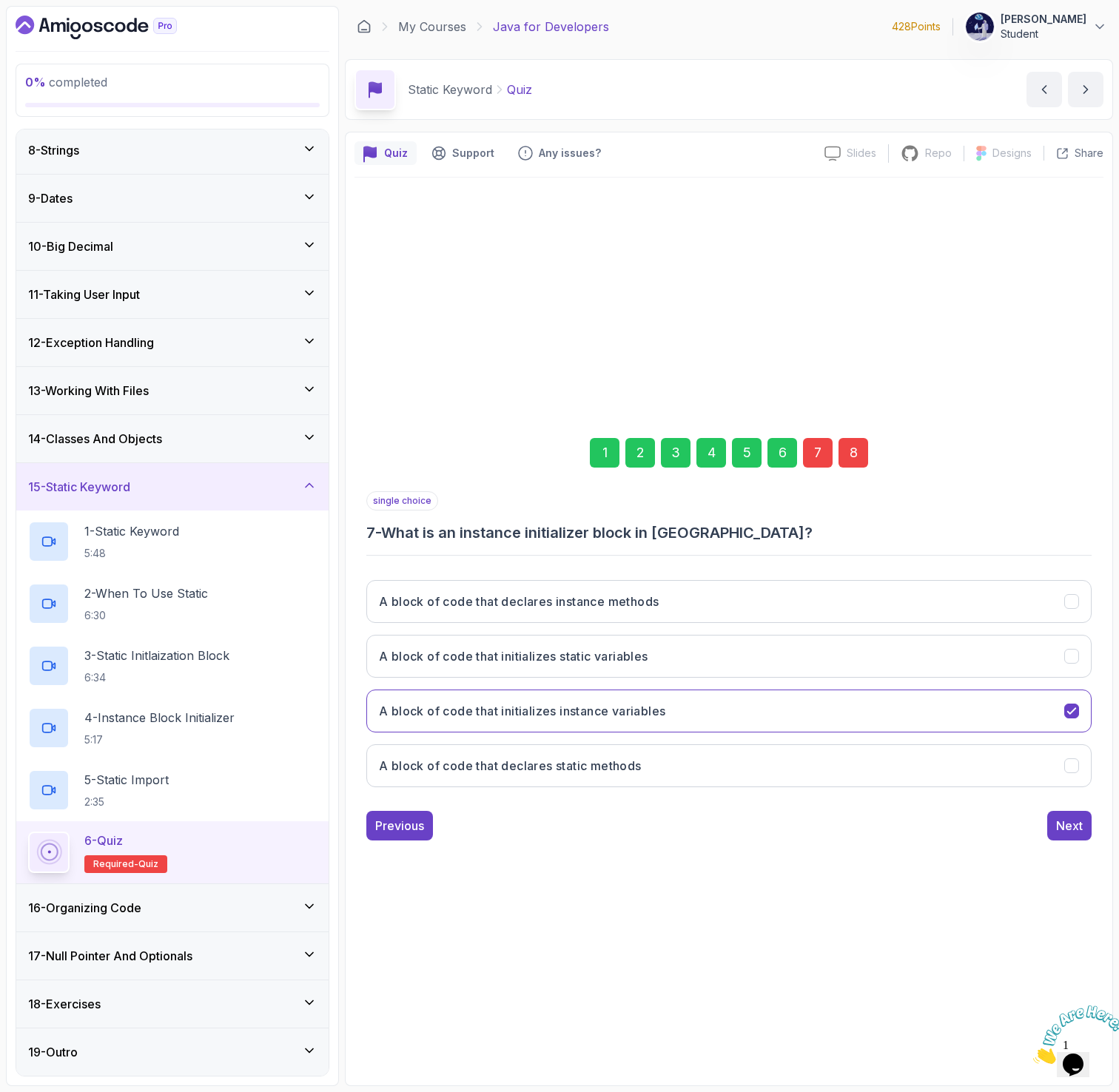
click at [851, 450] on div "8" at bounding box center [853, 453] width 30 height 30
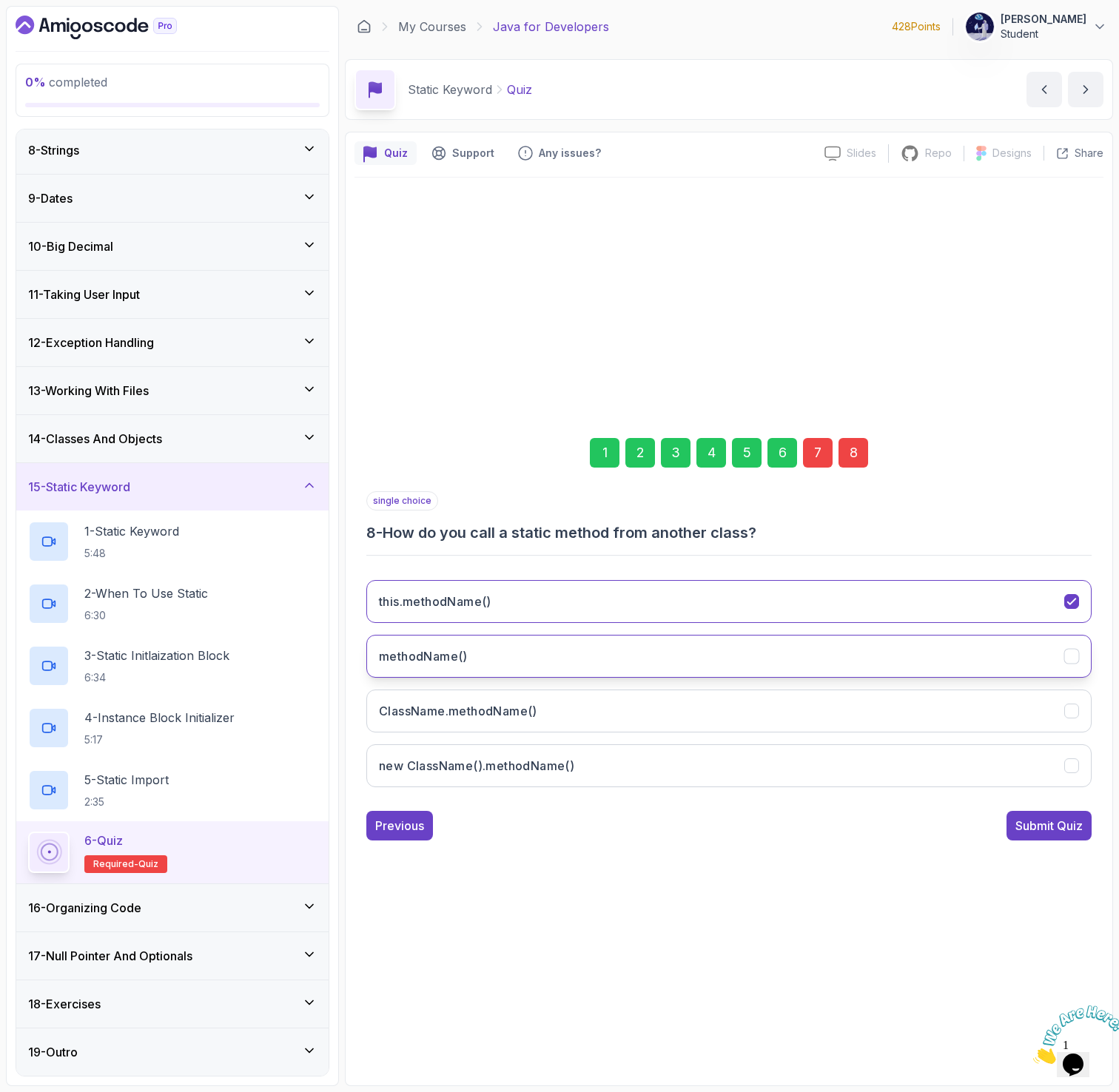
click at [684, 640] on button "methodName()" at bounding box center [729, 656] width 725 height 43
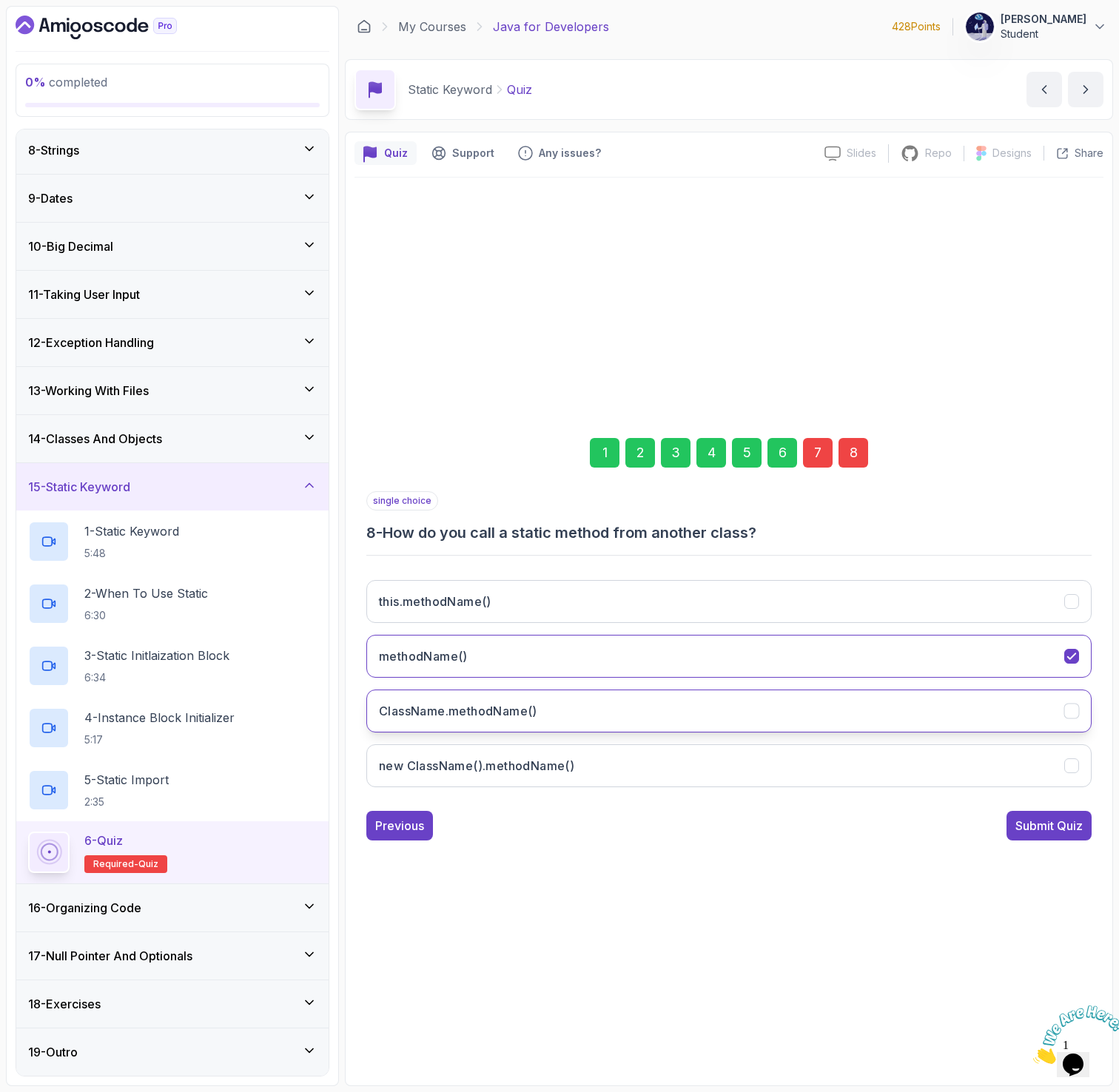
click at [522, 702] on h3 "ClassName.methodName()" at bounding box center [458, 711] width 158 height 17
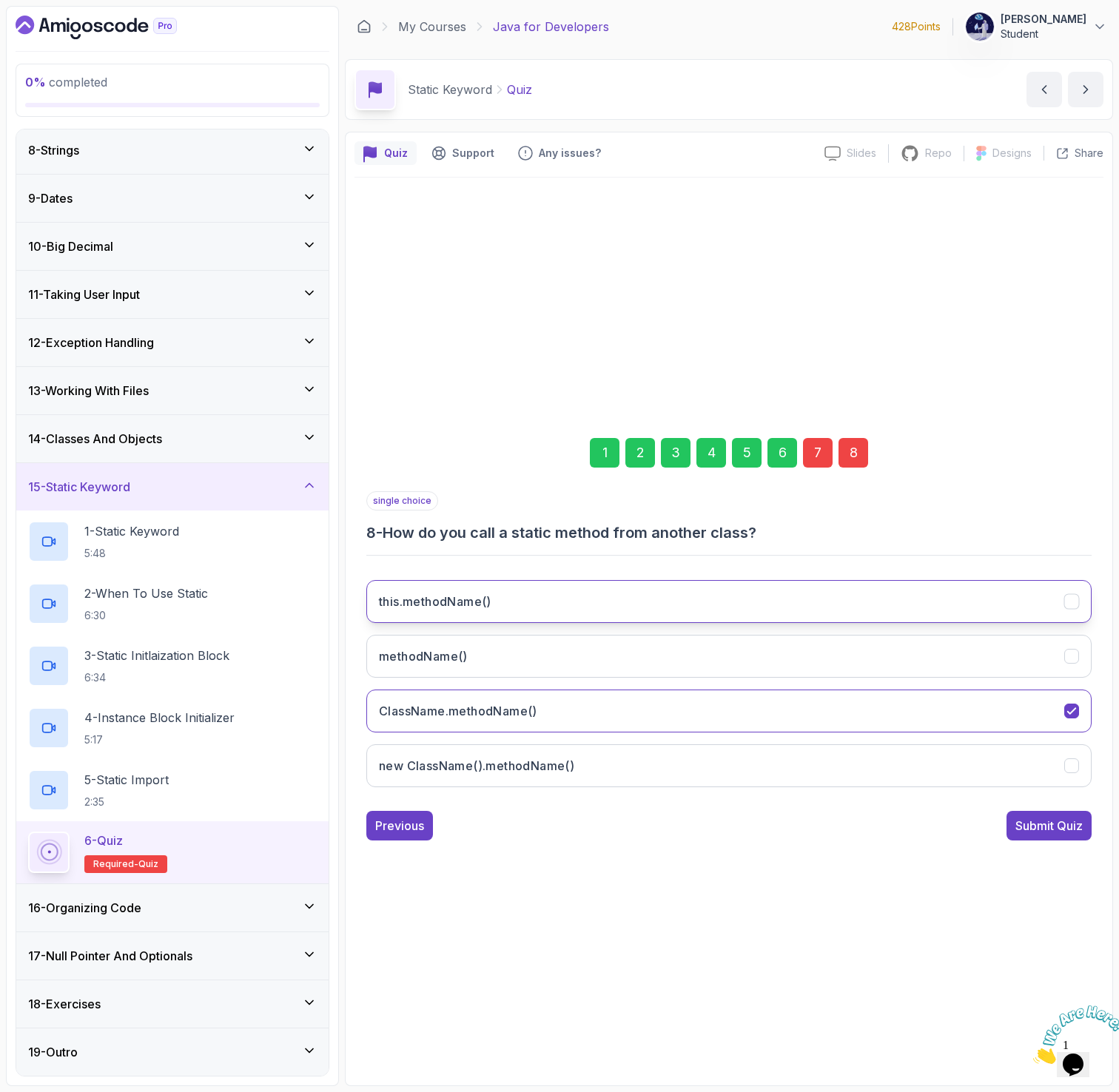
drag, startPoint x: 550, startPoint y: 709, endPoint x: 379, endPoint y: 586, distance: 210.6
click at [379, 586] on div "this.methodName() methodName() ClassName.methodName() new ClassName().methodNam…" at bounding box center [729, 684] width 725 height 231
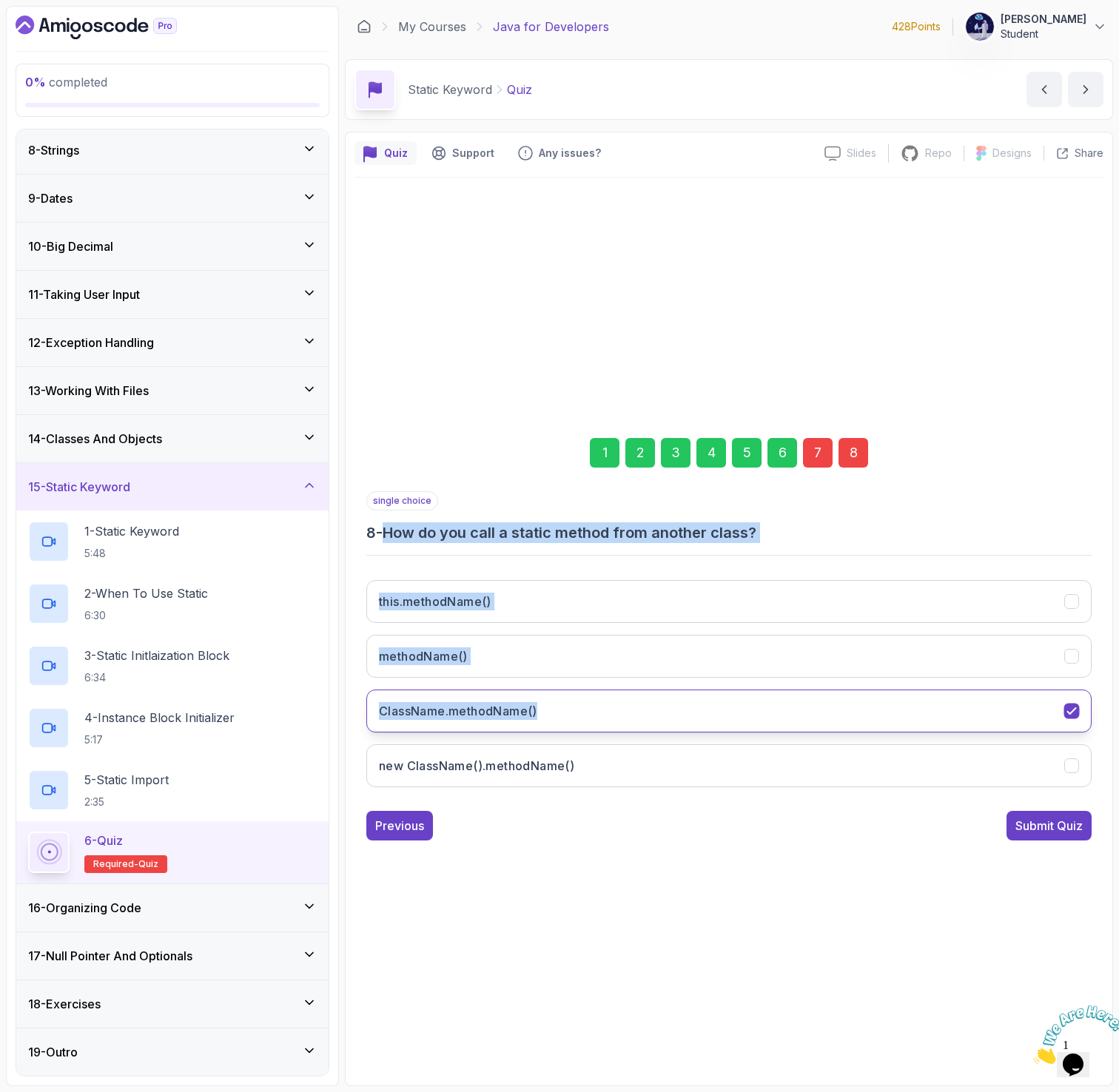
drag, startPoint x: 382, startPoint y: 537, endPoint x: 554, endPoint y: 705, distance: 240.4
click at [554, 705] on div "single choice 8 - How do you call a static method from another class? this.meth…" at bounding box center [729, 645] width 725 height 308
copy div "- How do you call a static method from another class? this.methodName() methodN…"
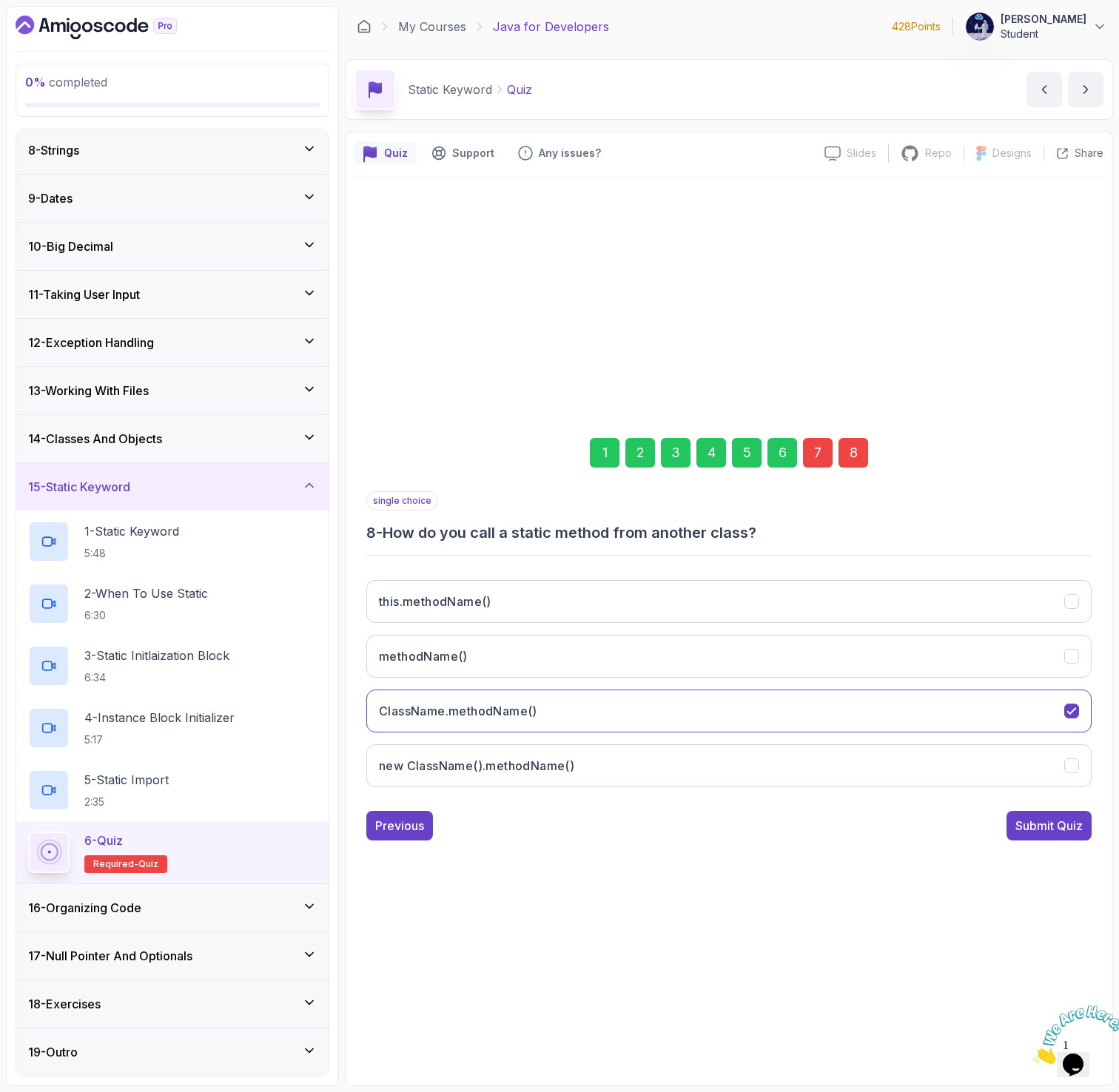
click at [857, 450] on div "8" at bounding box center [853, 453] width 30 height 30
click at [849, 447] on div "8" at bounding box center [853, 453] width 30 height 30
click at [1028, 829] on div "Submit Quiz" at bounding box center [1049, 825] width 68 height 17
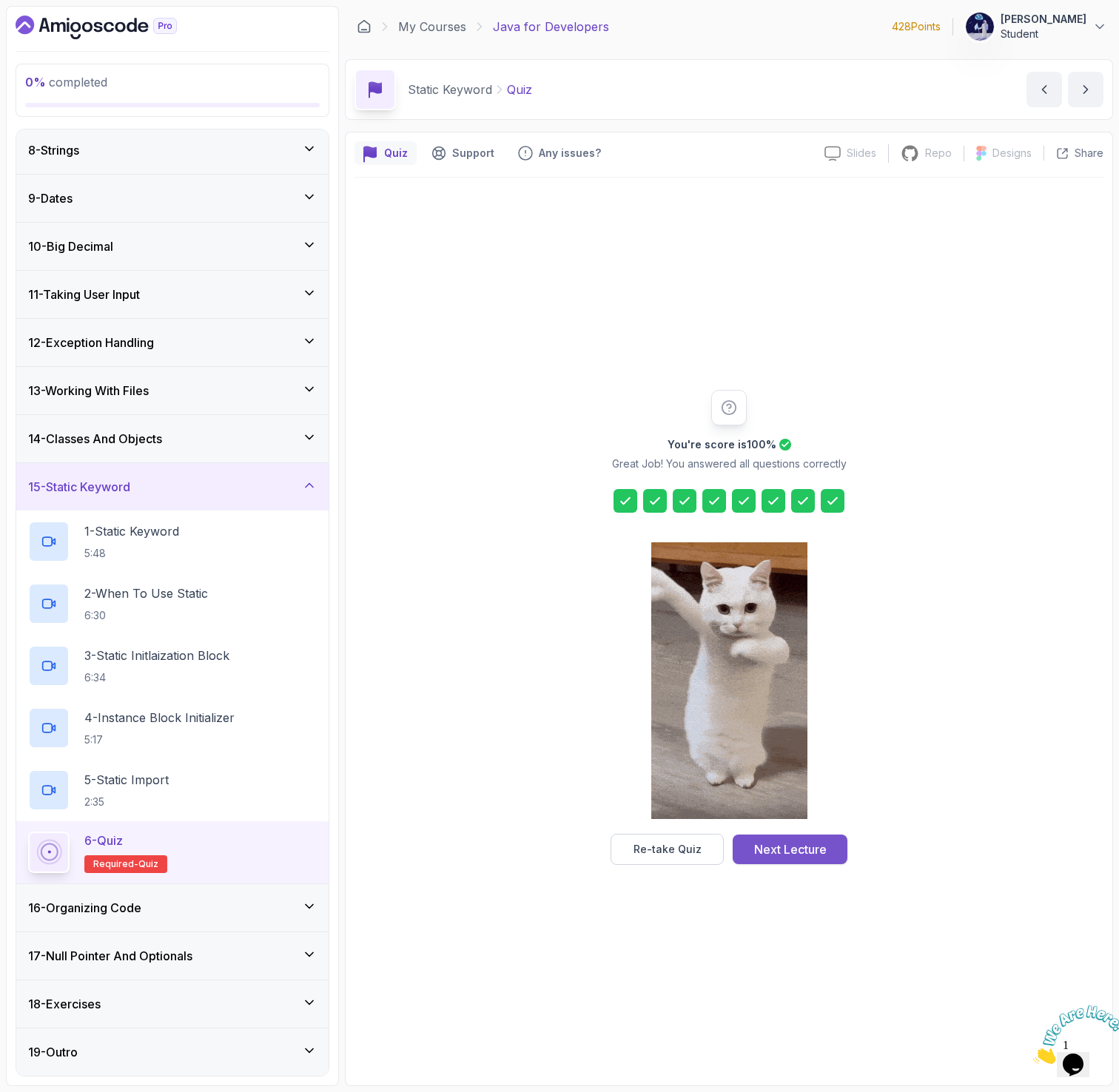
click at [770, 855] on div "Next Lecture" at bounding box center [790, 850] width 72 height 17
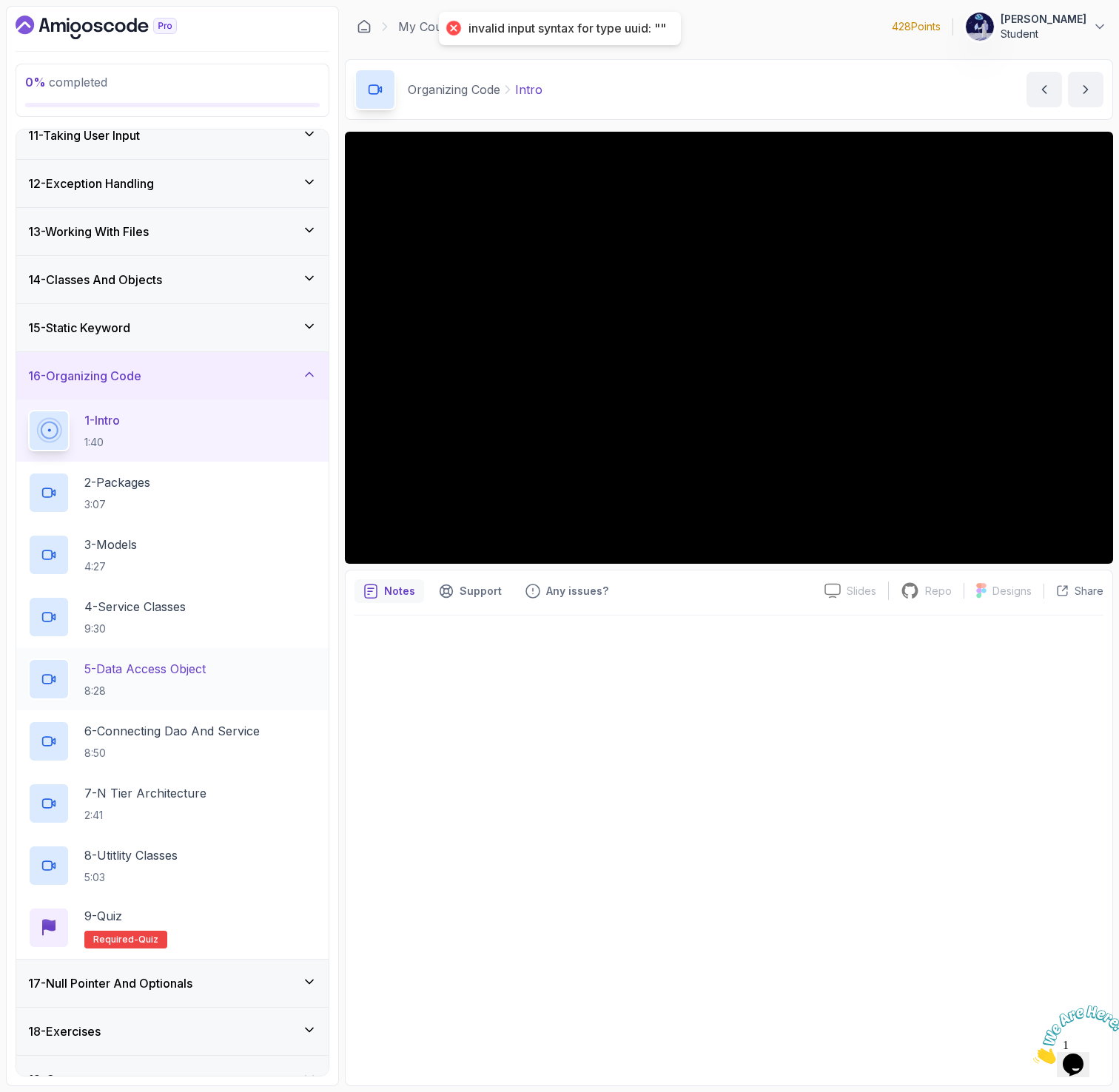
scroll to position [526, 0]
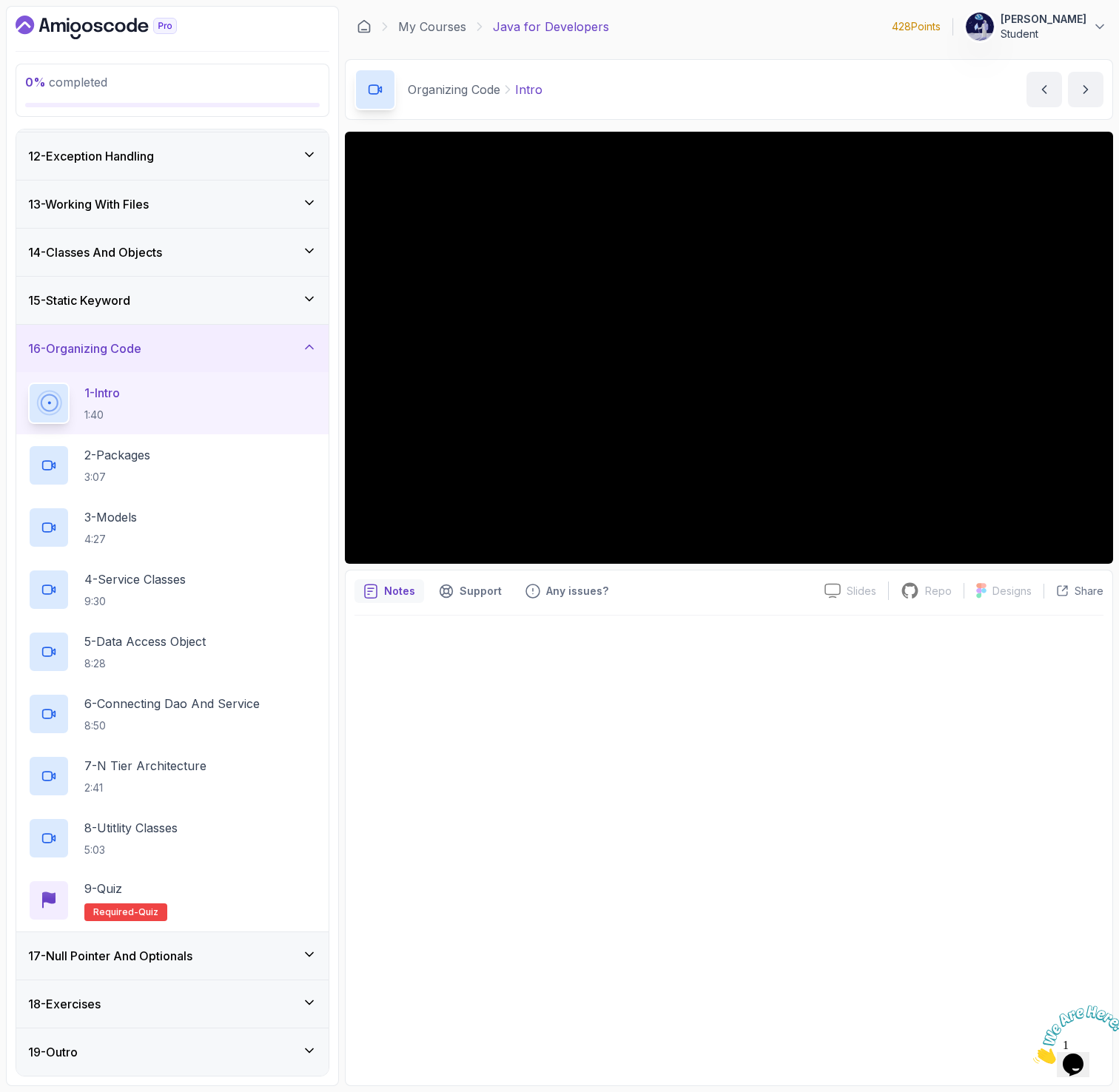
click at [272, 955] on div "17 - Null Pointer And Optionals" at bounding box center [172, 956] width 288 height 17
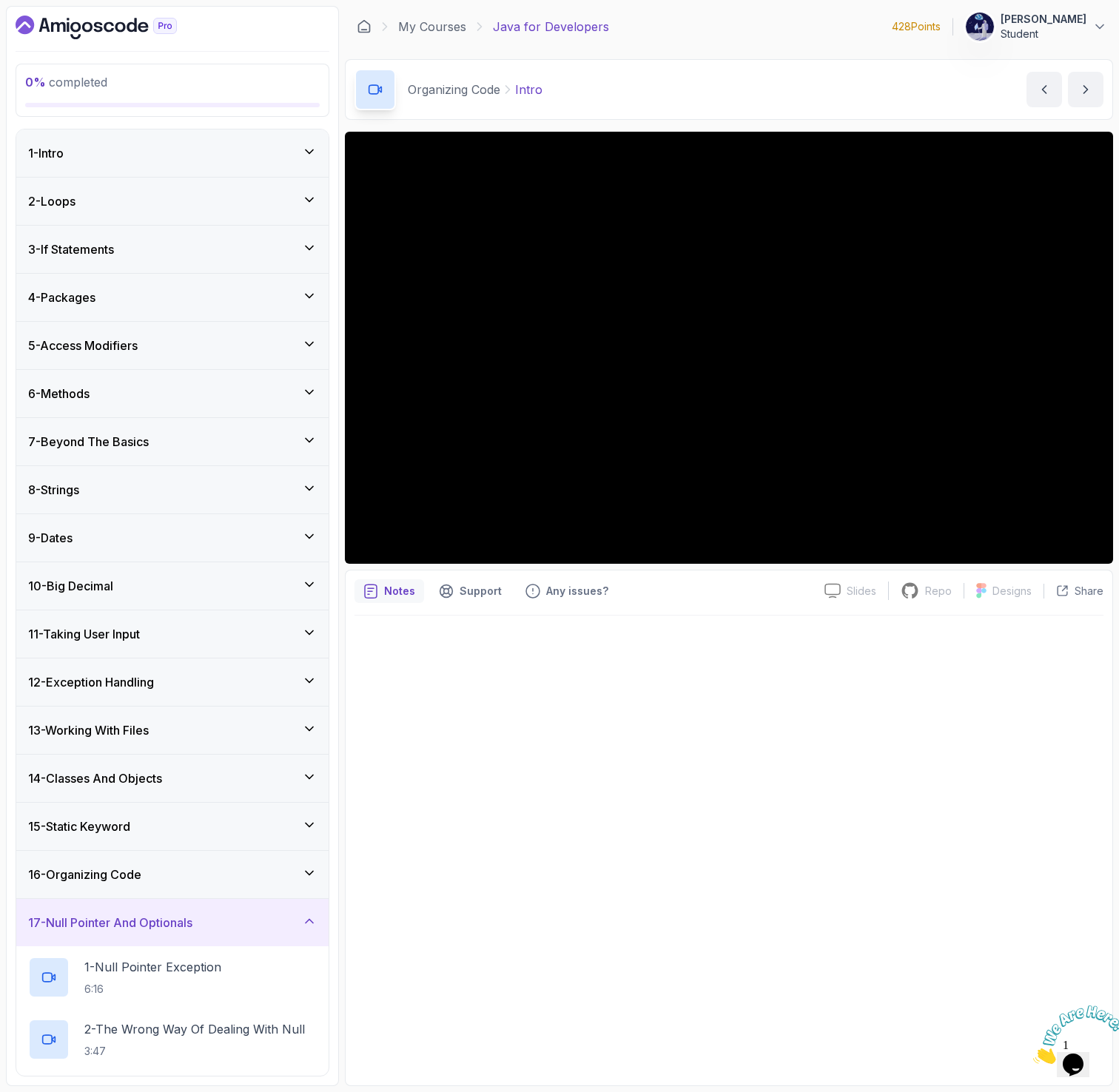
scroll to position [215, 0]
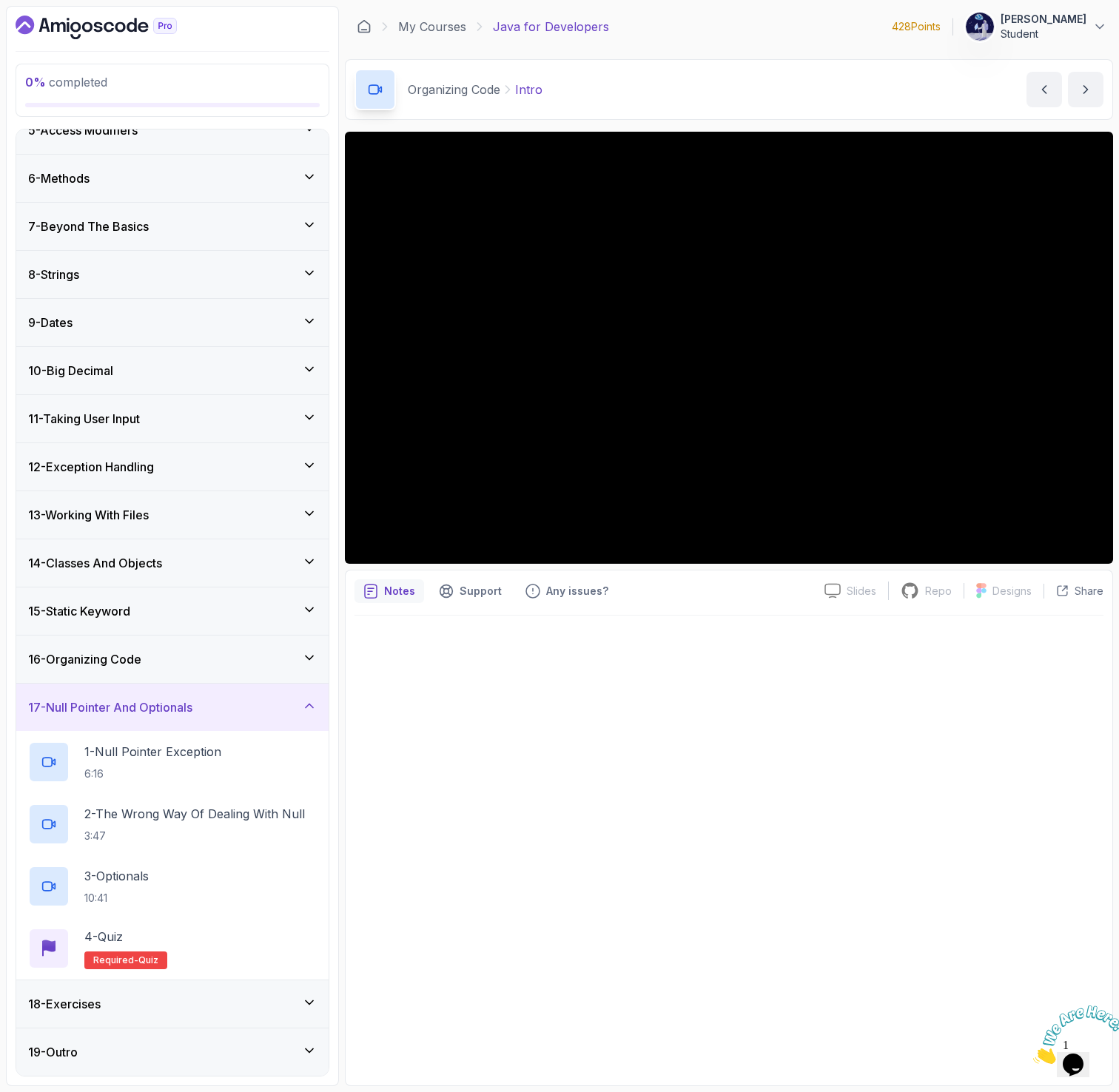
click at [185, 645] on div "16 - Organizing Code" at bounding box center [172, 659] width 312 height 48
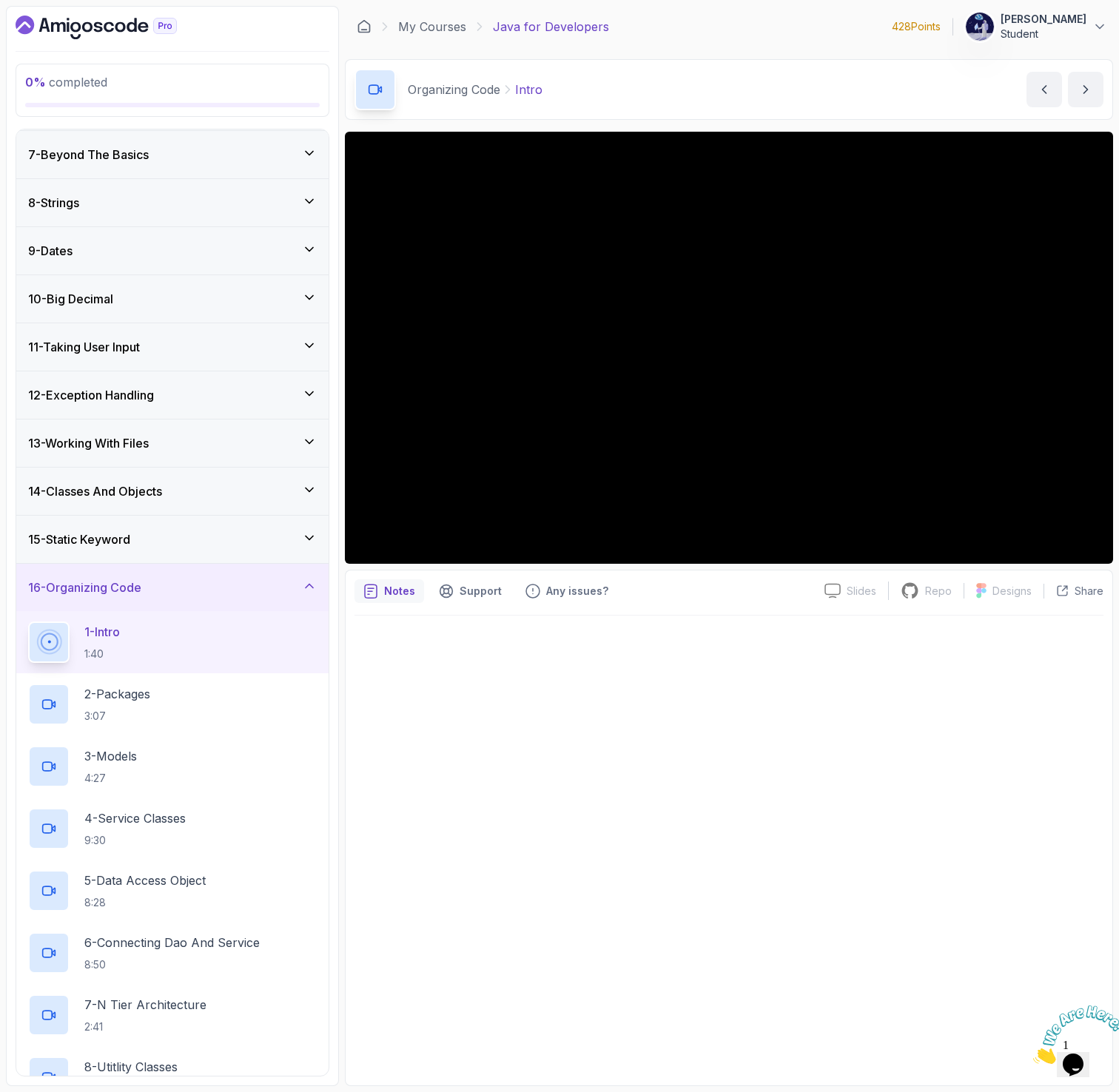
scroll to position [526, 0]
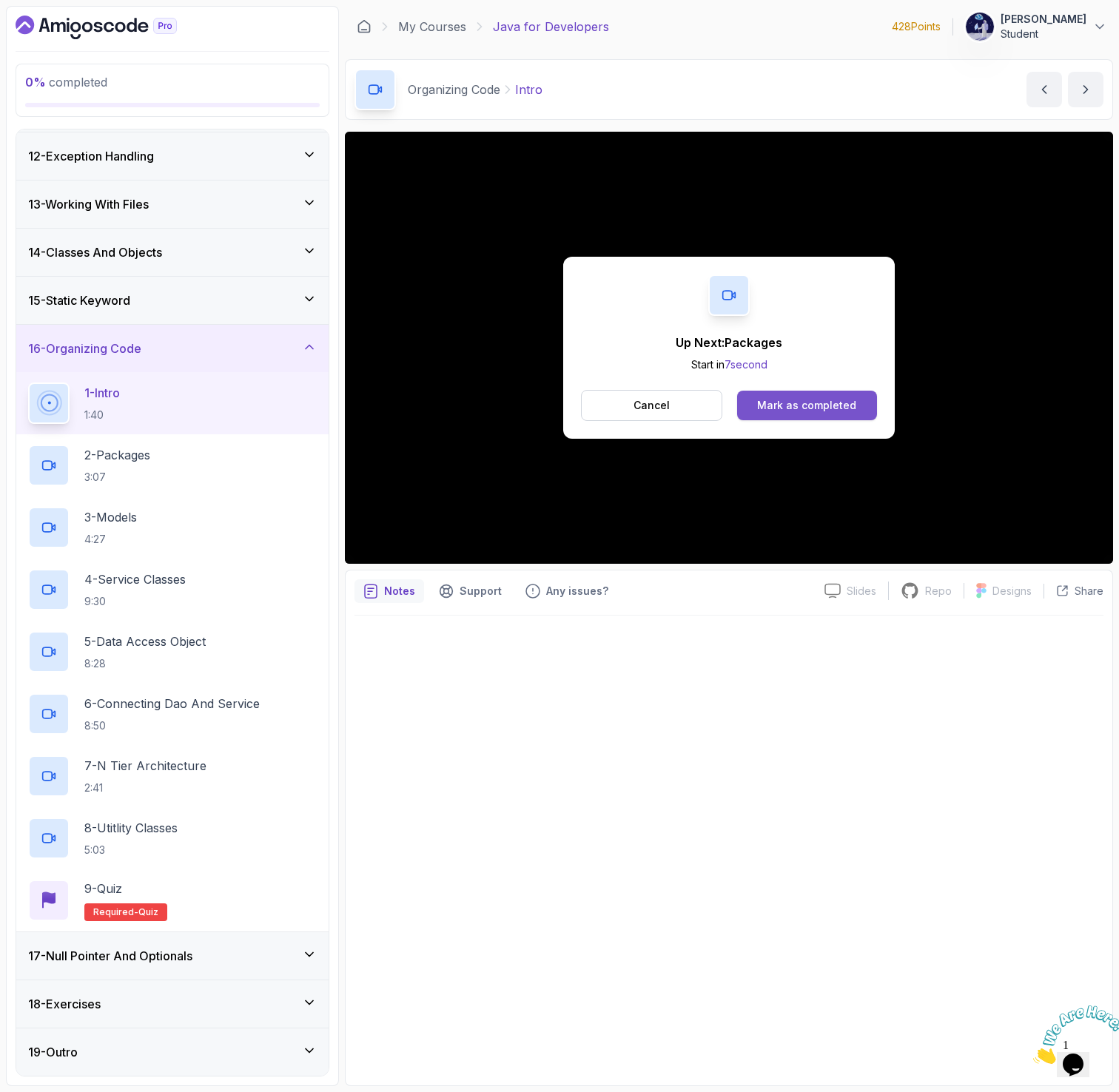
click at [782, 394] on button "Mark as completed" at bounding box center [806, 406] width 140 height 30
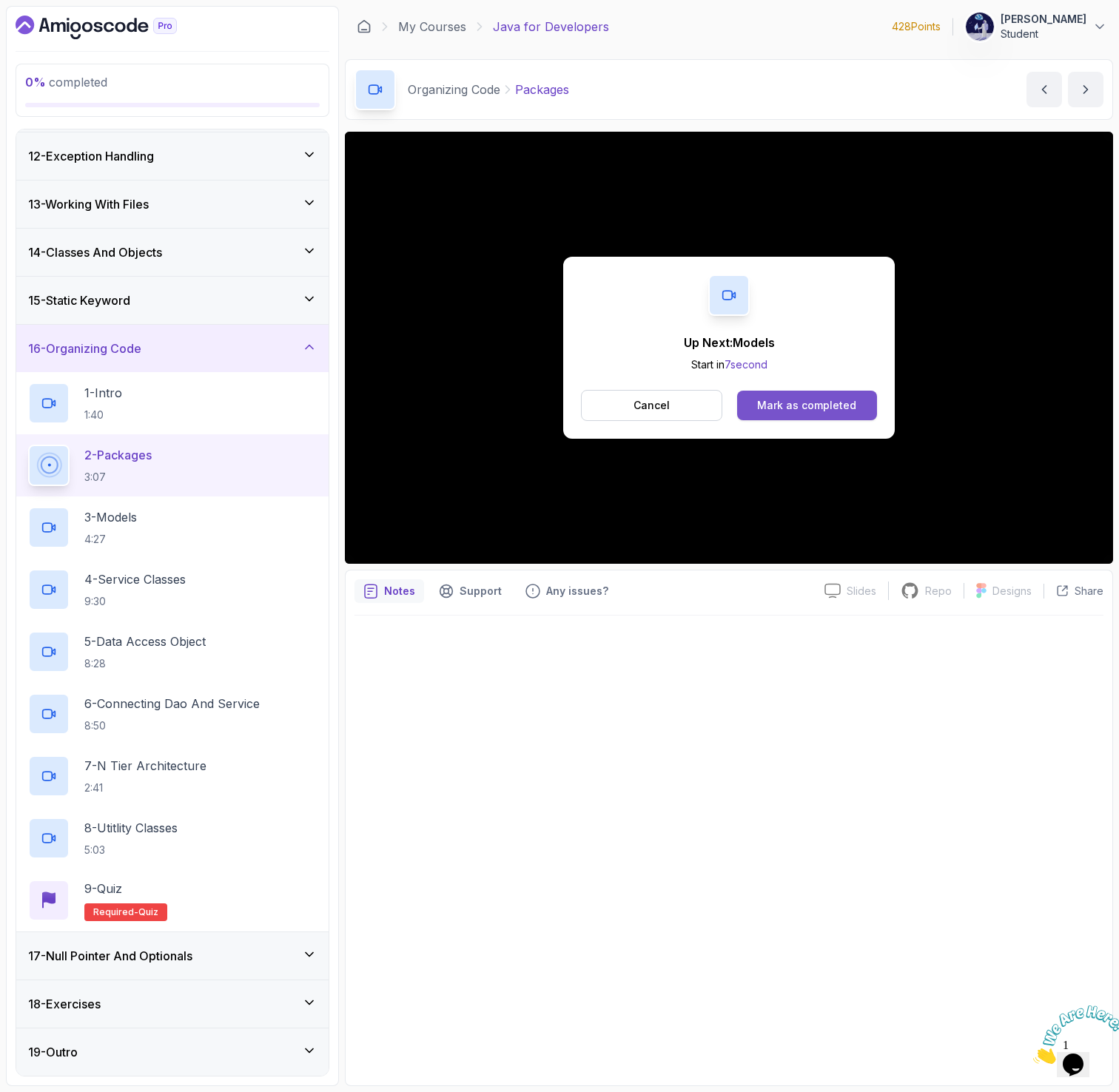
click at [795, 408] on div "Mark as completed" at bounding box center [806, 405] width 99 height 15
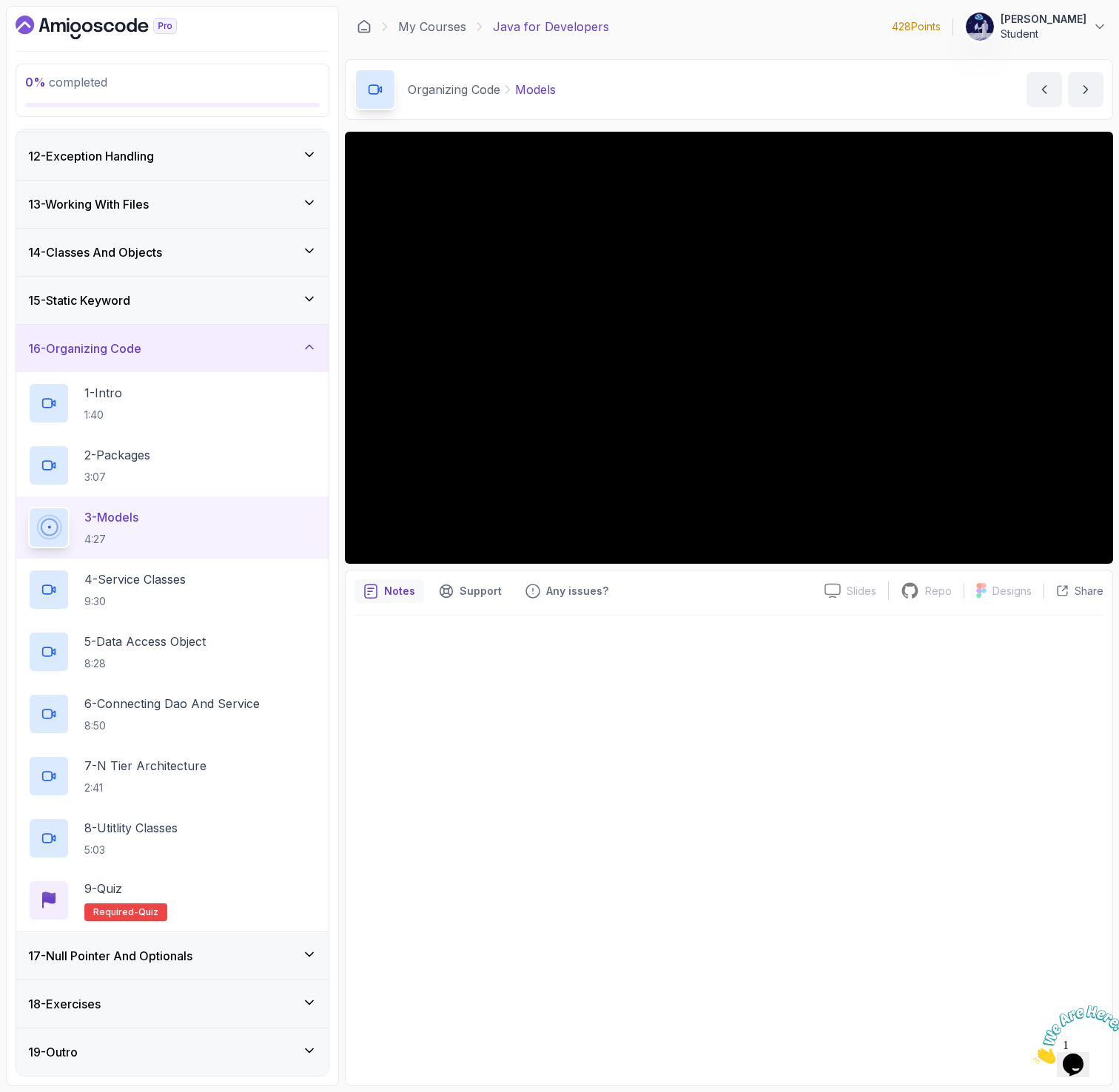
click at [167, 958] on h3 "17 - Null Pointer And Optionals" at bounding box center [109, 956] width 164 height 17
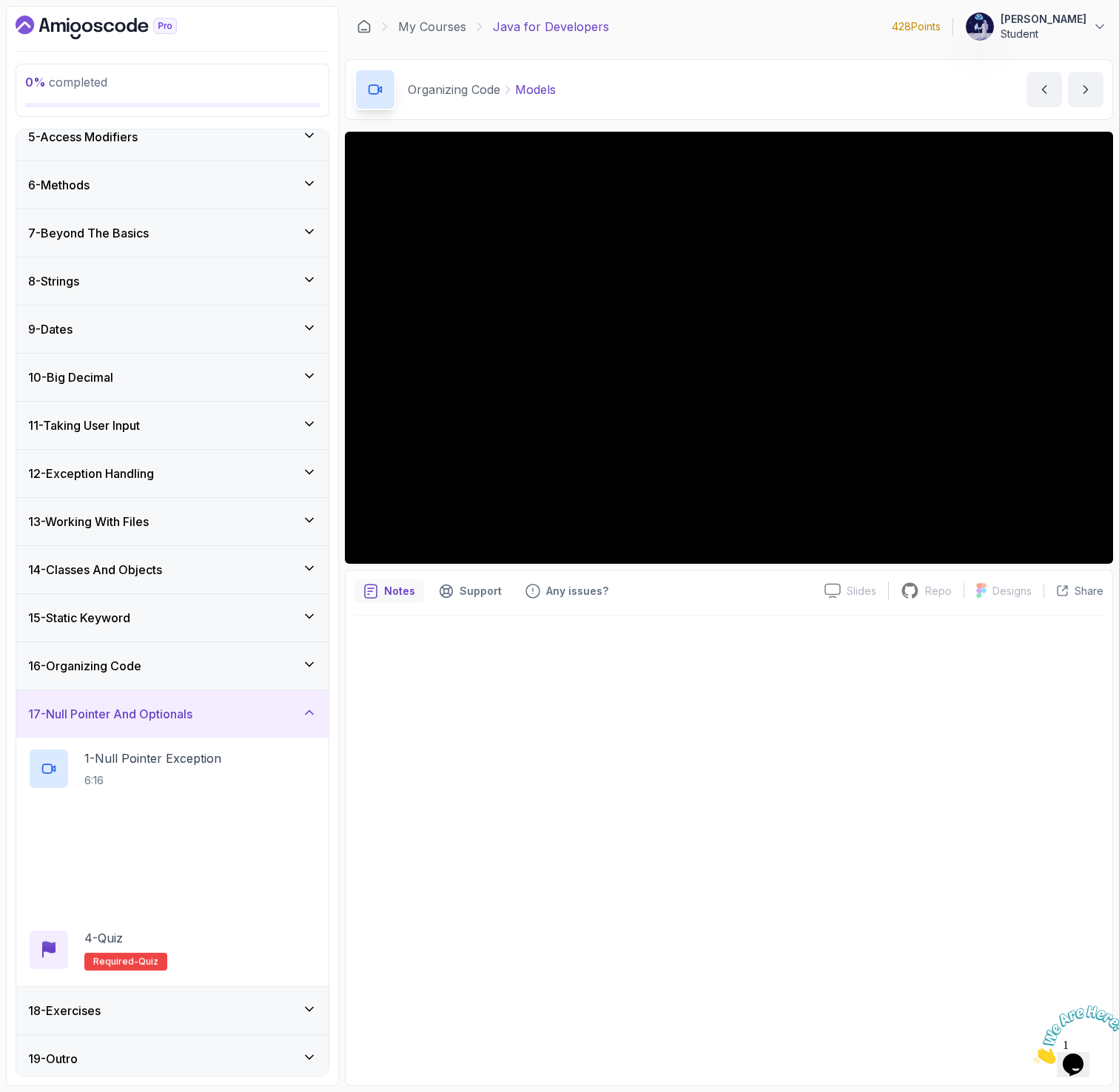
scroll to position [215, 0]
